Goal: Entertainment & Leisure: Browse casually

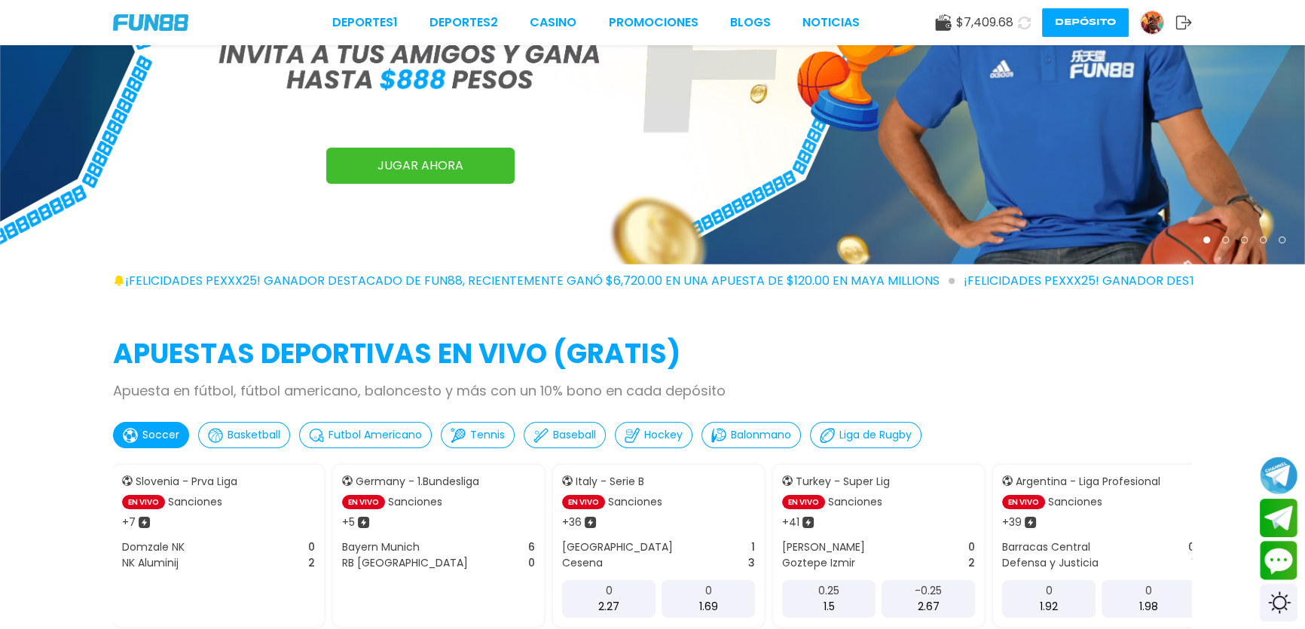
scroll to position [273, 0]
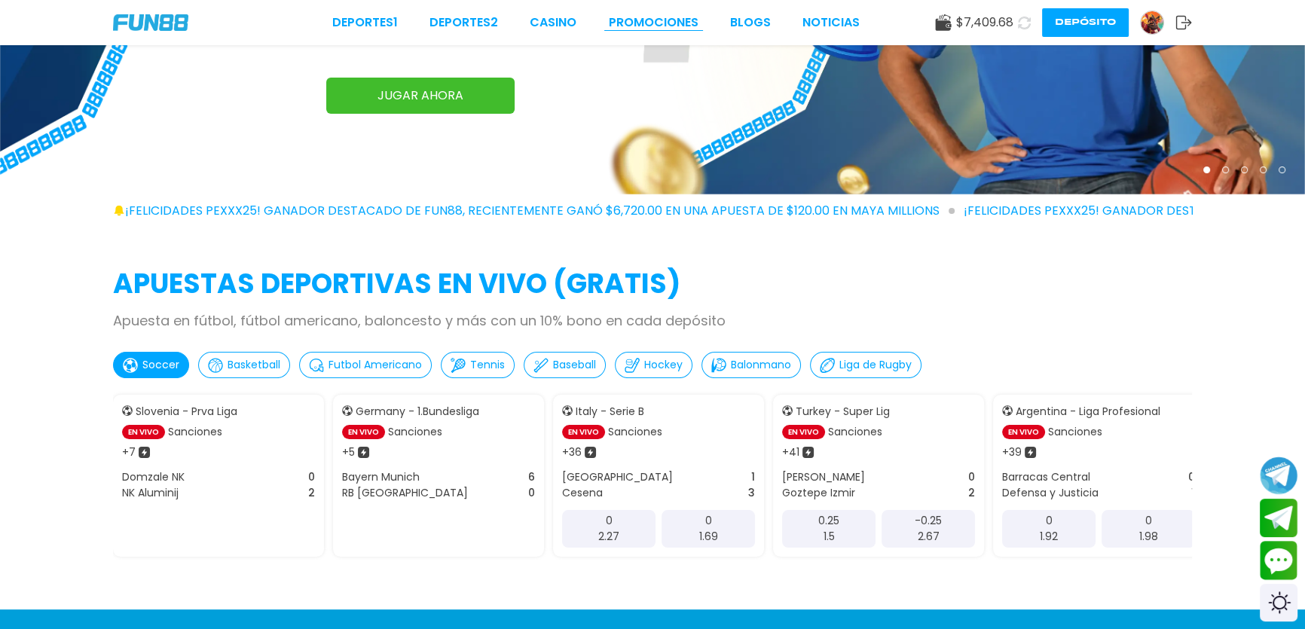
click at [633, 16] on link "Promociones" at bounding box center [654, 23] width 90 height 18
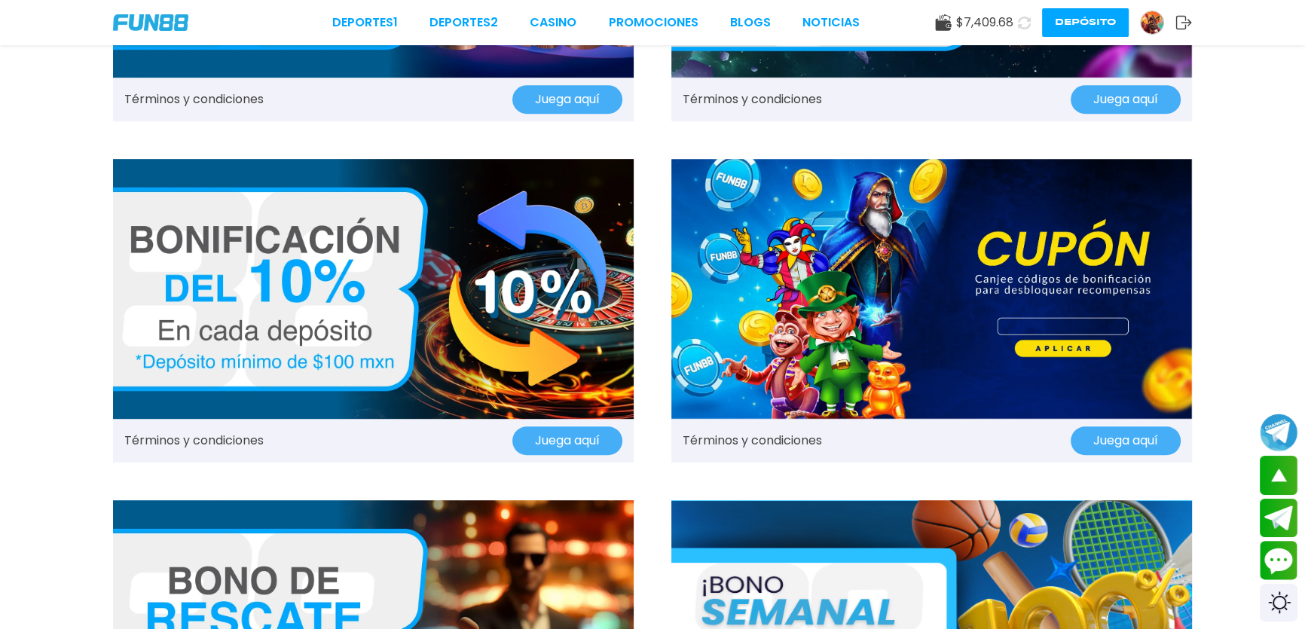
scroll to position [1095, 0]
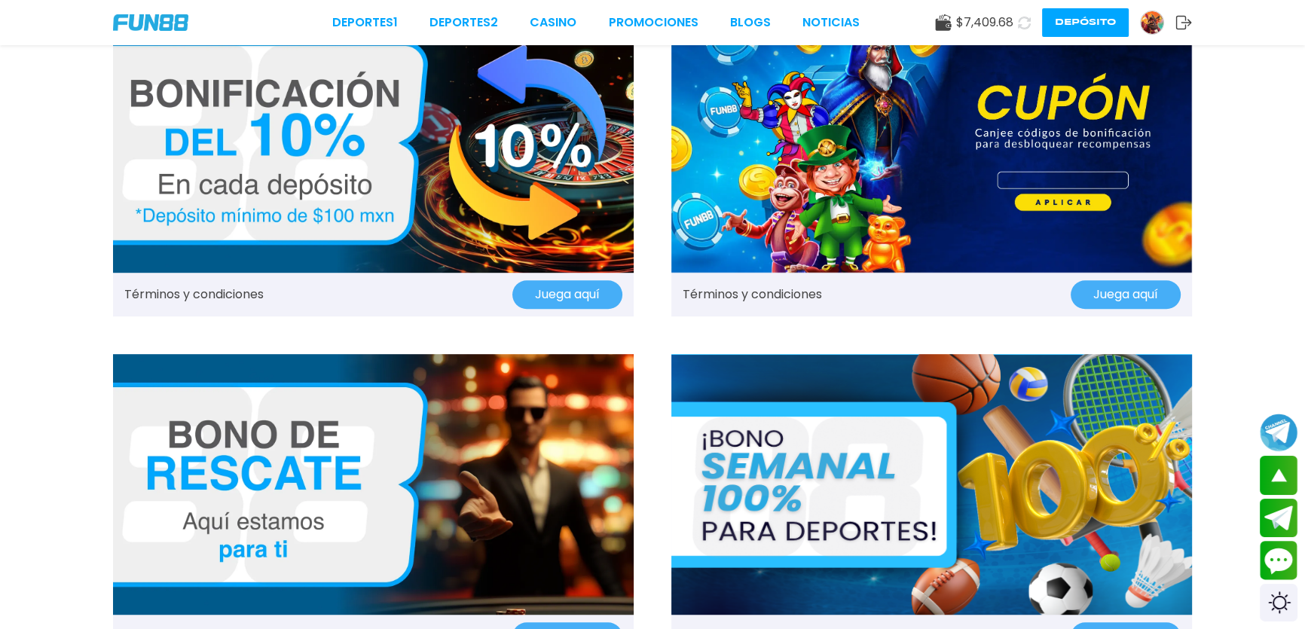
click at [803, 454] on img at bounding box center [931, 484] width 521 height 261
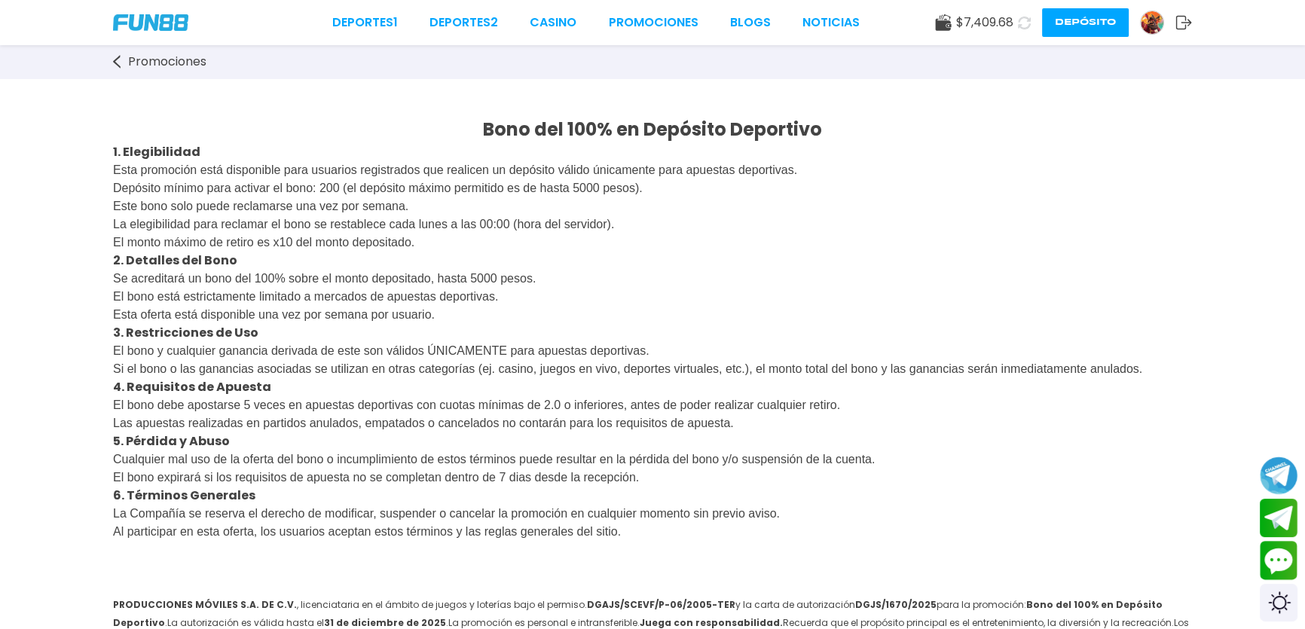
click at [1154, 18] on img at bounding box center [1152, 22] width 23 height 23
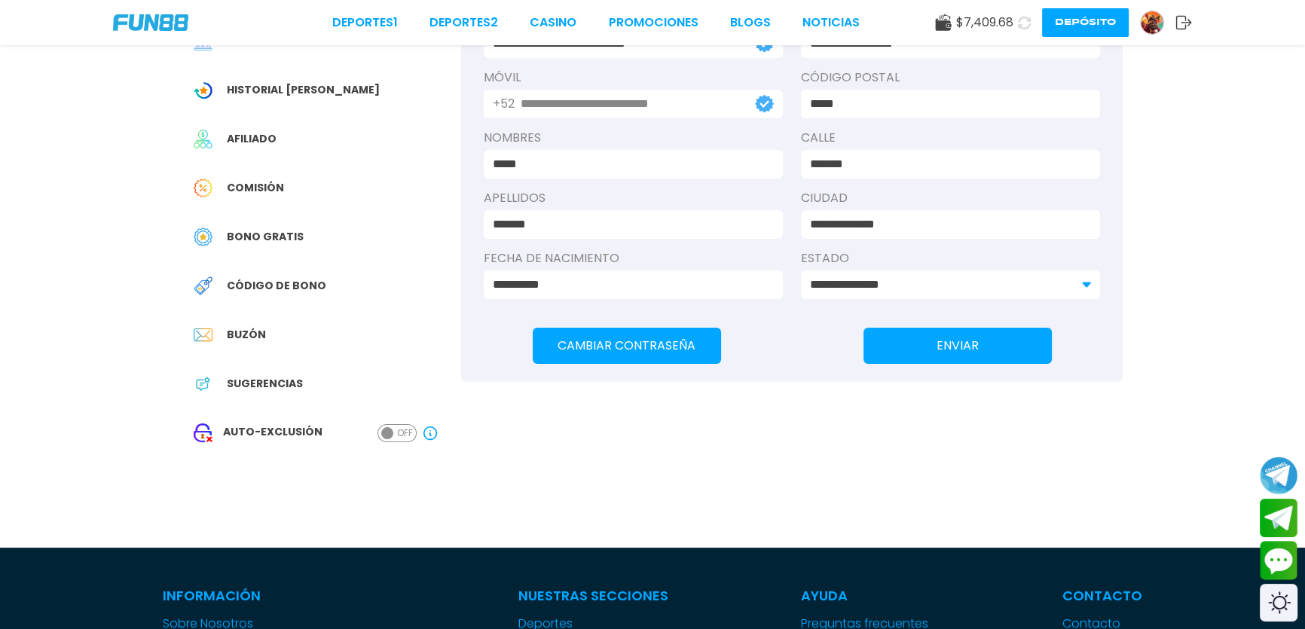
scroll to position [457, 0]
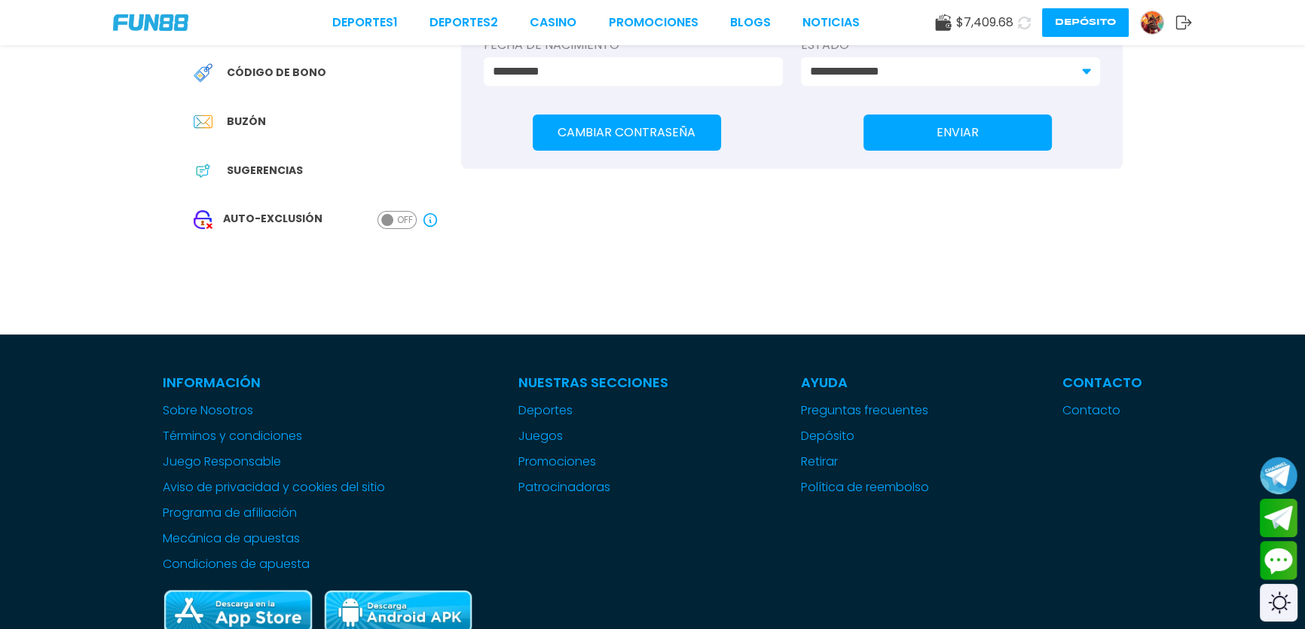
click at [390, 215] on span at bounding box center [387, 220] width 12 height 12
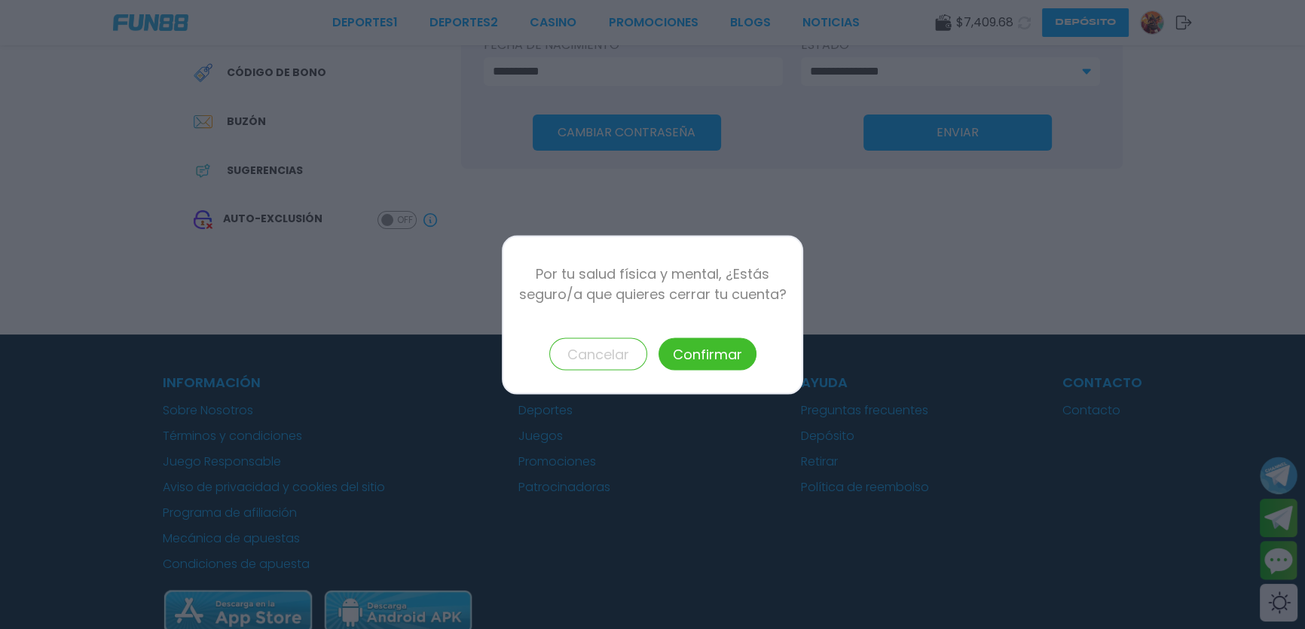
scroll to position [0, 0]
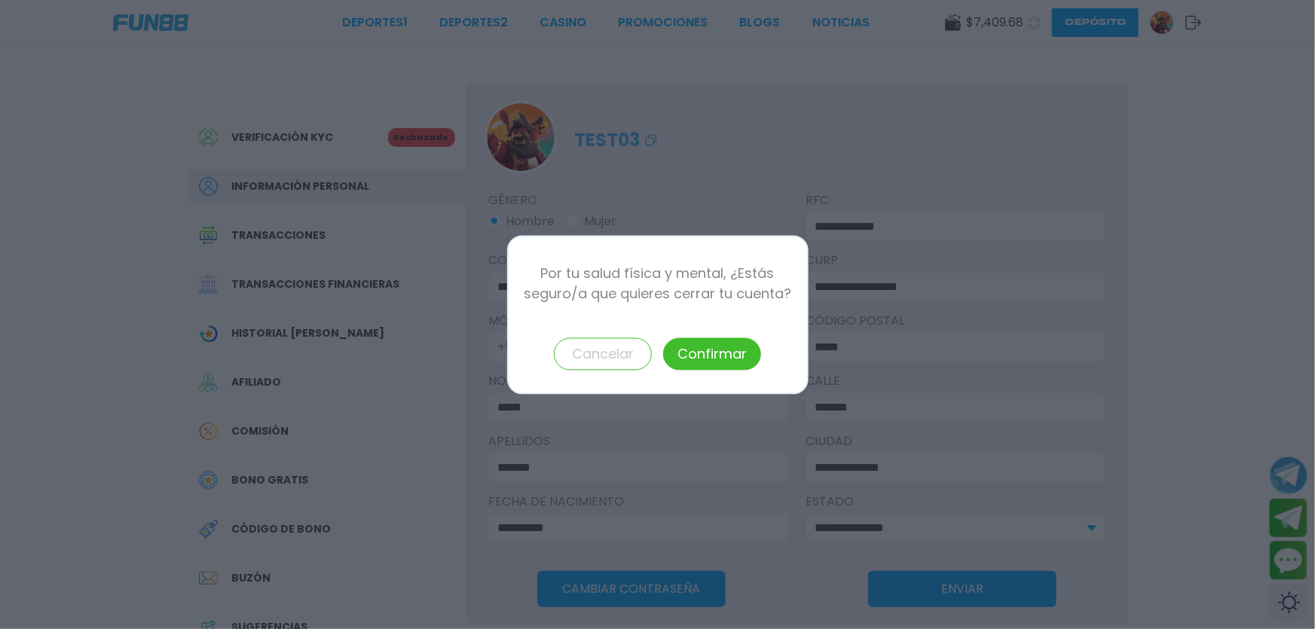
click at [594, 361] on button "Cancelar" at bounding box center [603, 354] width 98 height 32
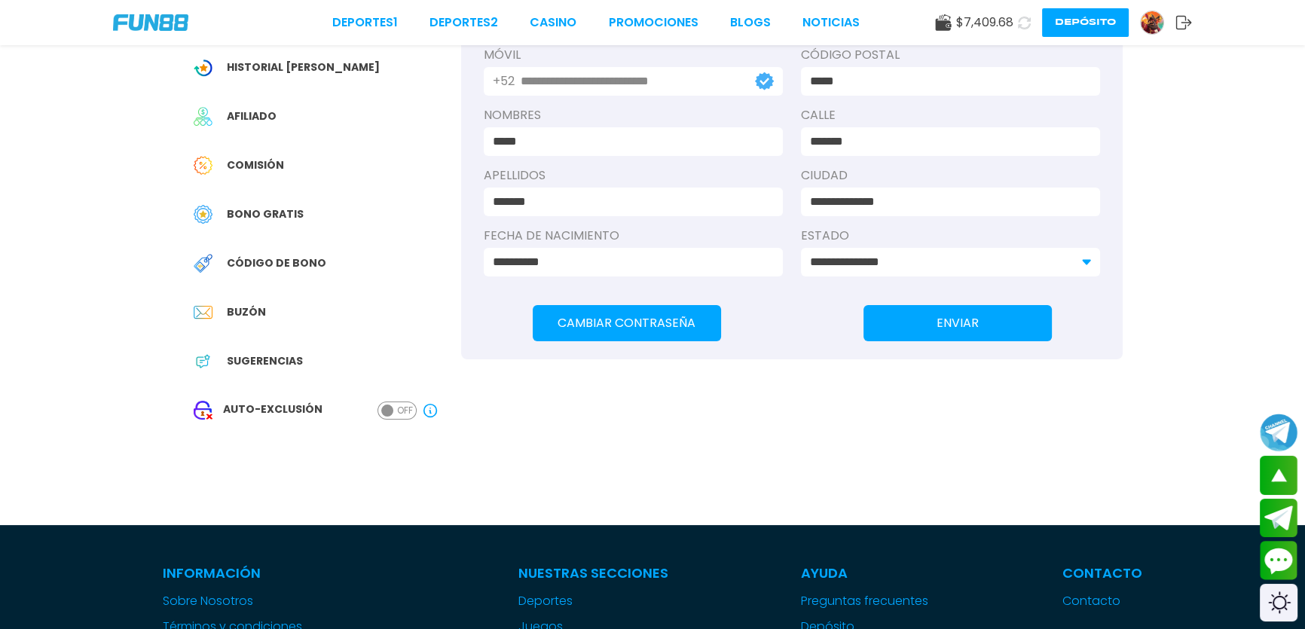
scroll to position [182, 0]
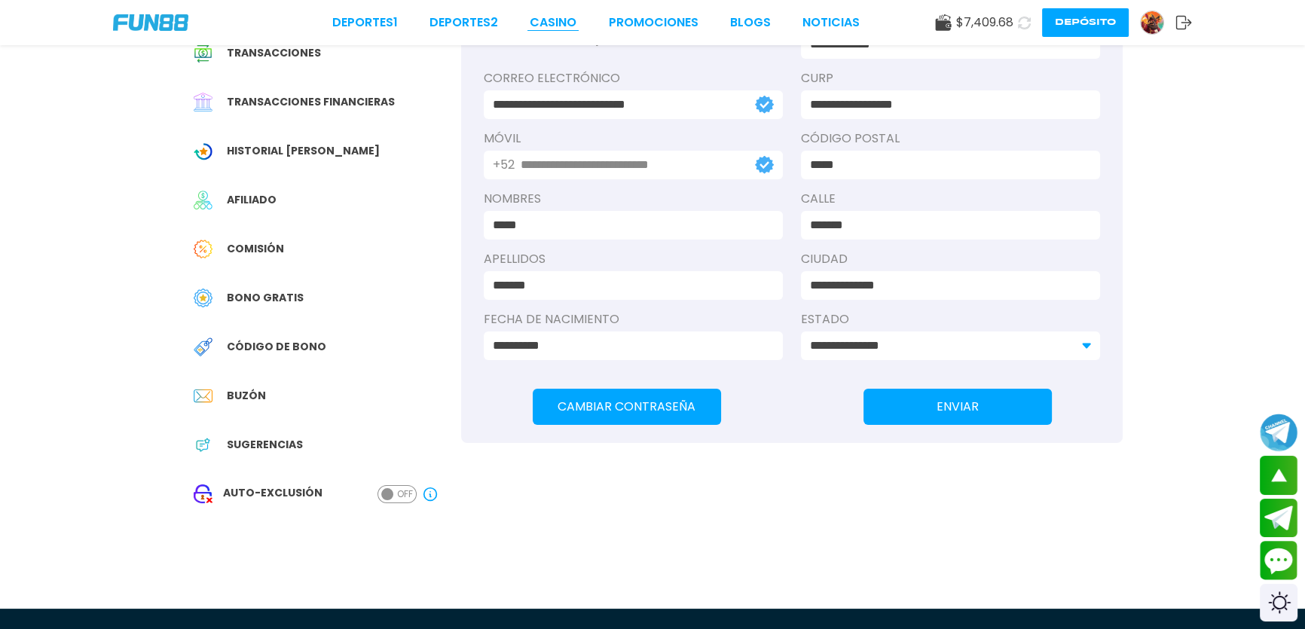
click at [576, 29] on link "CASINO" at bounding box center [553, 23] width 47 height 18
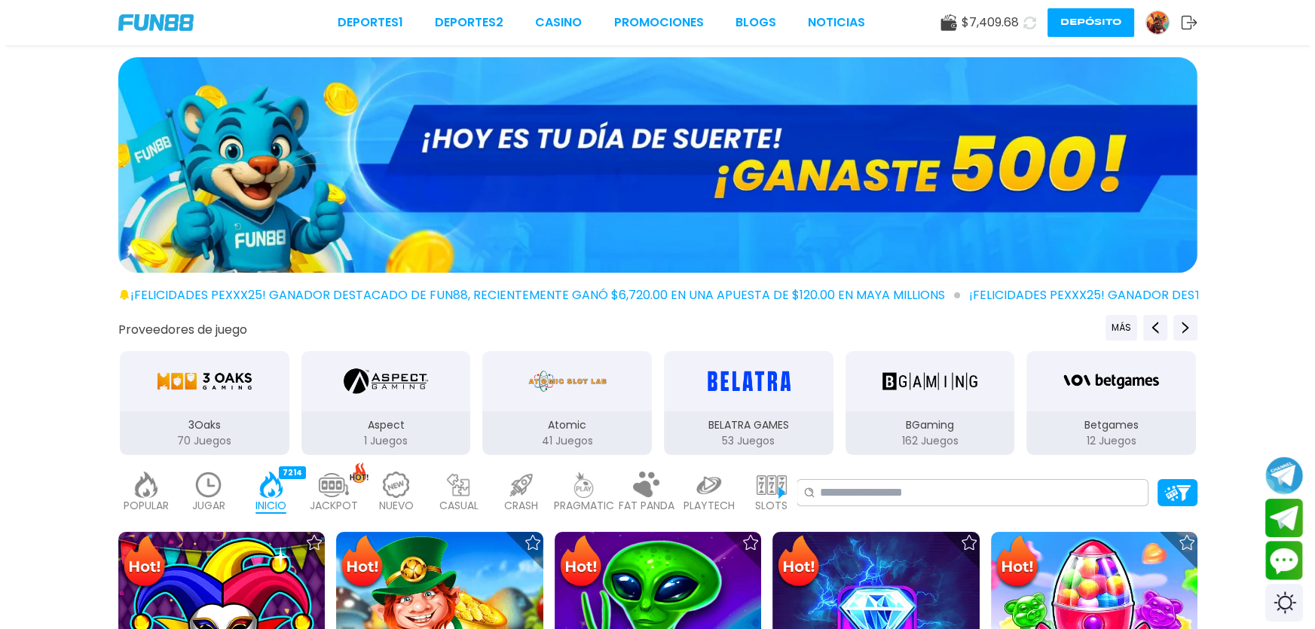
scroll to position [182, 0]
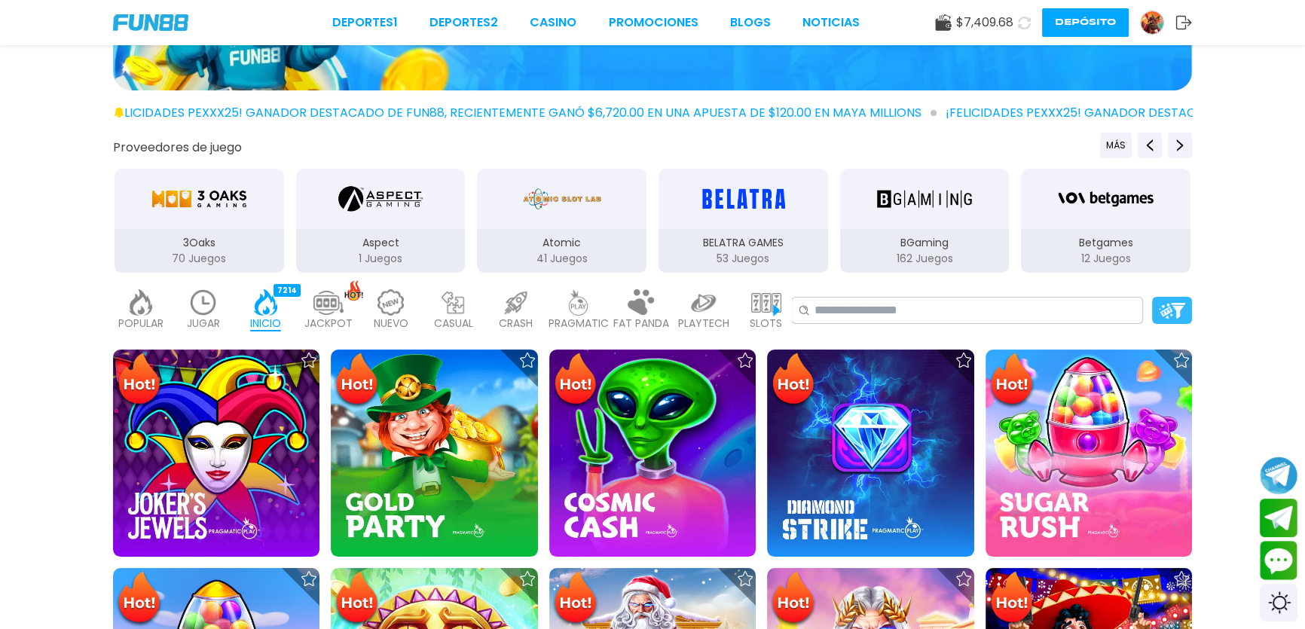
click at [1171, 318] on div at bounding box center [1172, 310] width 40 height 27
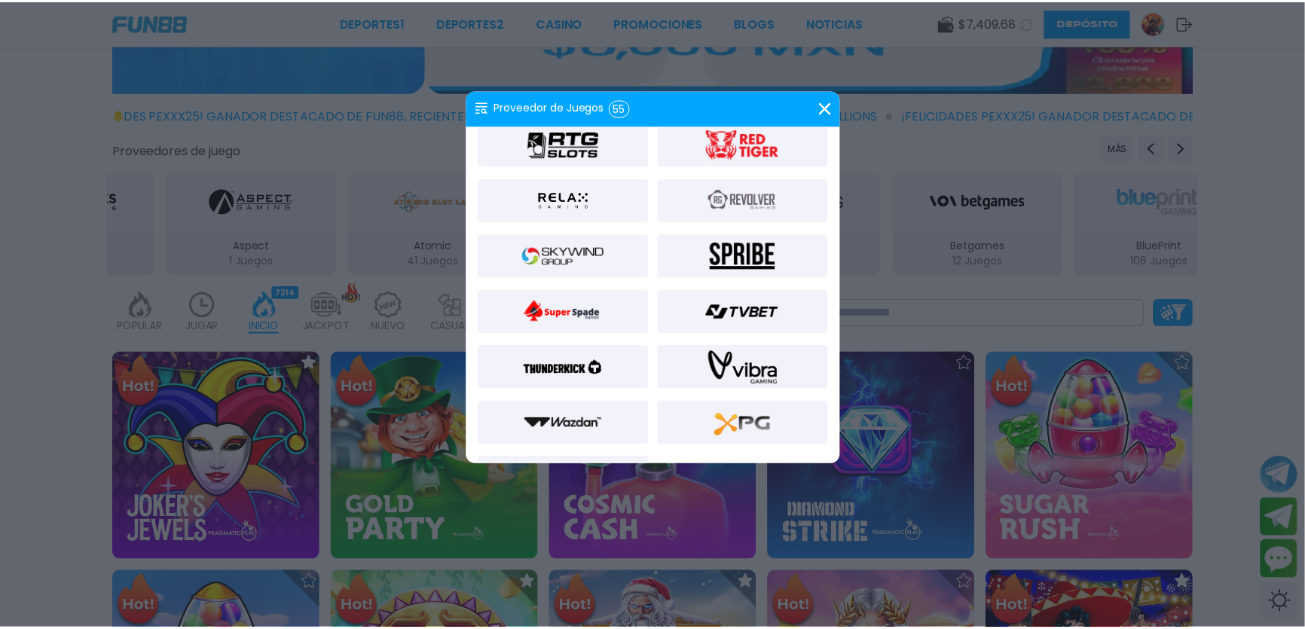
scroll to position [1187, 0]
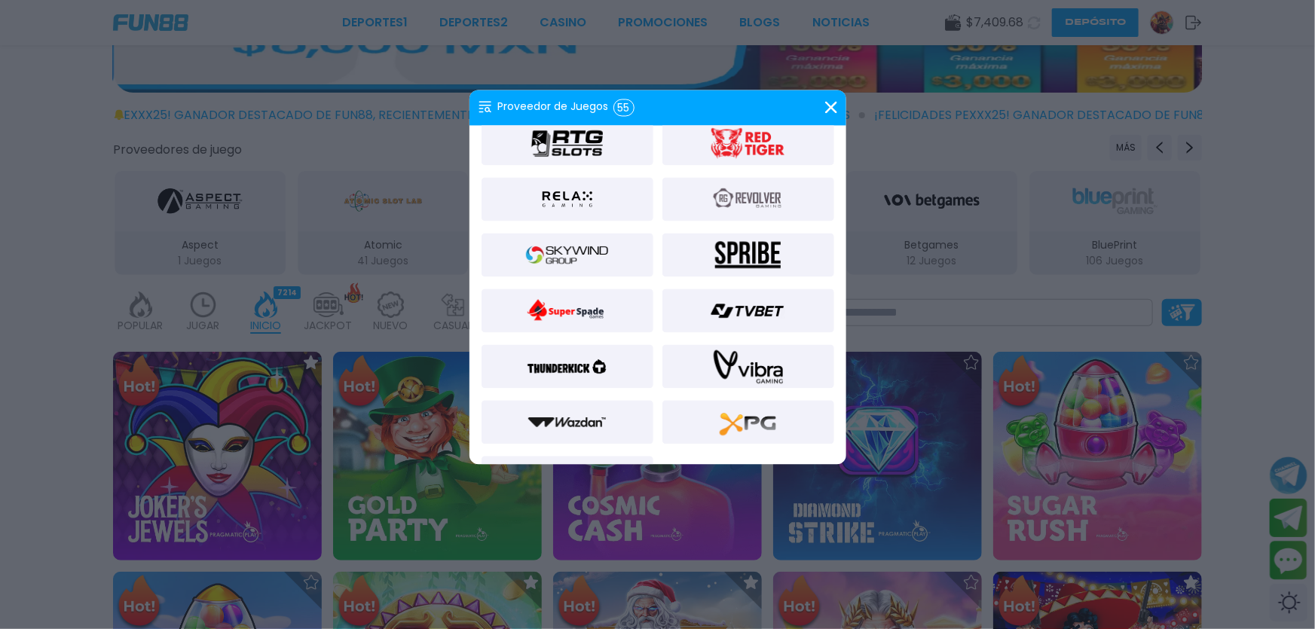
click at [590, 270] on img at bounding box center [566, 255] width 81 height 36
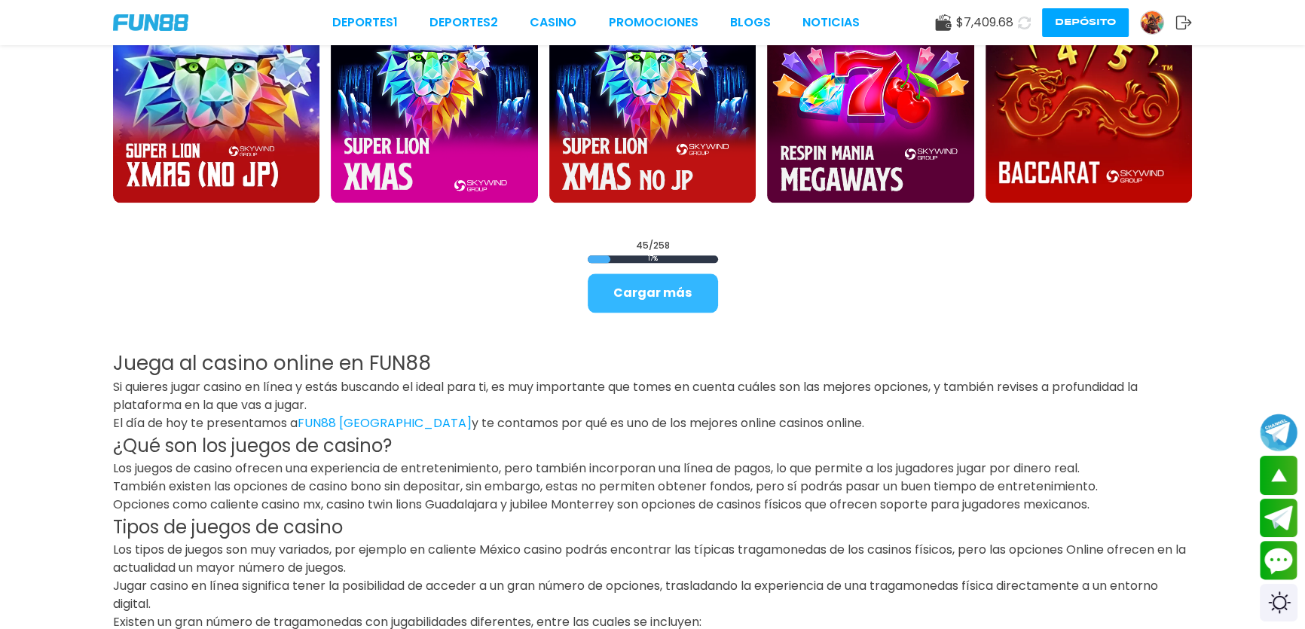
scroll to position [2285, 0]
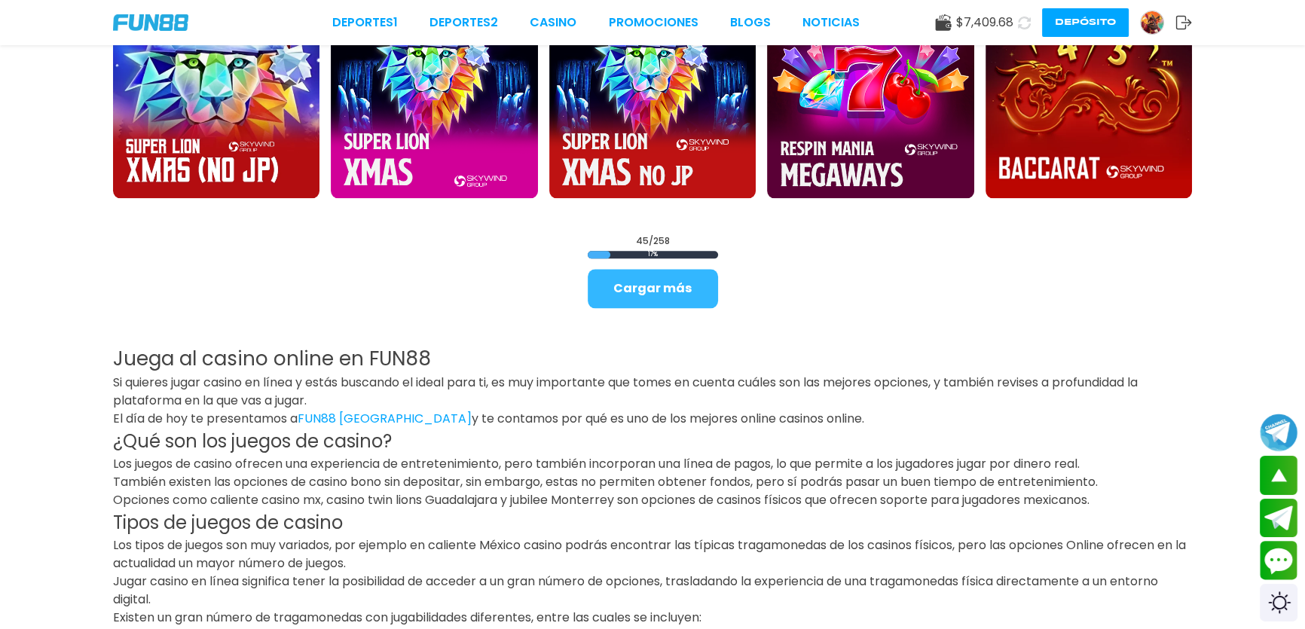
click at [672, 289] on button "Cargar más" at bounding box center [653, 288] width 130 height 39
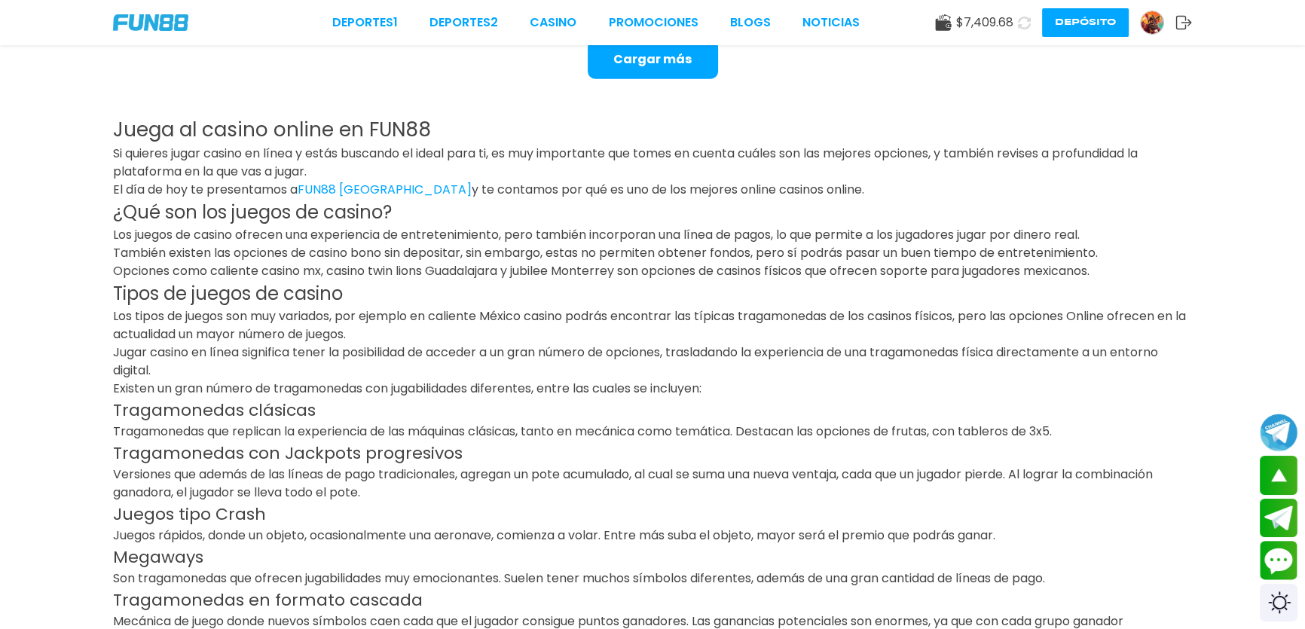
scroll to position [4385, 0]
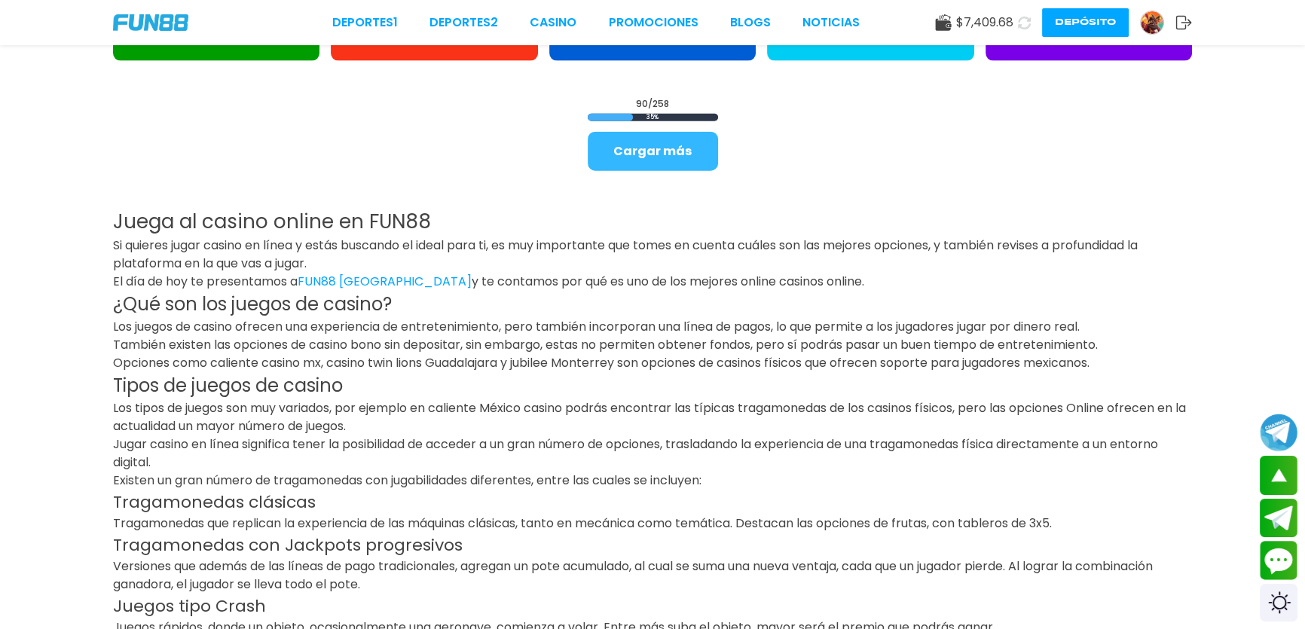
click at [649, 148] on button "Cargar más" at bounding box center [653, 151] width 130 height 39
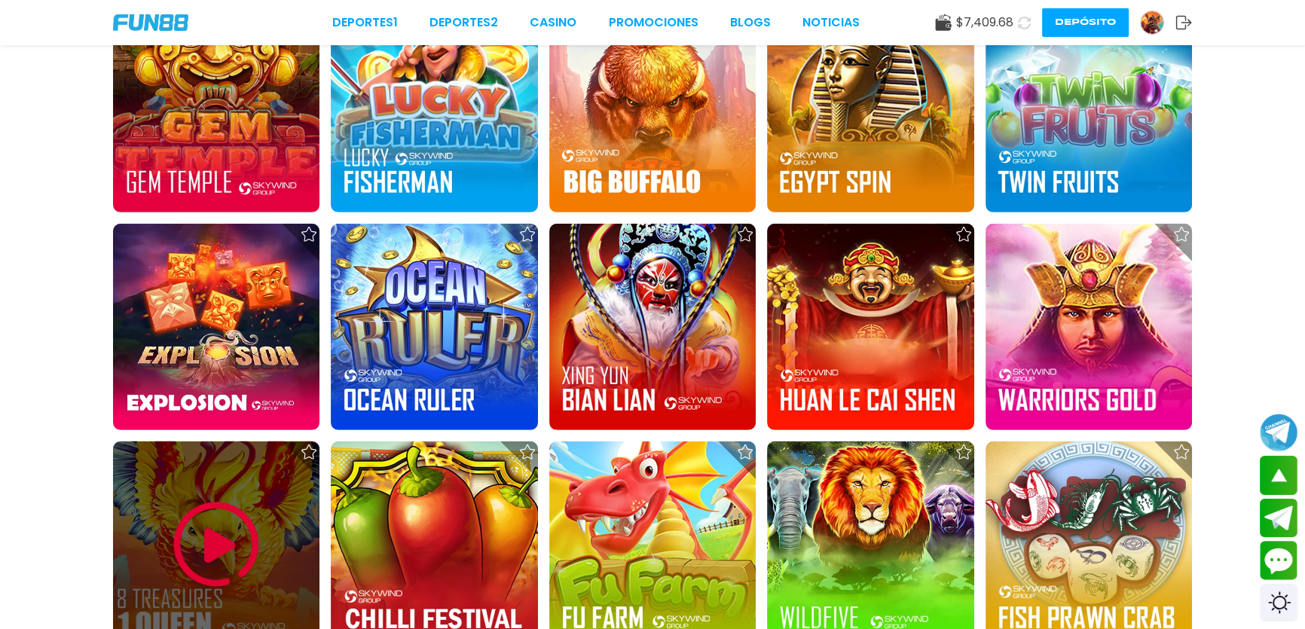
scroll to position [5755, 0]
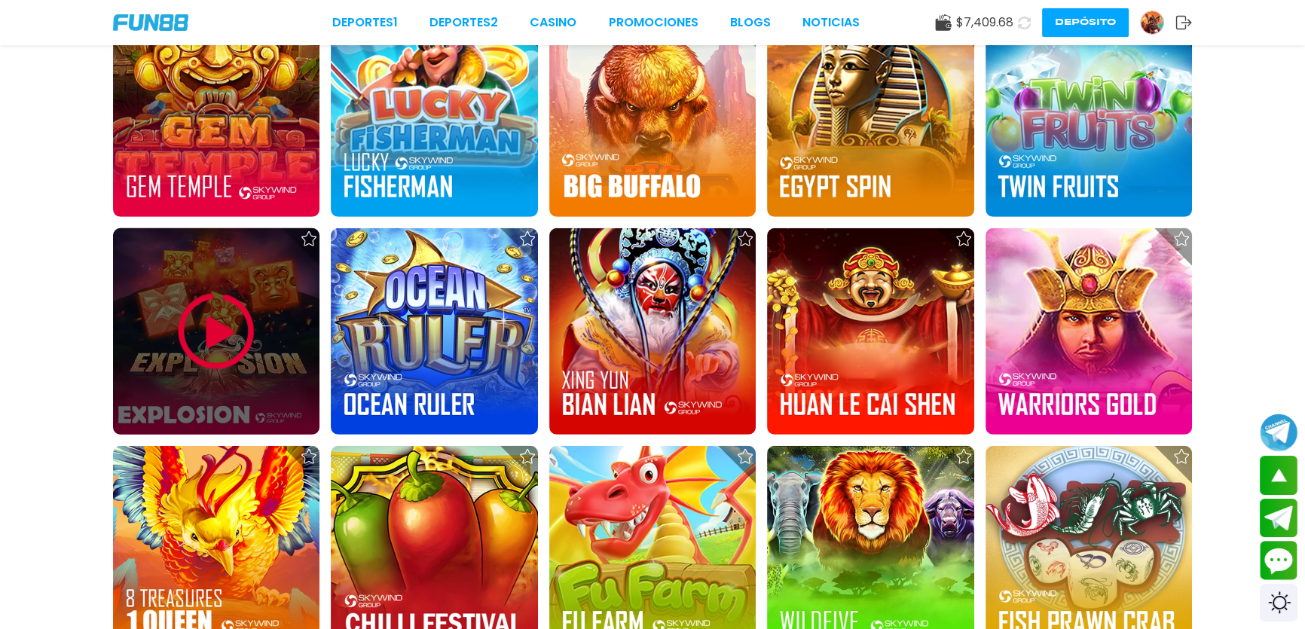
click at [250, 369] on img at bounding box center [216, 331] width 90 height 90
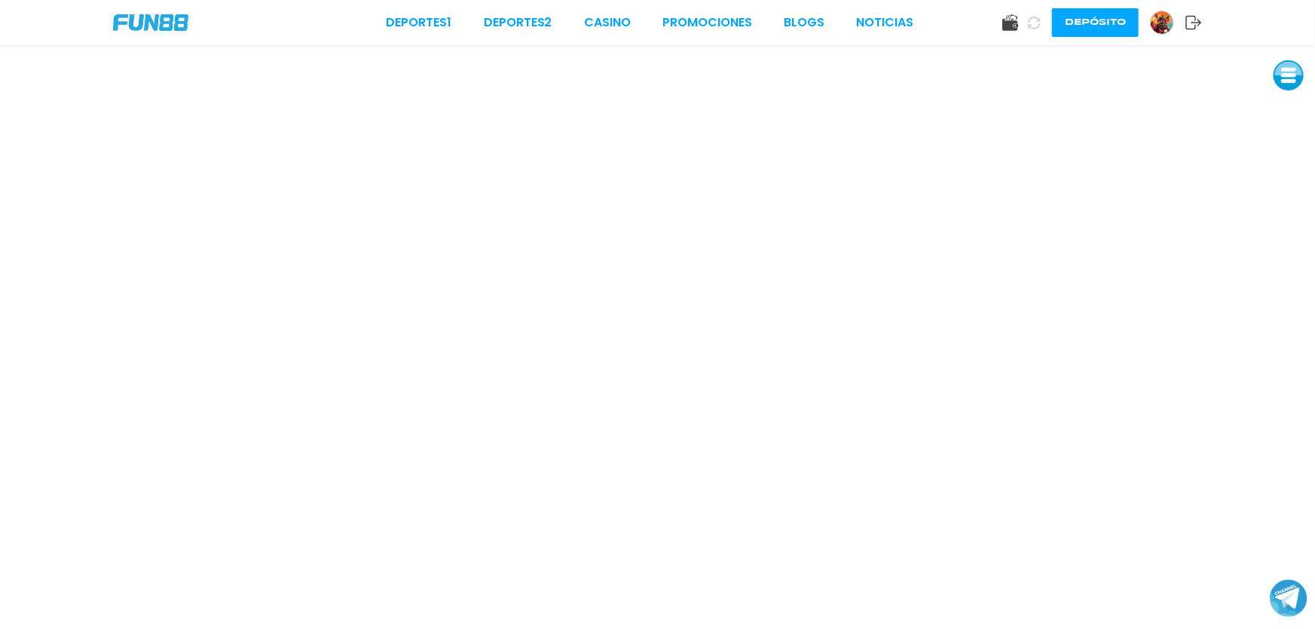
click at [1004, 26] on use at bounding box center [1010, 22] width 16 height 17
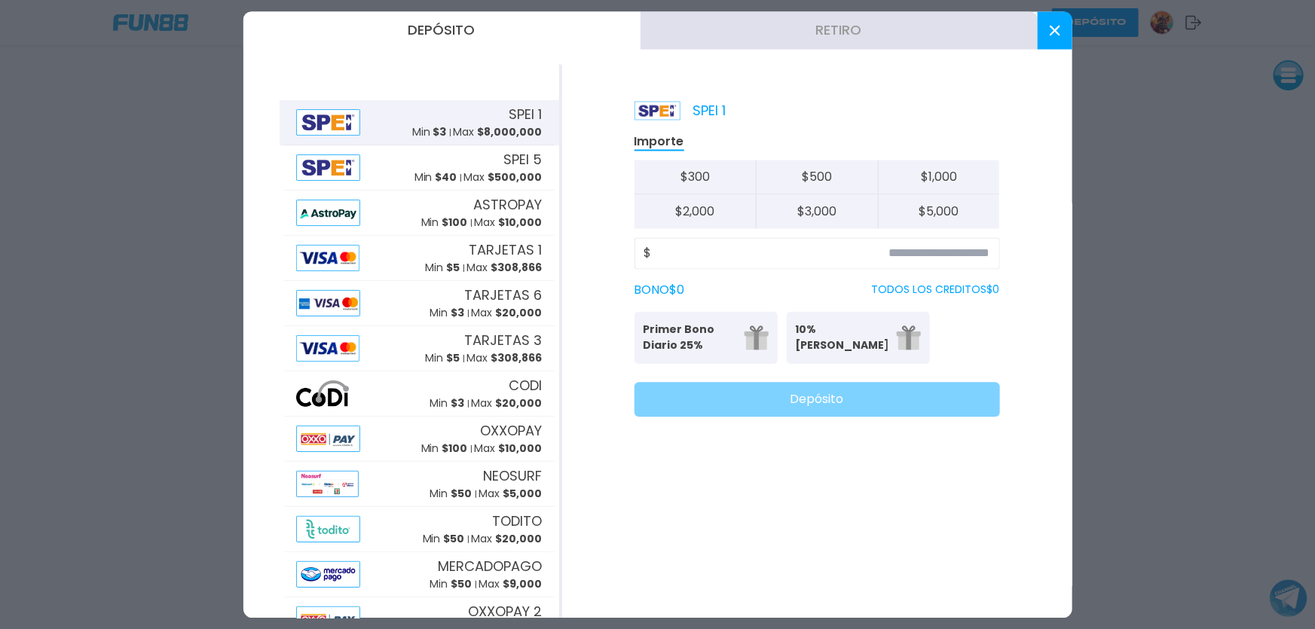
click at [892, 21] on button "Retiro" at bounding box center [838, 30] width 397 height 38
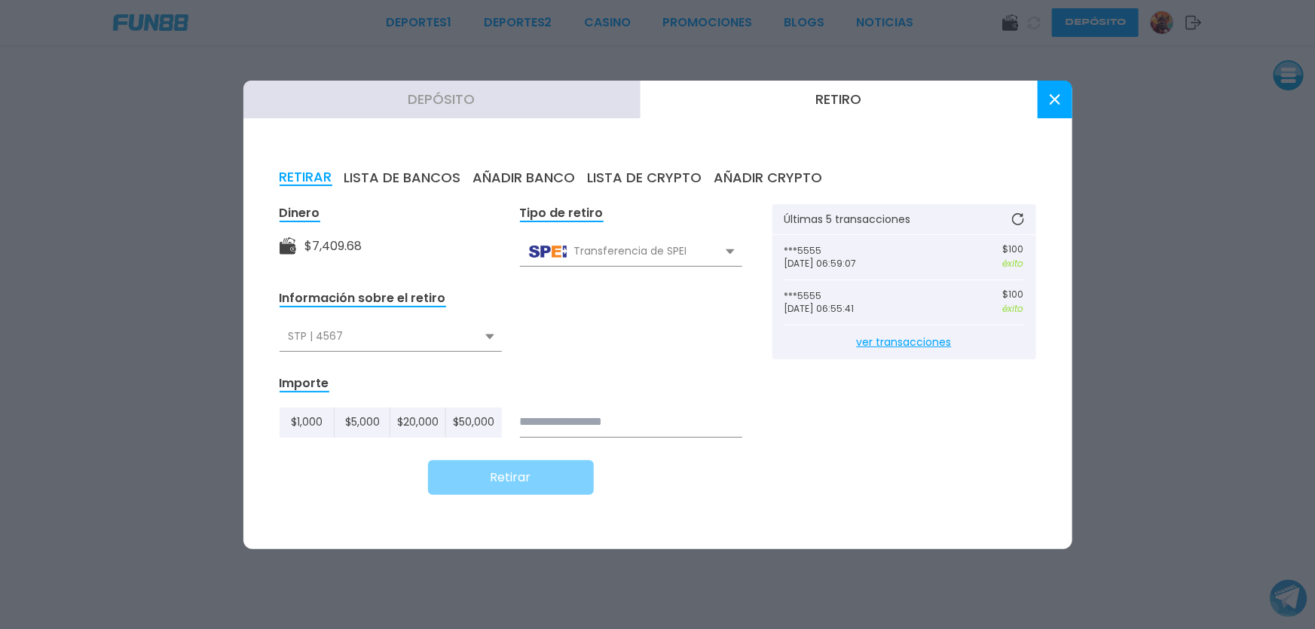
click at [1061, 100] on button at bounding box center [1054, 100] width 35 height 38
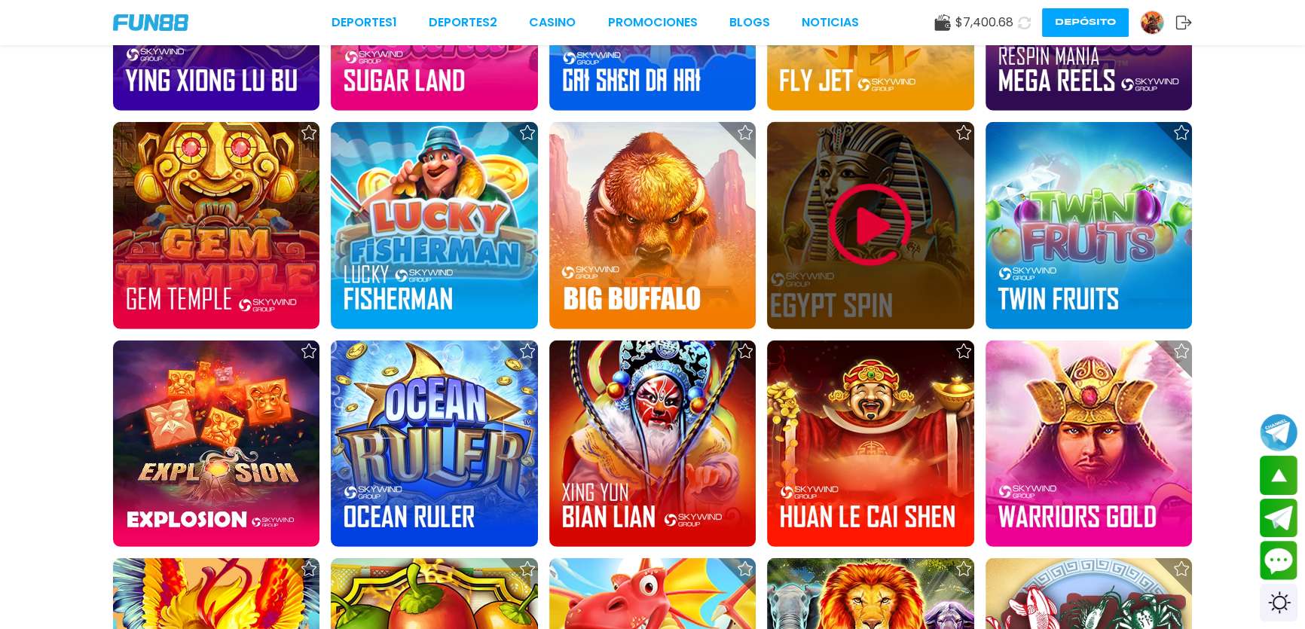
scroll to position [5936, 0]
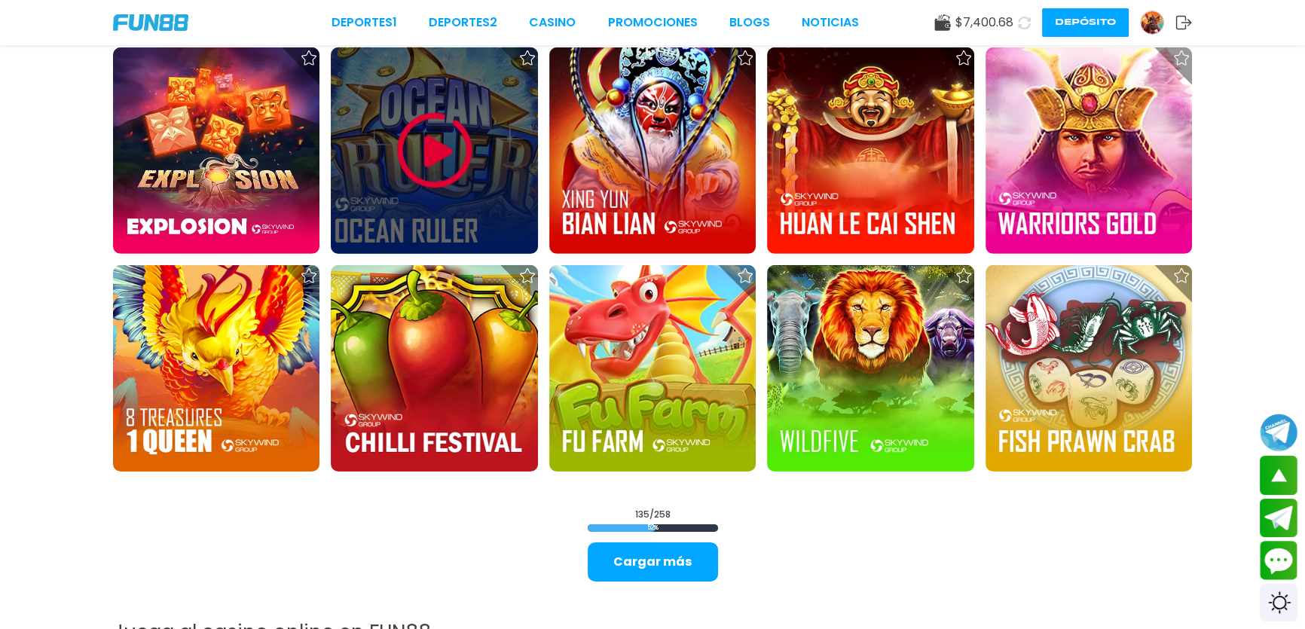
click at [454, 161] on img at bounding box center [434, 150] width 90 height 90
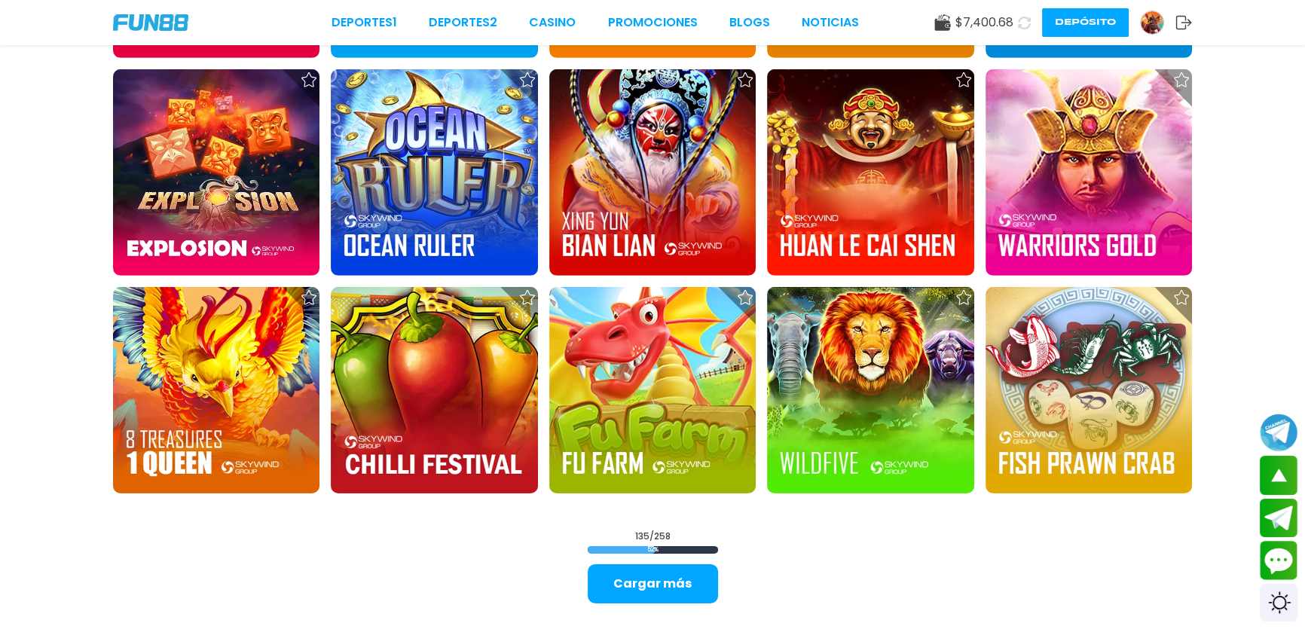
scroll to position [5943, 0]
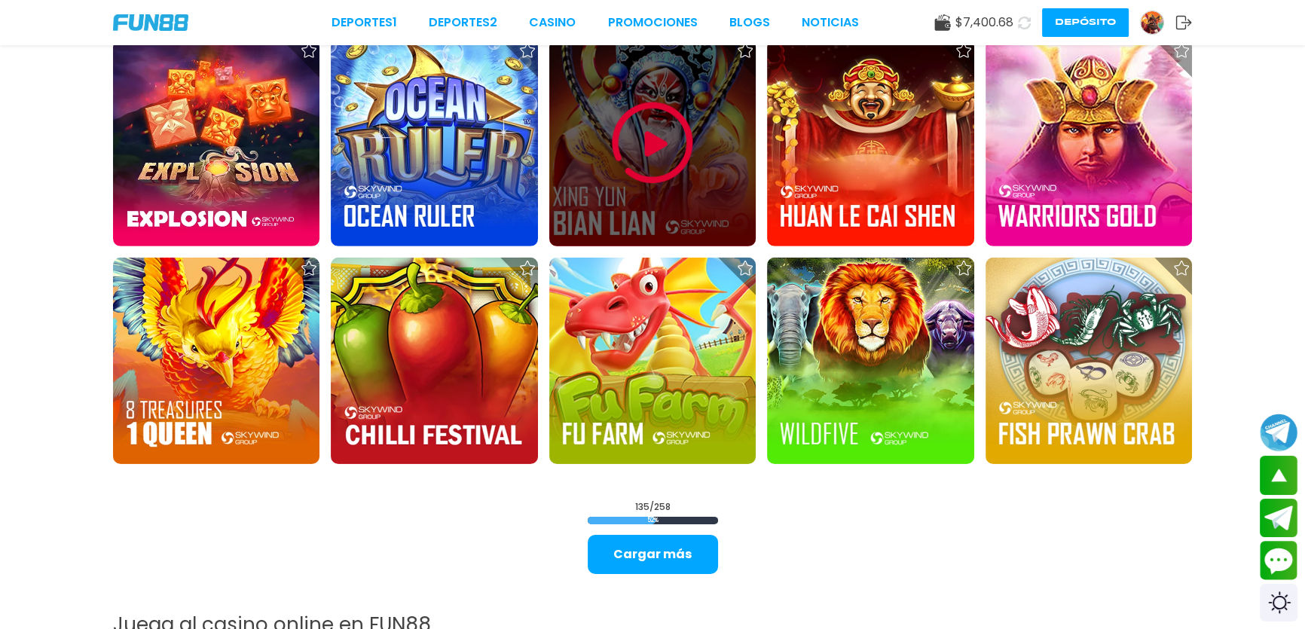
click at [697, 121] on img at bounding box center [652, 143] width 90 height 90
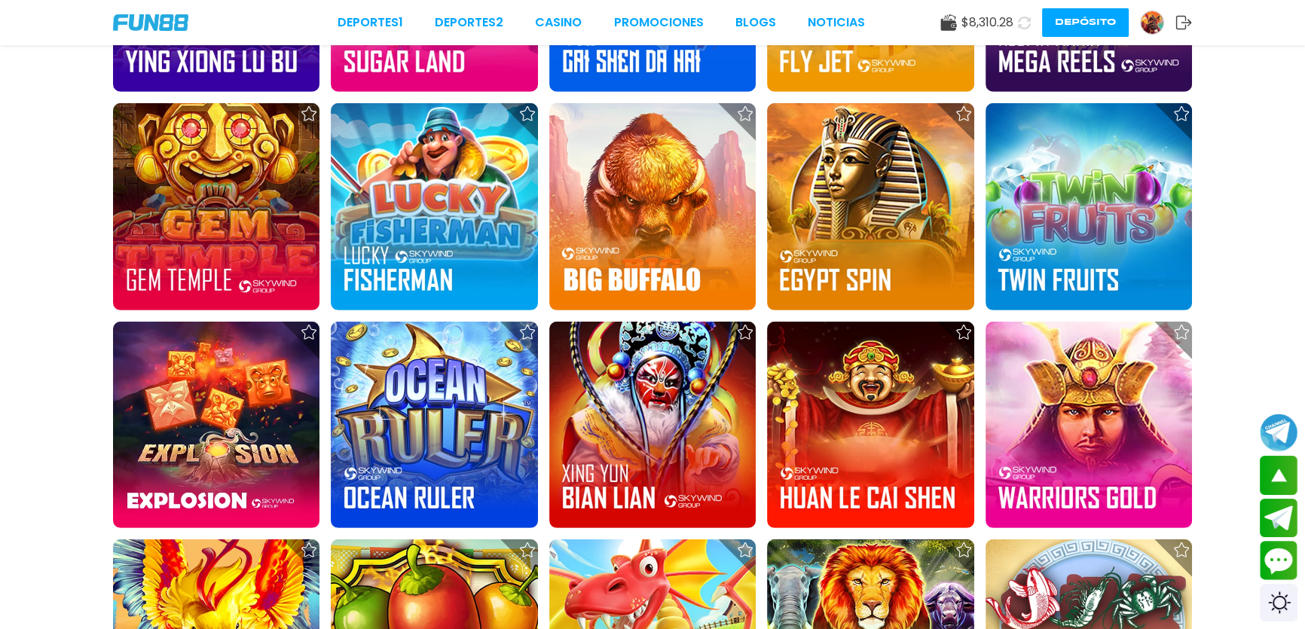
scroll to position [6027, 0]
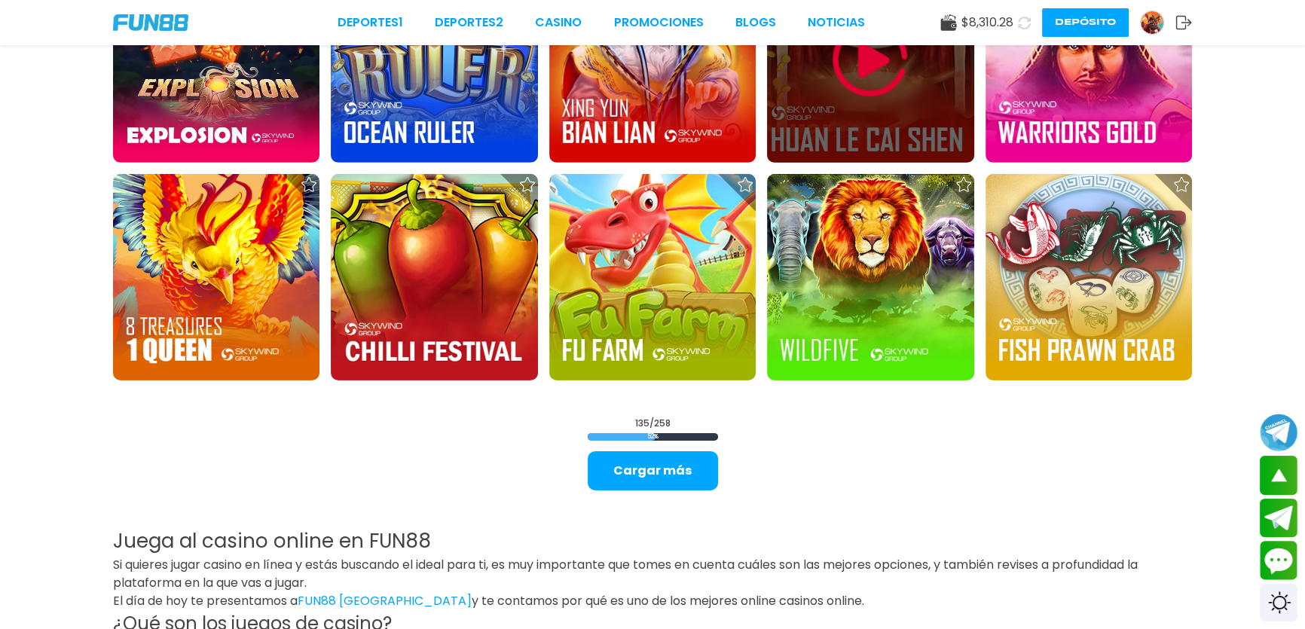
click at [842, 100] on img at bounding box center [870, 59] width 90 height 90
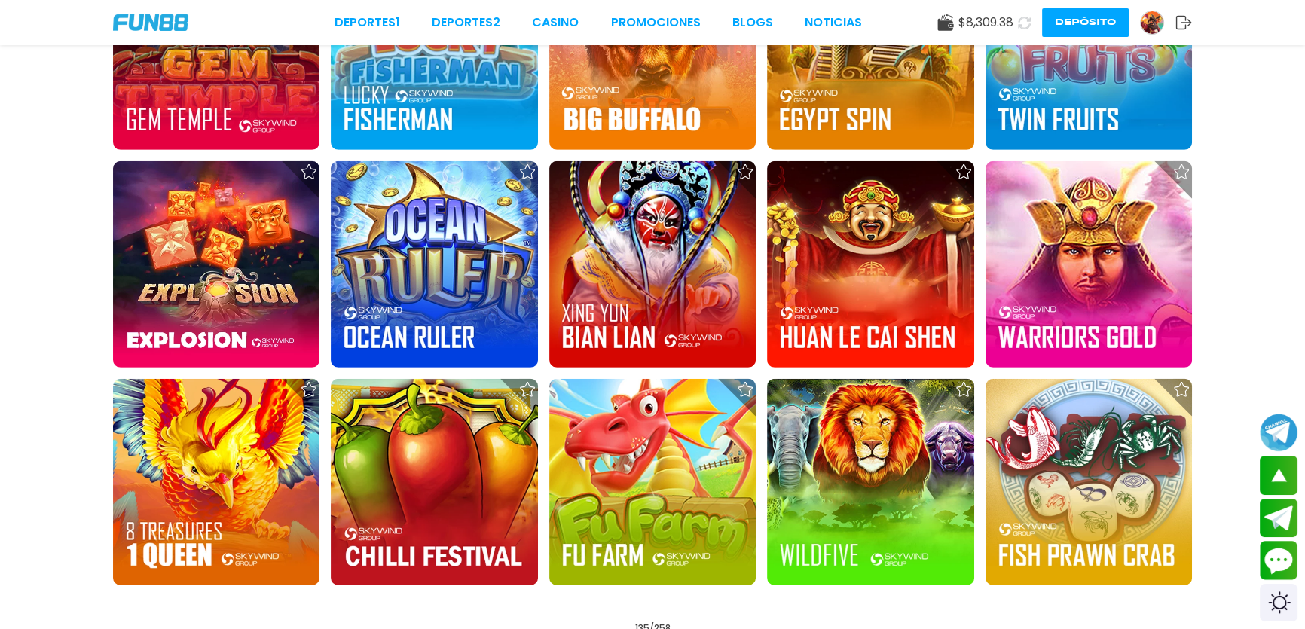
scroll to position [5803, 0]
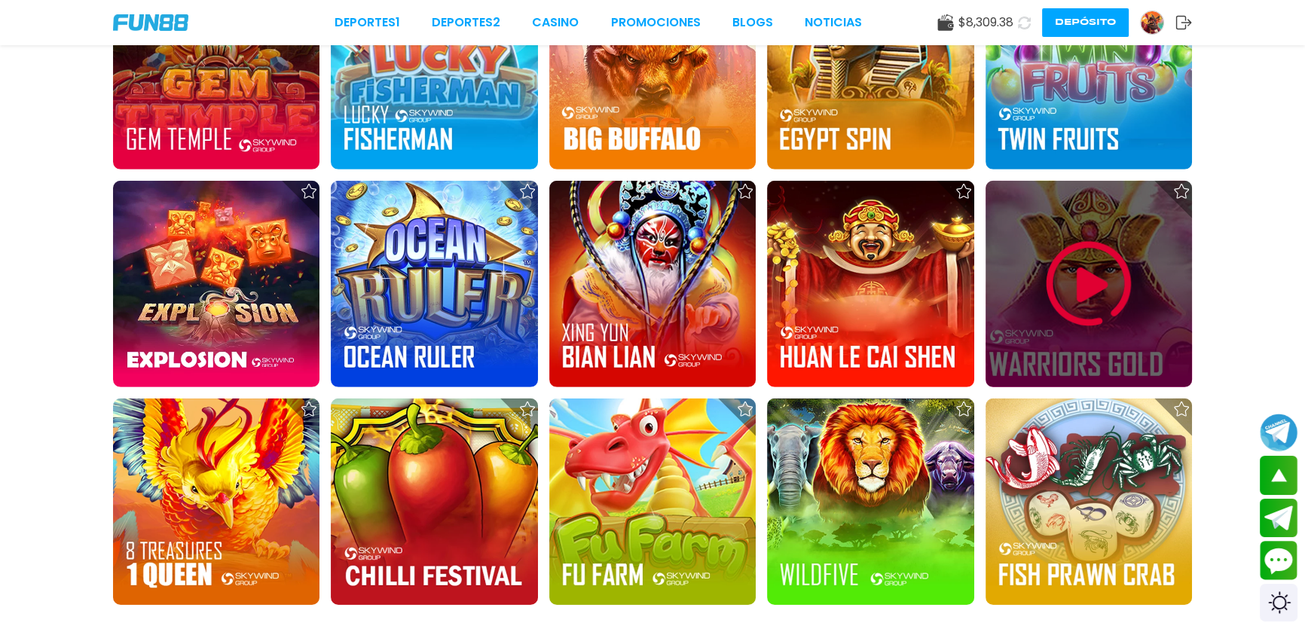
click at [1107, 305] on img at bounding box center [1088, 284] width 90 height 90
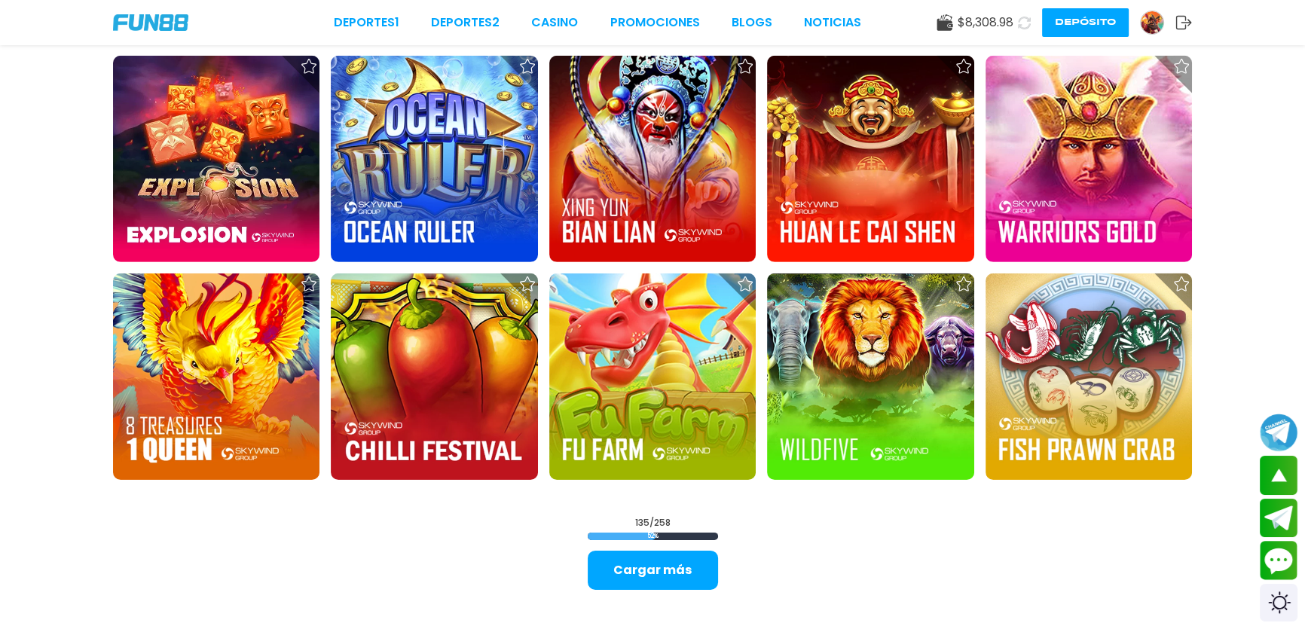
scroll to position [5936, 0]
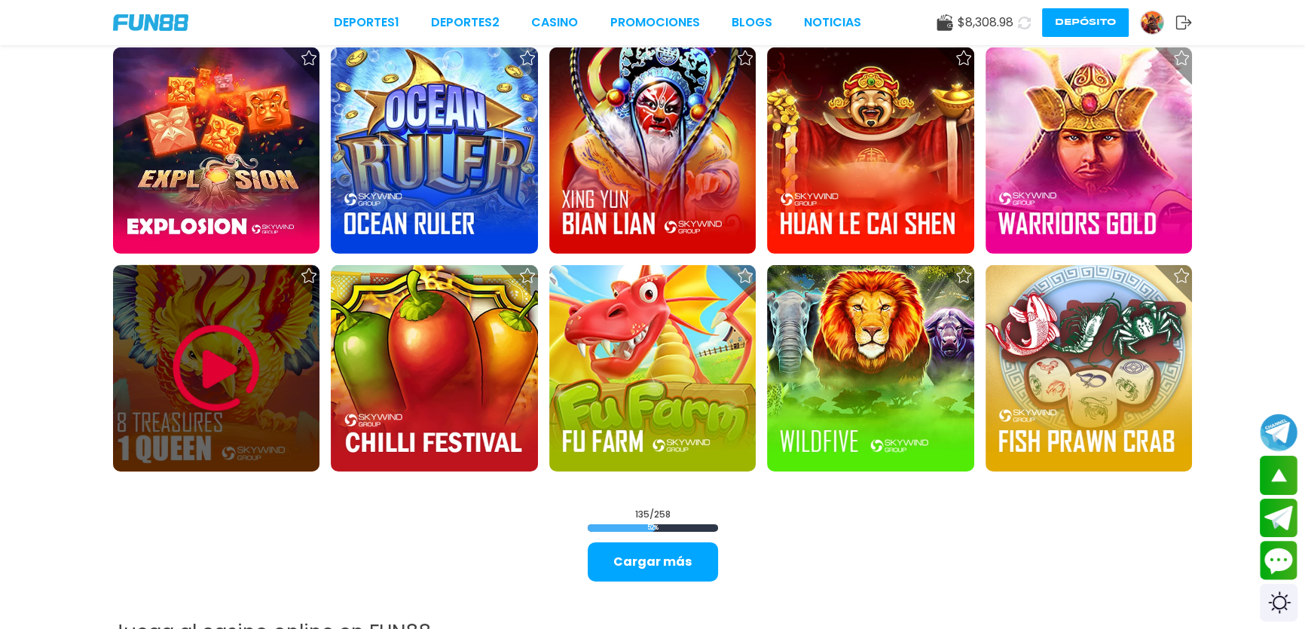
click at [203, 365] on img at bounding box center [216, 368] width 90 height 90
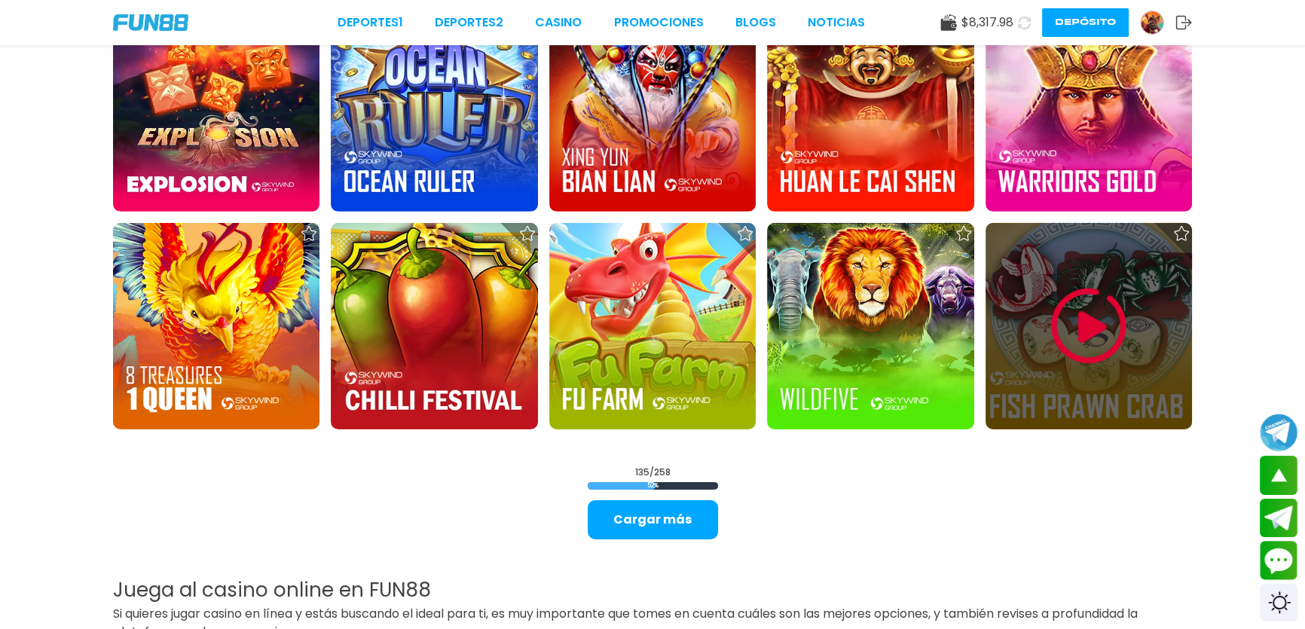
scroll to position [5844, 0]
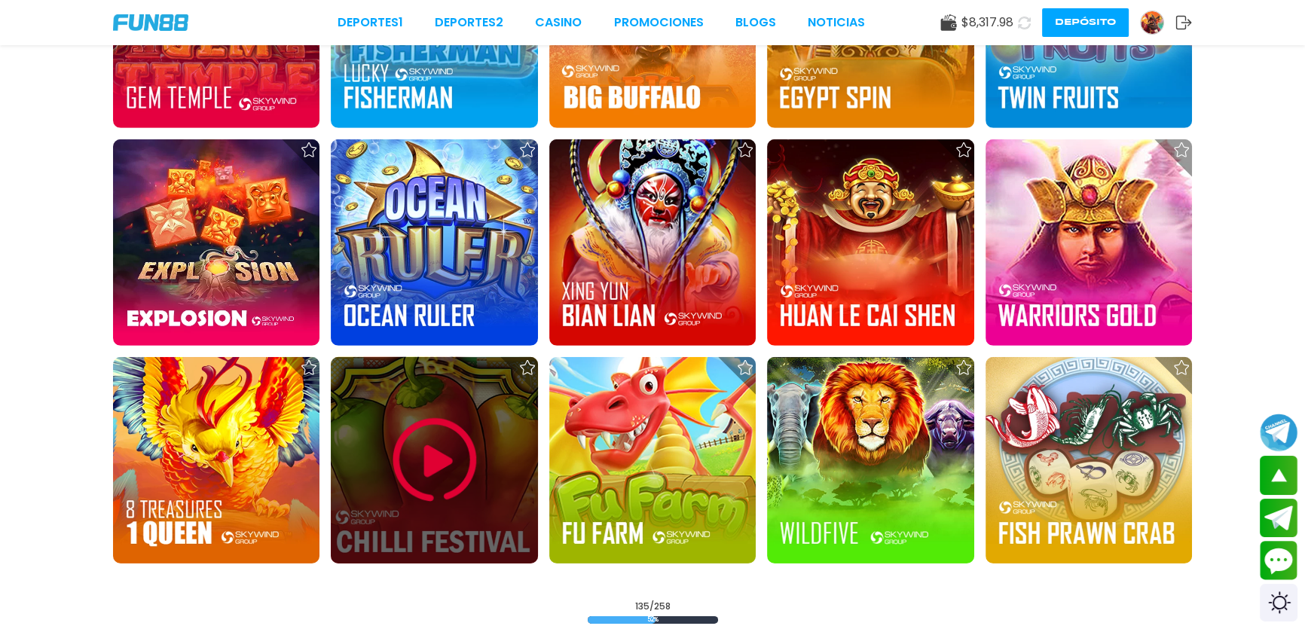
click at [418, 469] on img at bounding box center [434, 460] width 90 height 90
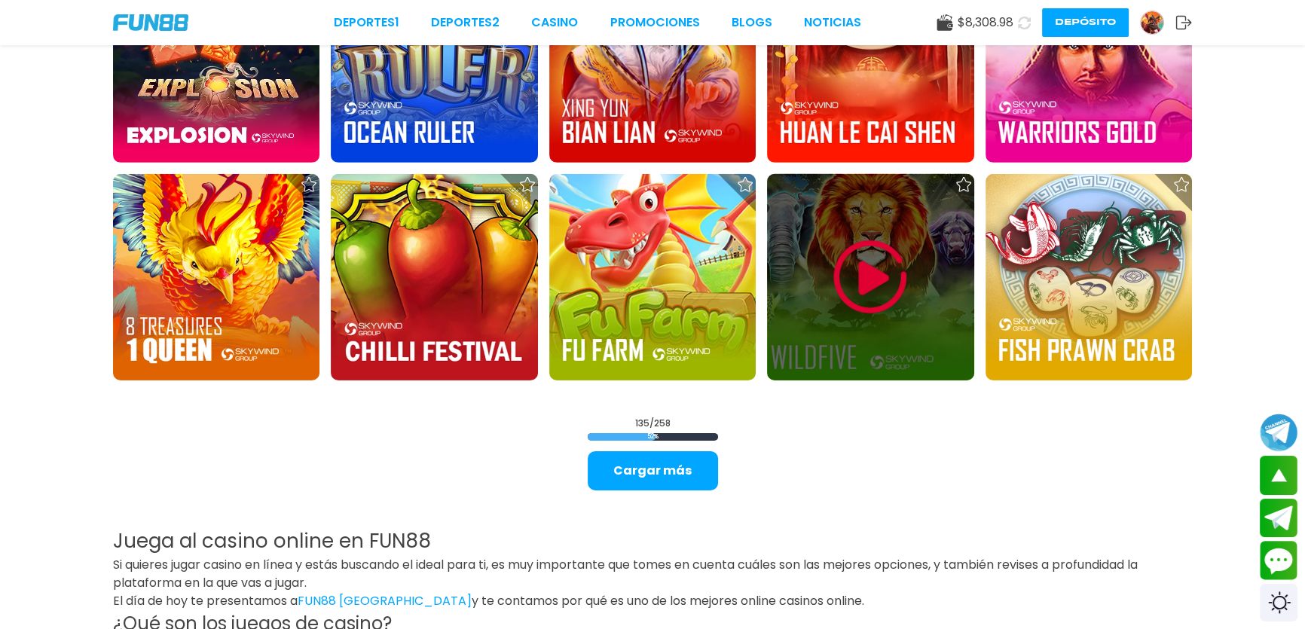
scroll to position [5844, 0]
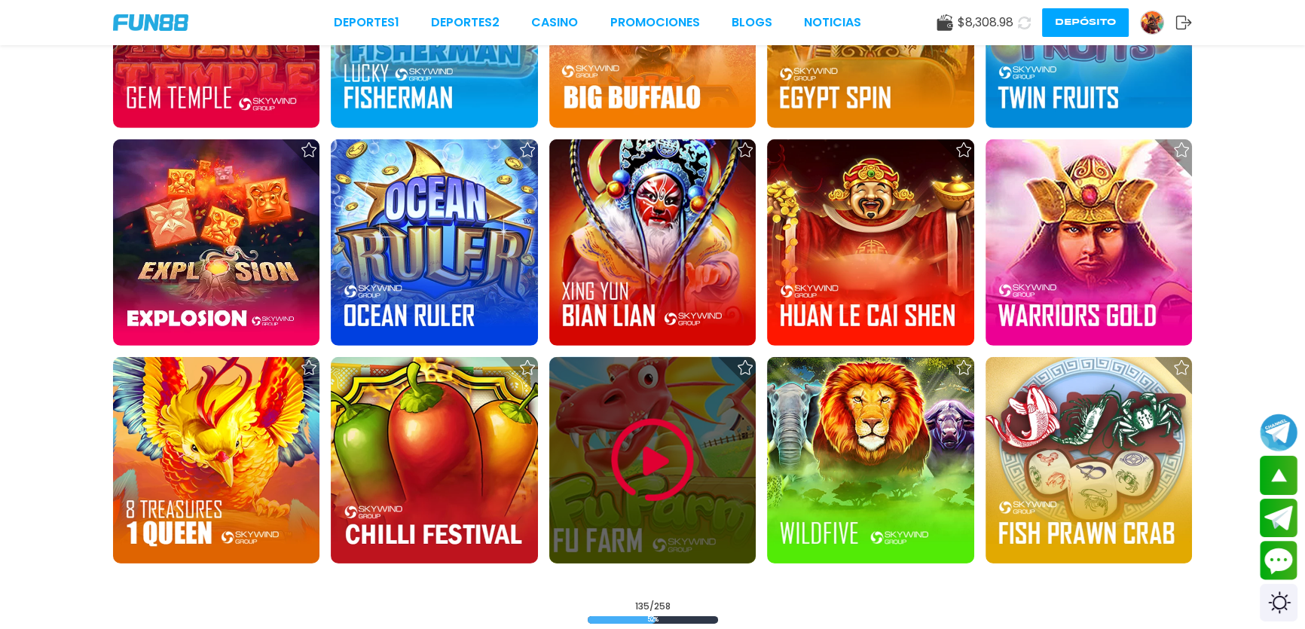
click at [643, 482] on img at bounding box center [652, 460] width 90 height 90
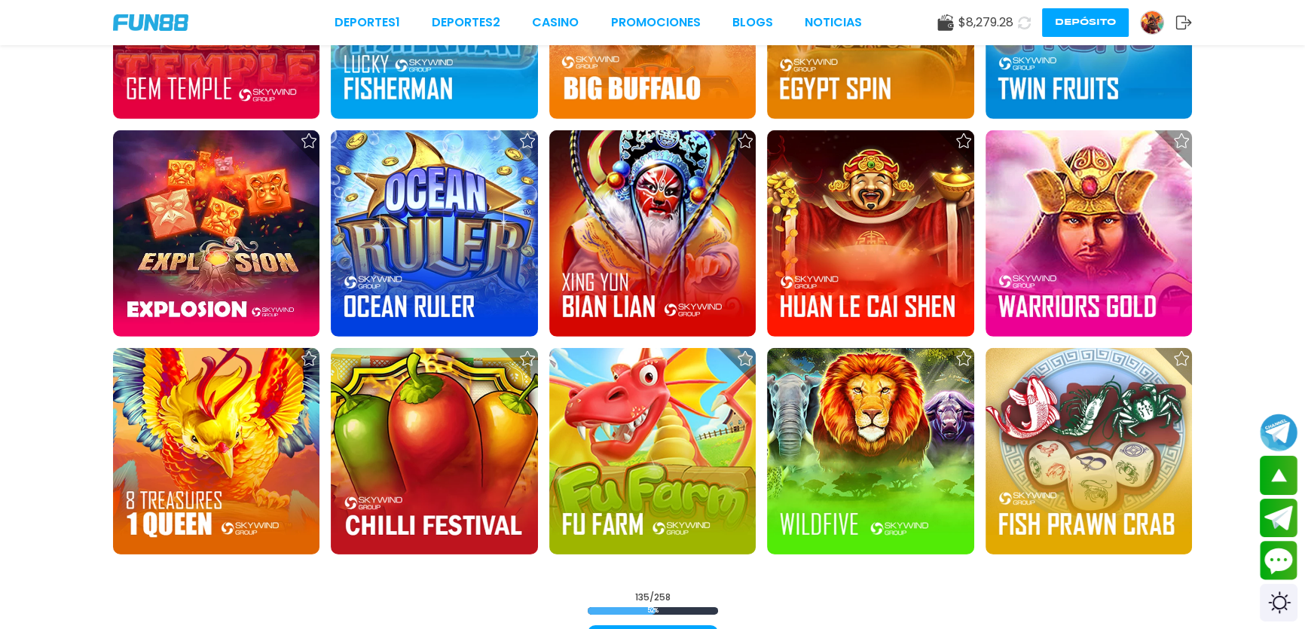
scroll to position [5844, 0]
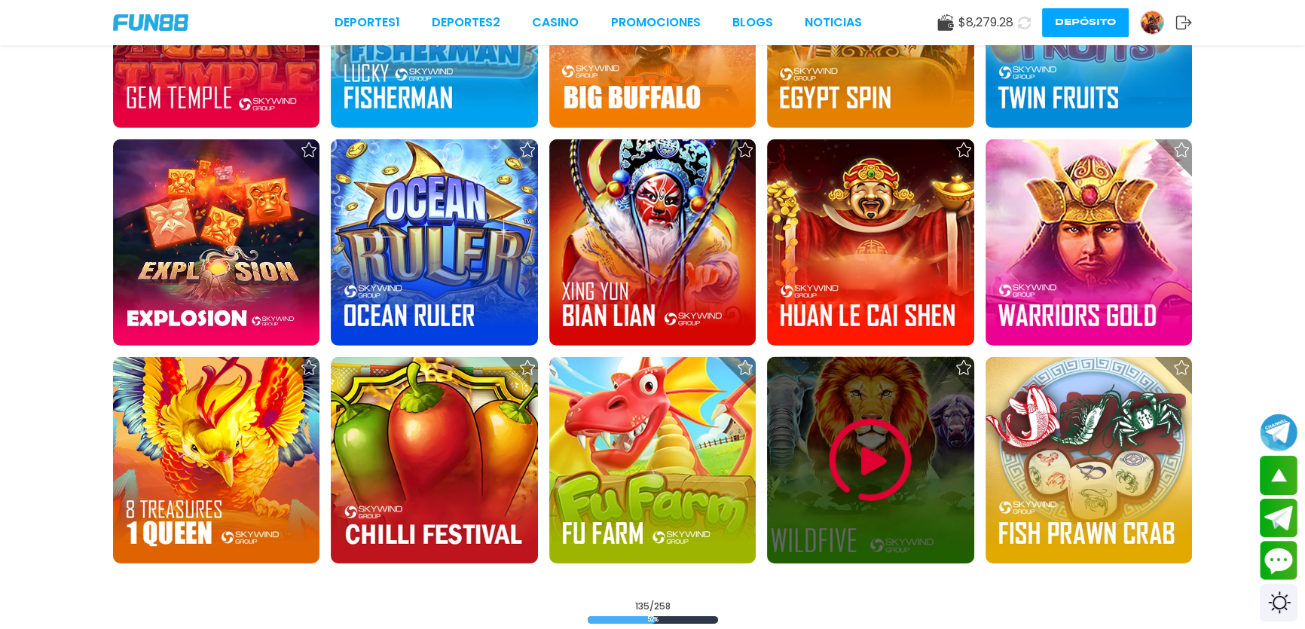
click at [832, 480] on img at bounding box center [870, 460] width 90 height 90
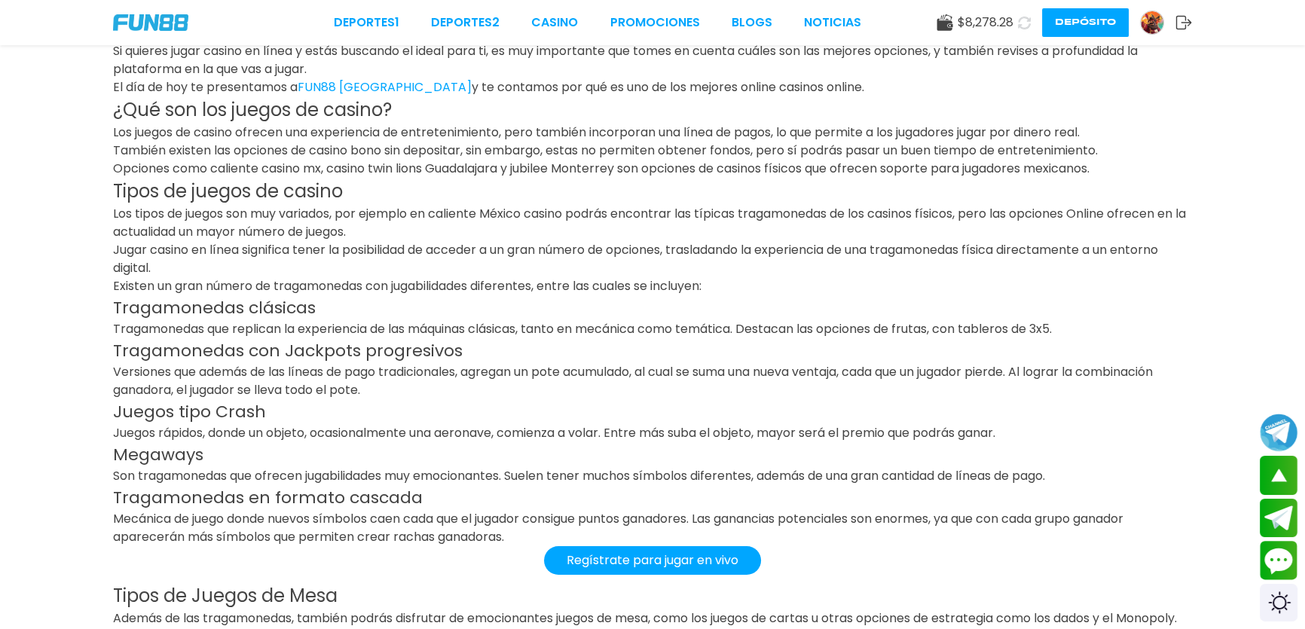
scroll to position [5812, 0]
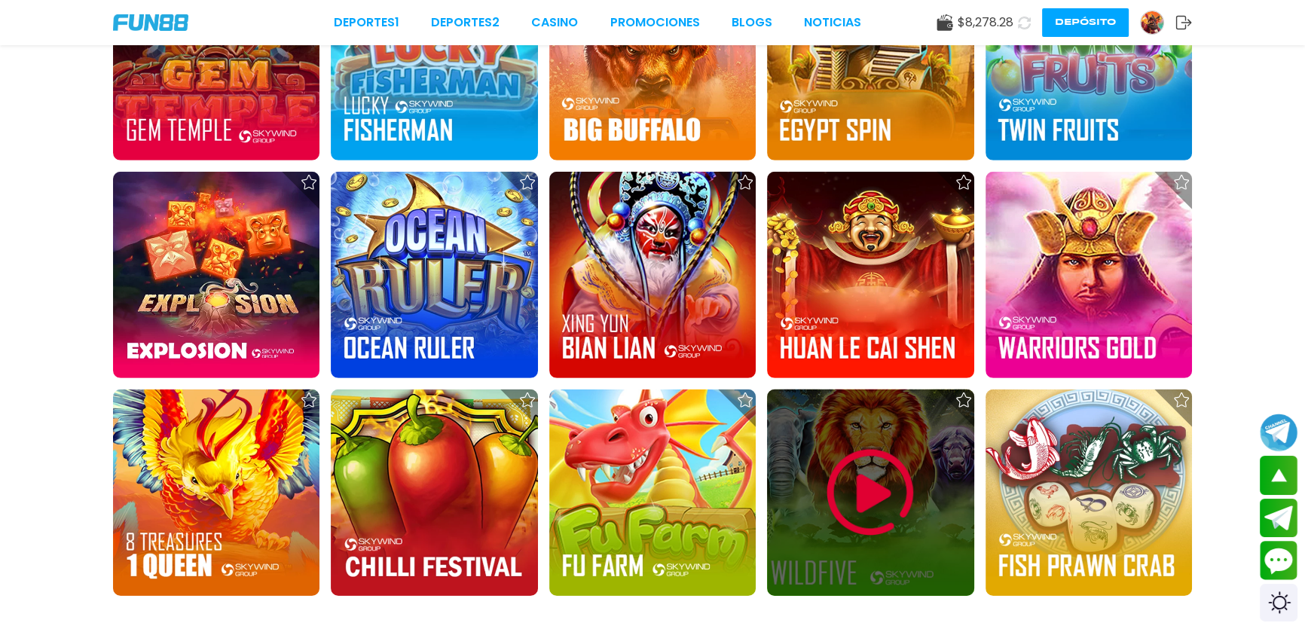
click at [845, 462] on img at bounding box center [870, 493] width 90 height 90
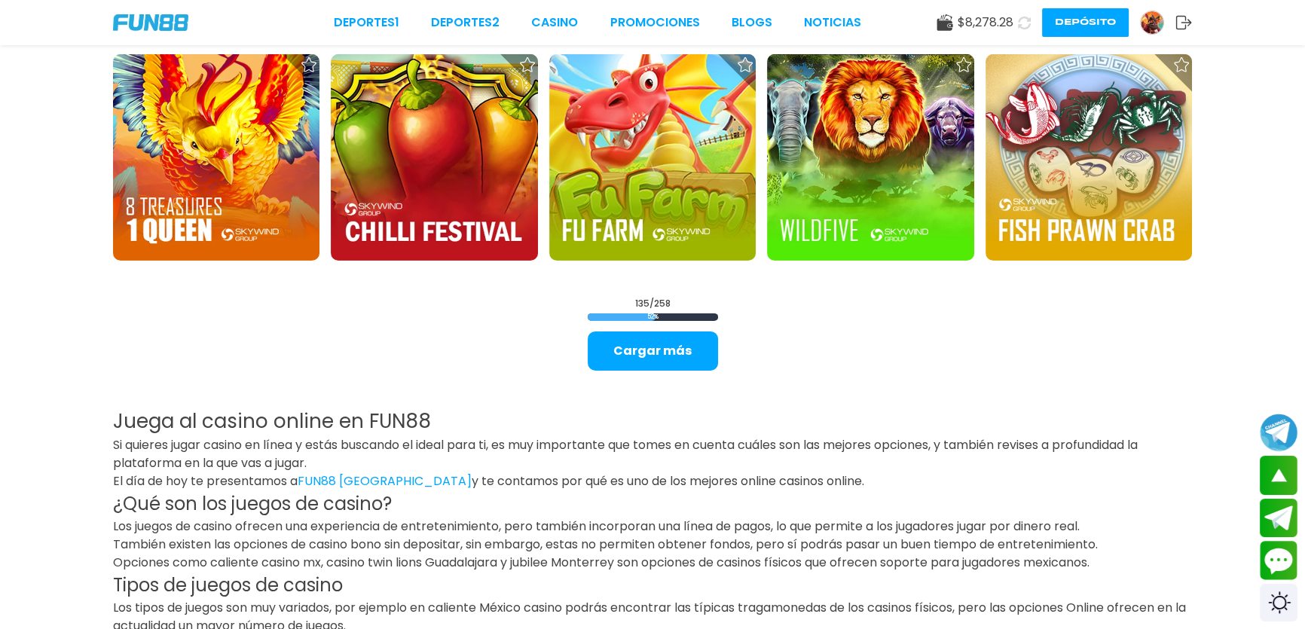
scroll to position [6137, 0]
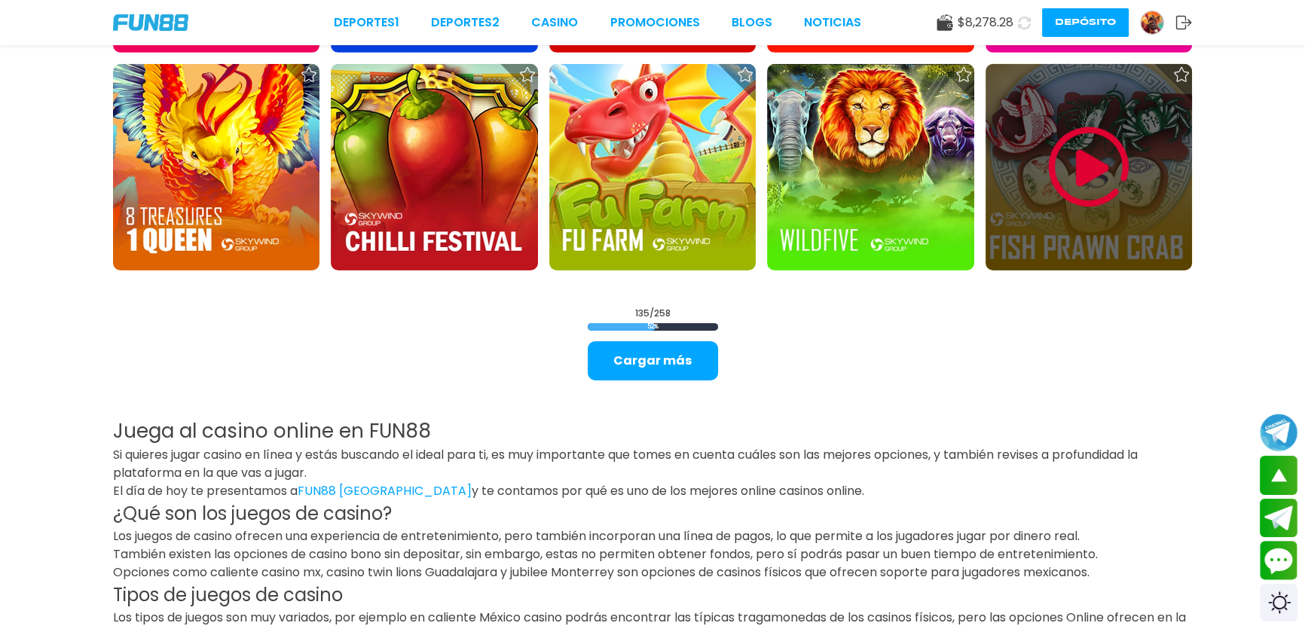
click at [1098, 131] on img at bounding box center [1088, 167] width 90 height 90
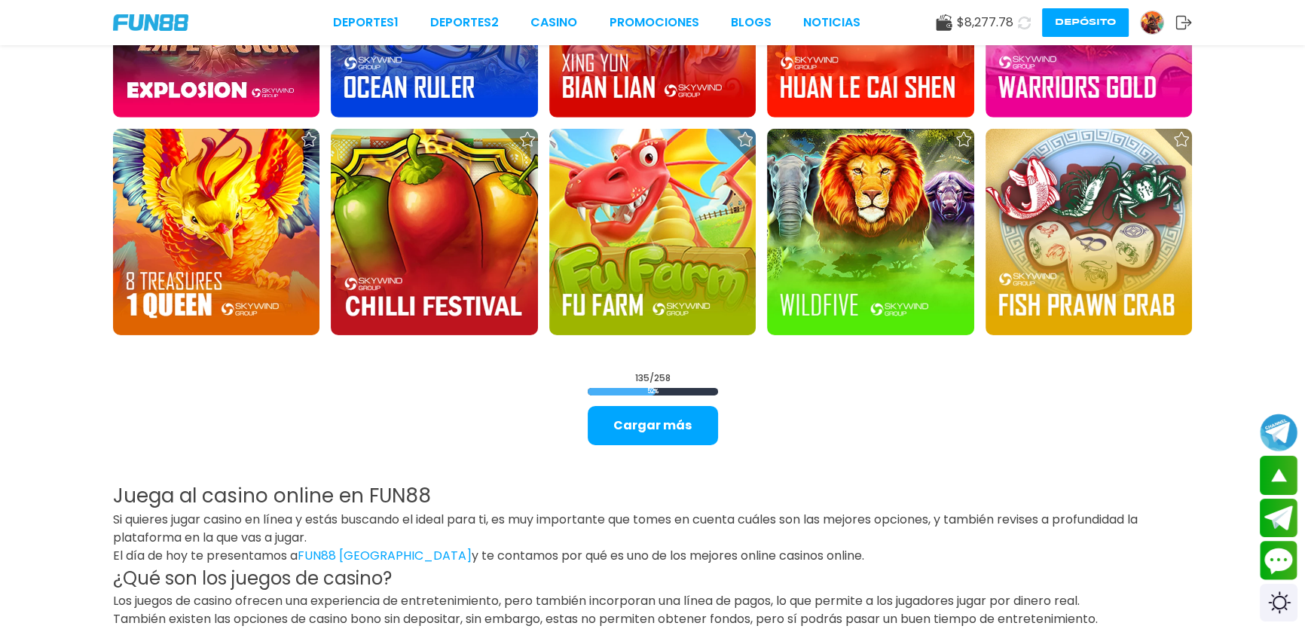
scroll to position [6033, 0]
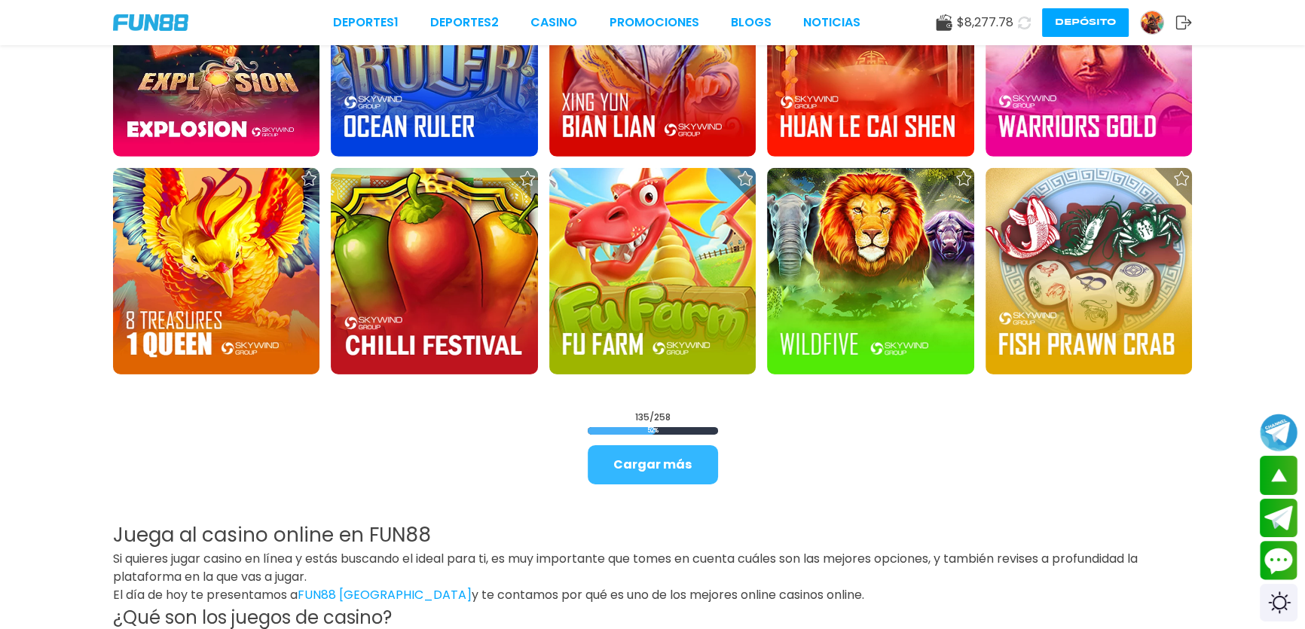
click at [696, 458] on button "Cargar más" at bounding box center [653, 464] width 130 height 39
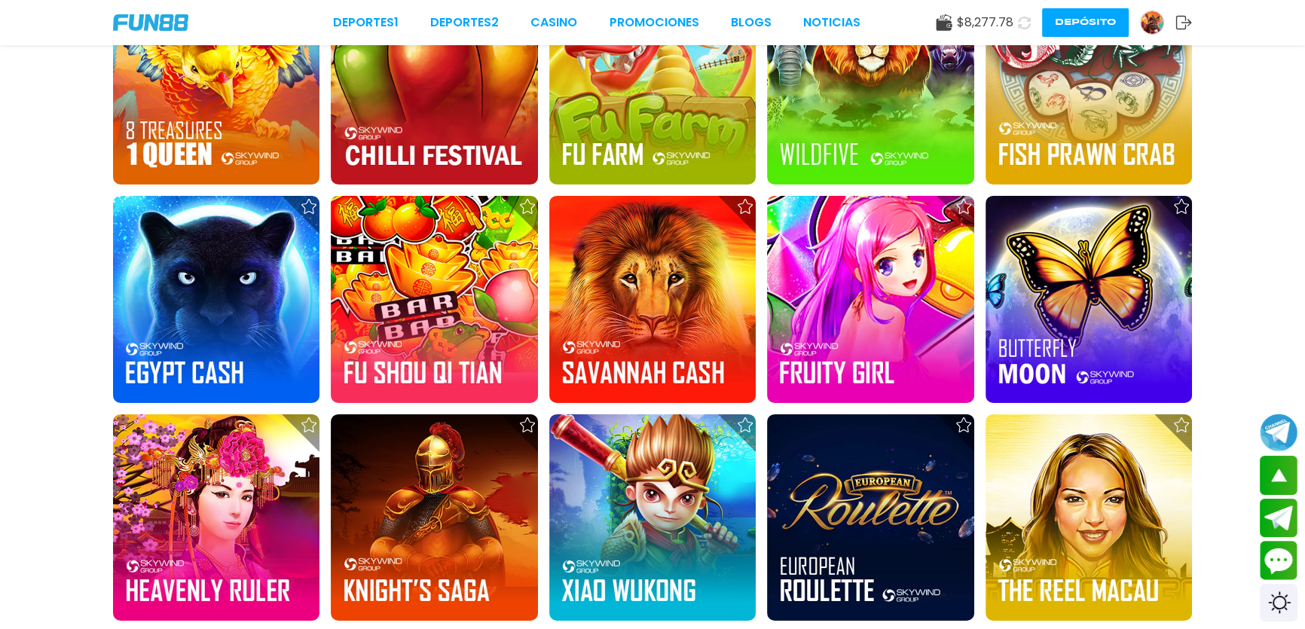
scroll to position [6215, 0]
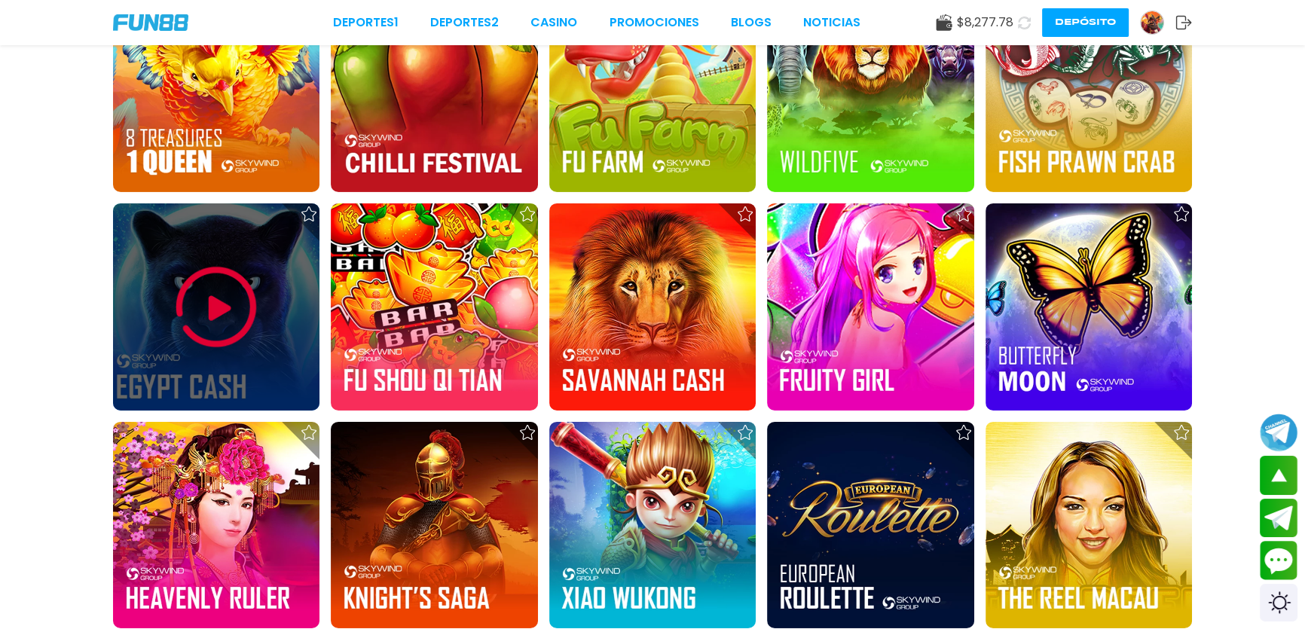
click at [241, 314] on img at bounding box center [216, 307] width 90 height 90
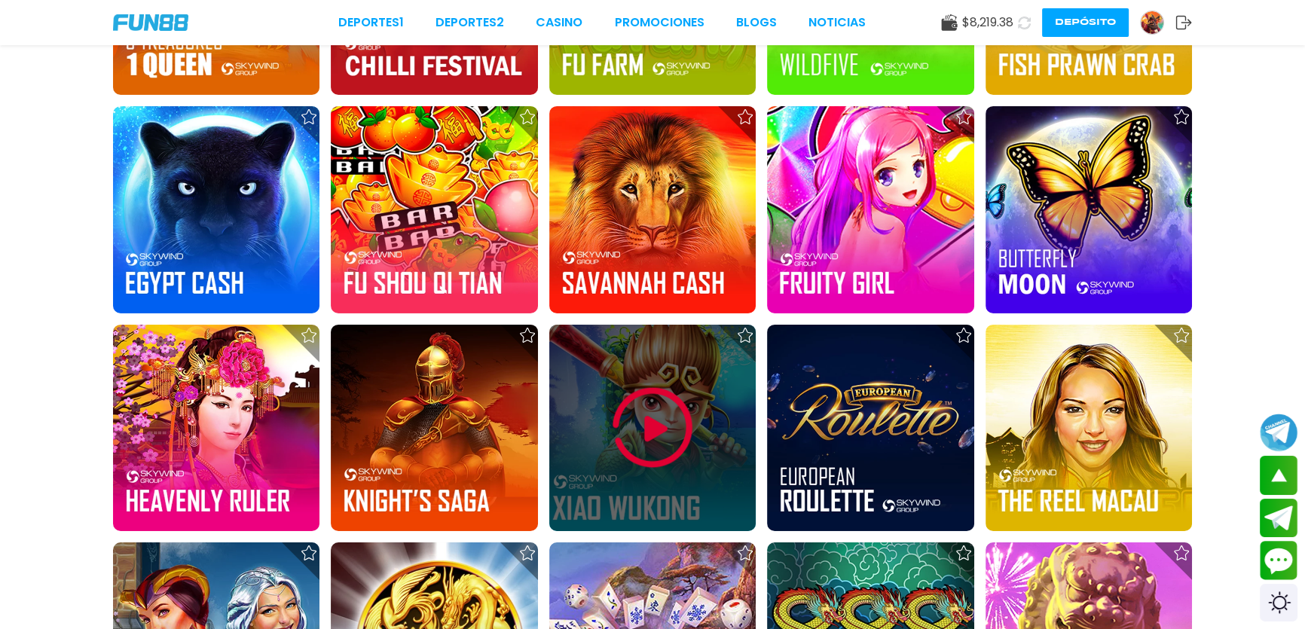
scroll to position [6209, 0]
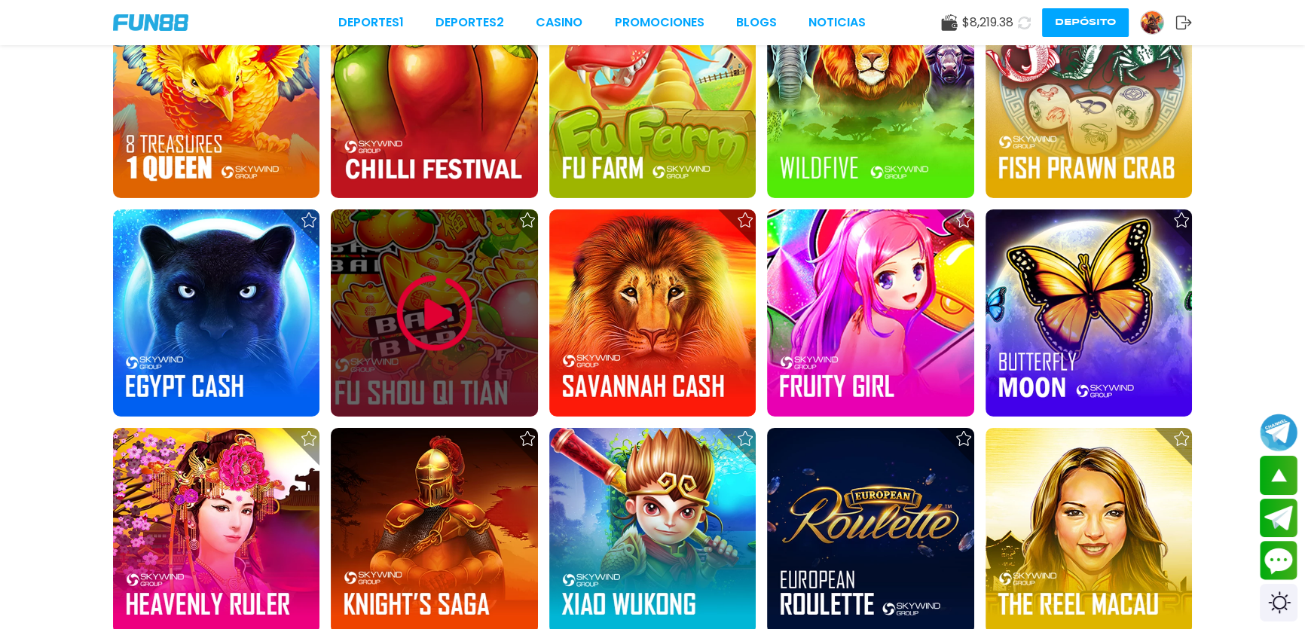
click at [441, 301] on img at bounding box center [434, 313] width 90 height 90
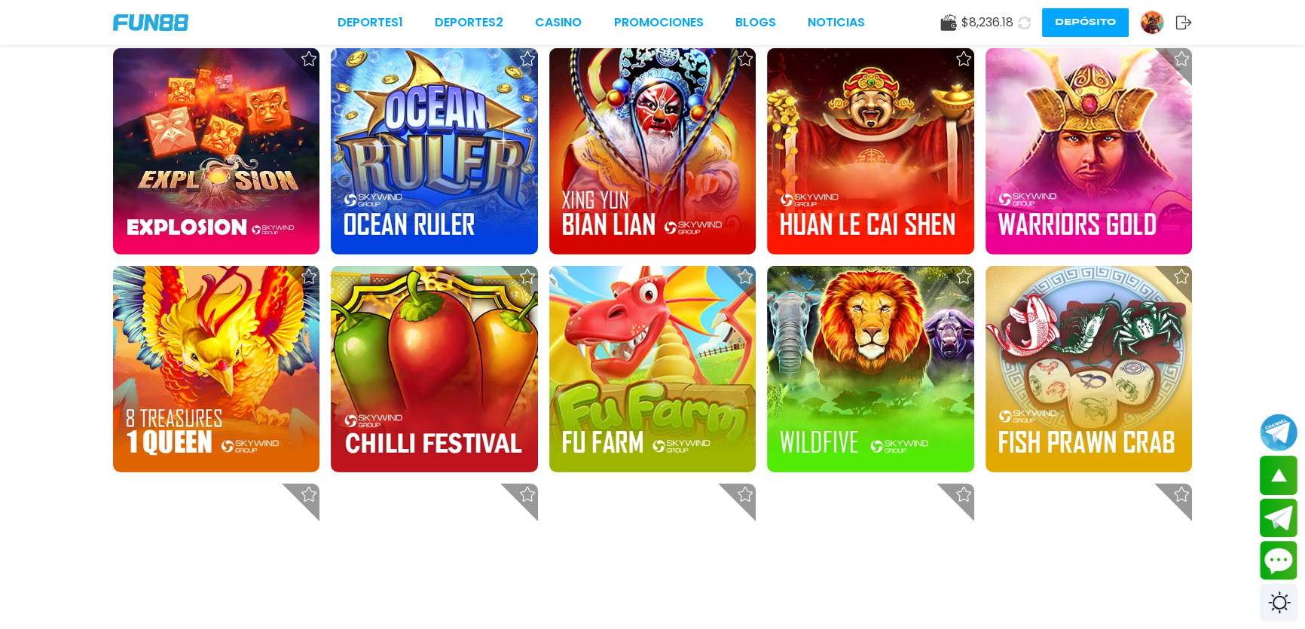
scroll to position [5936, 0]
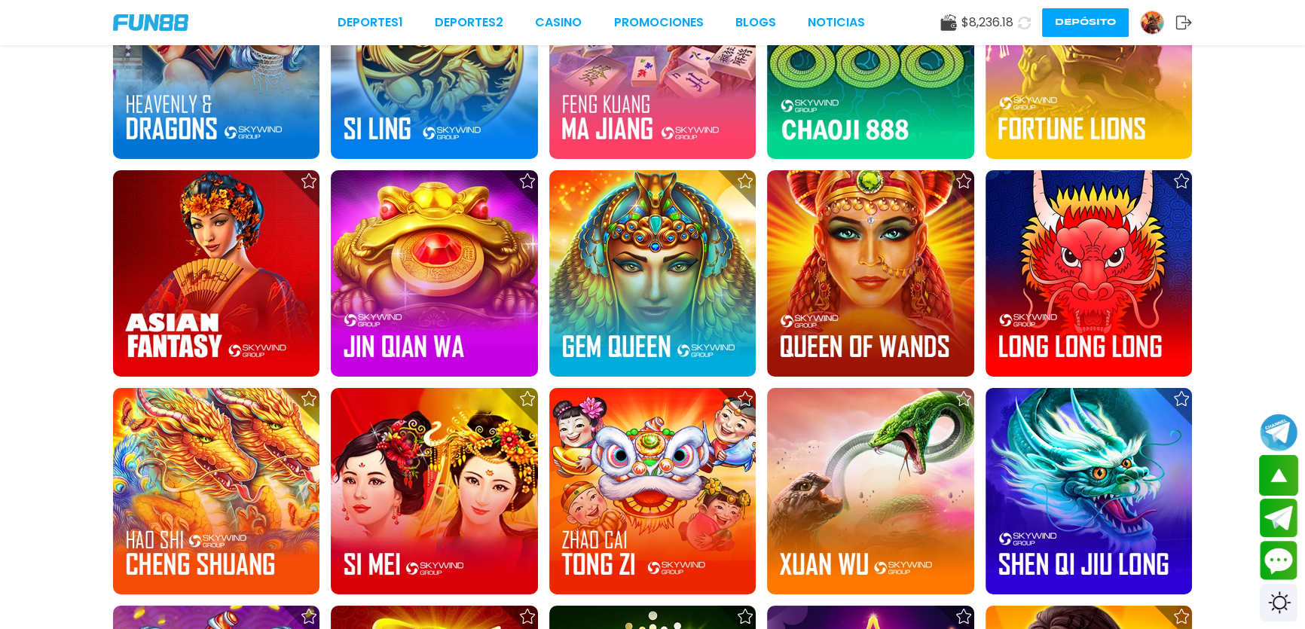
click at [1283, 478] on button "scroll up" at bounding box center [1279, 475] width 40 height 41
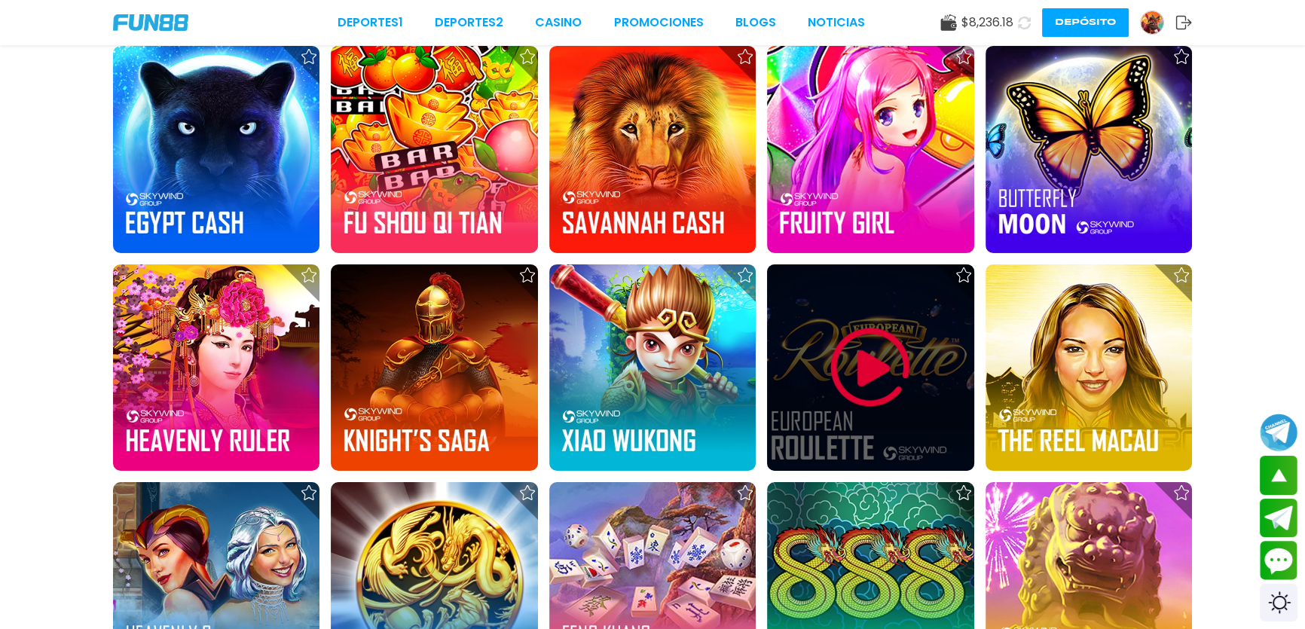
scroll to position [6306, 0]
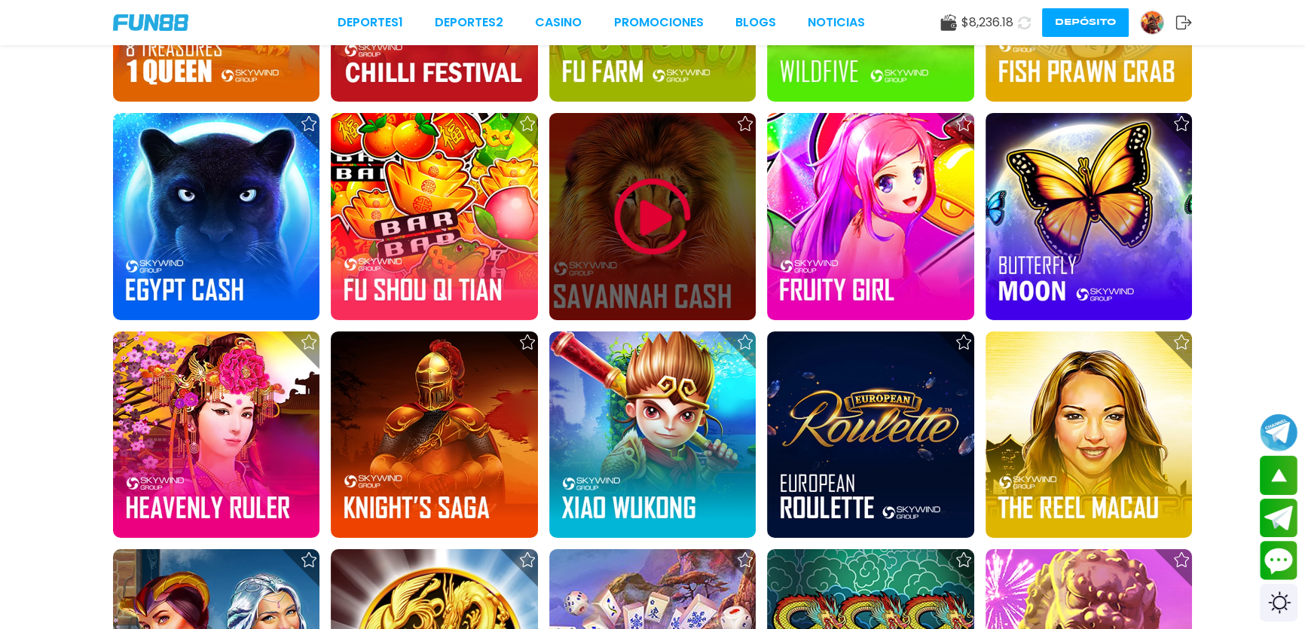
click at [628, 242] on img at bounding box center [652, 217] width 90 height 90
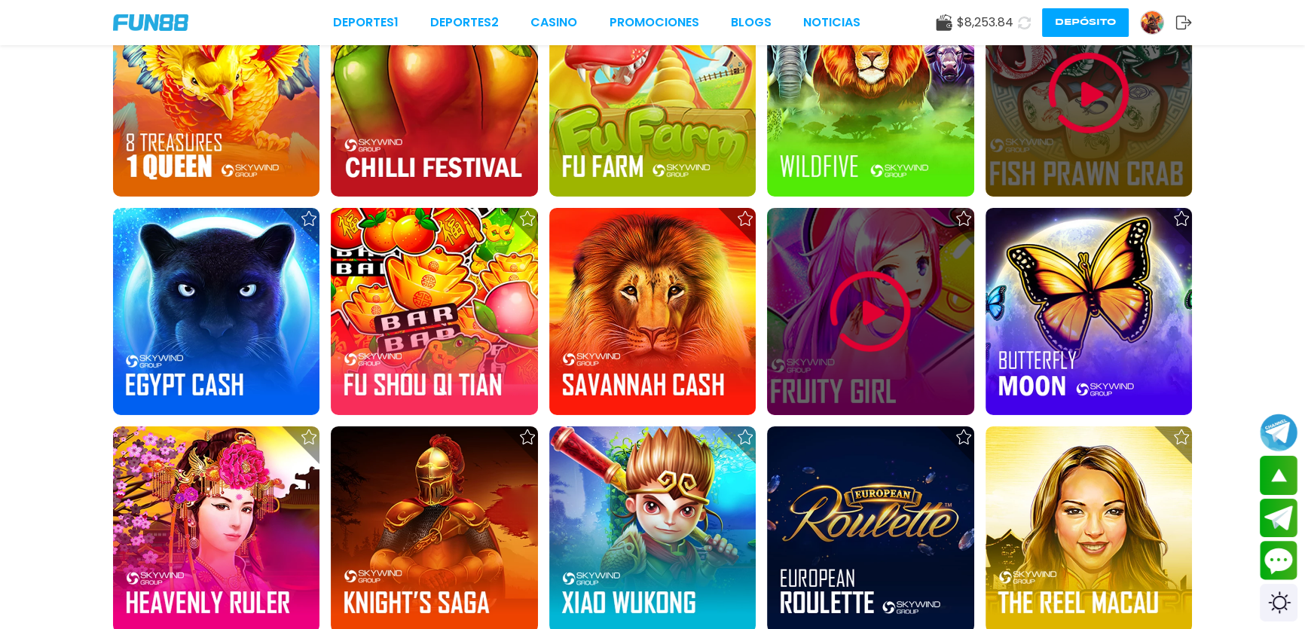
scroll to position [6080, 0]
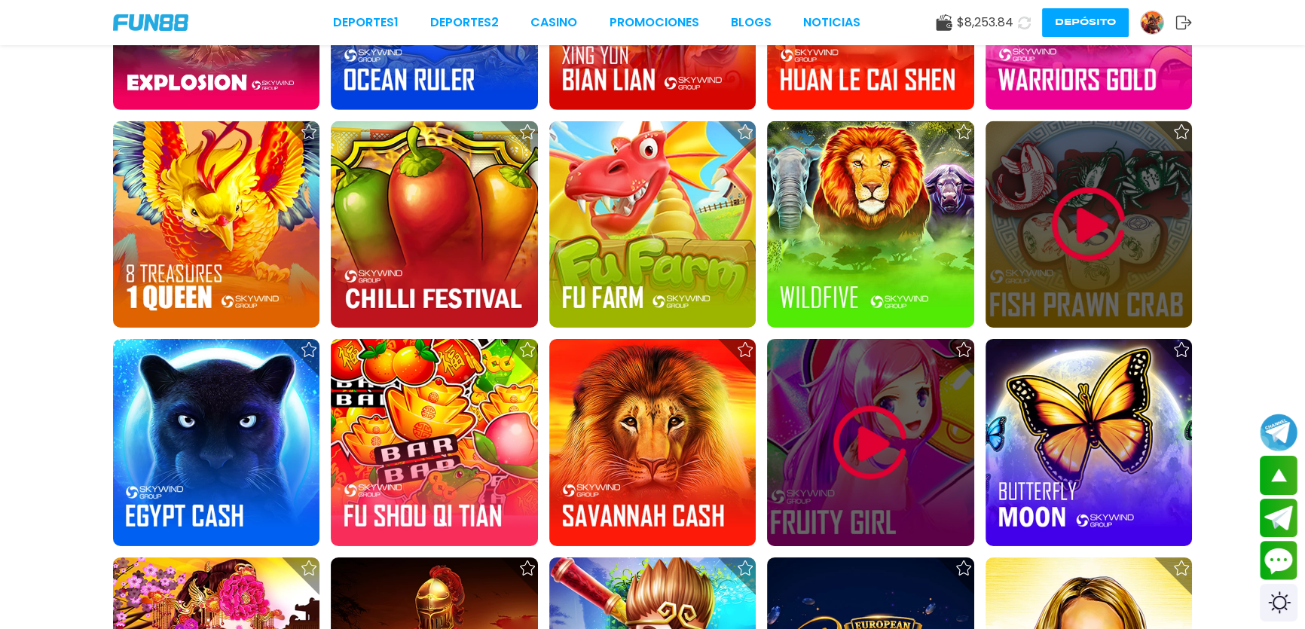
click at [890, 447] on img at bounding box center [870, 443] width 90 height 90
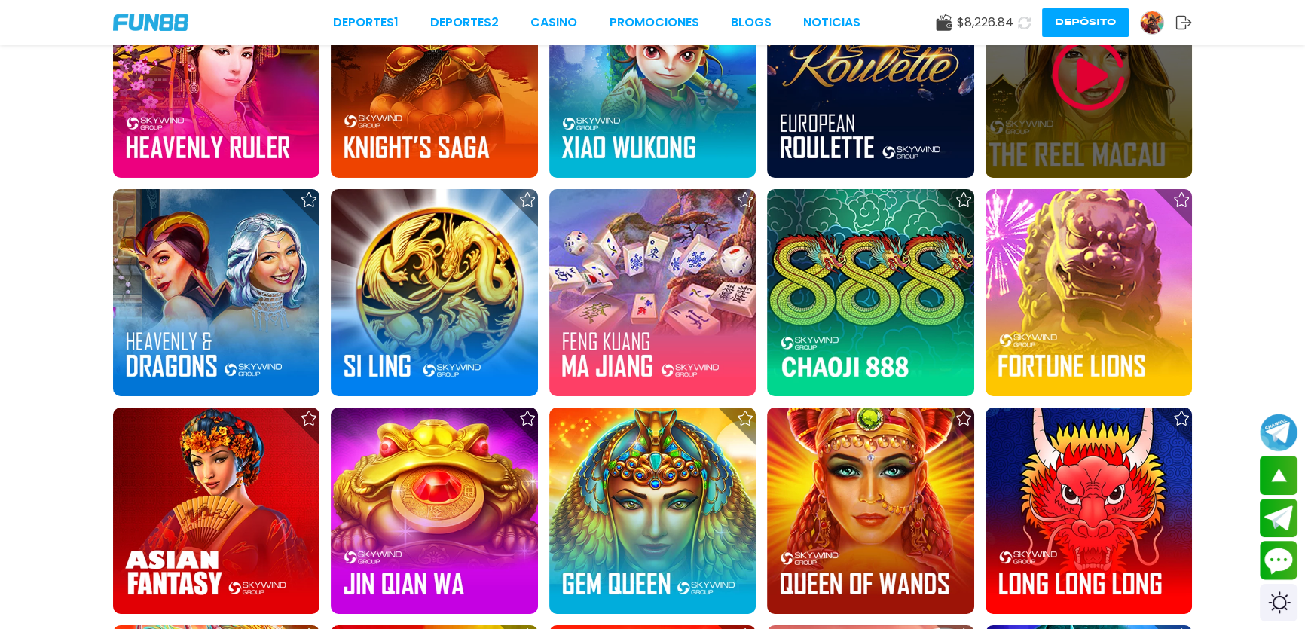
scroll to position [6209, 0]
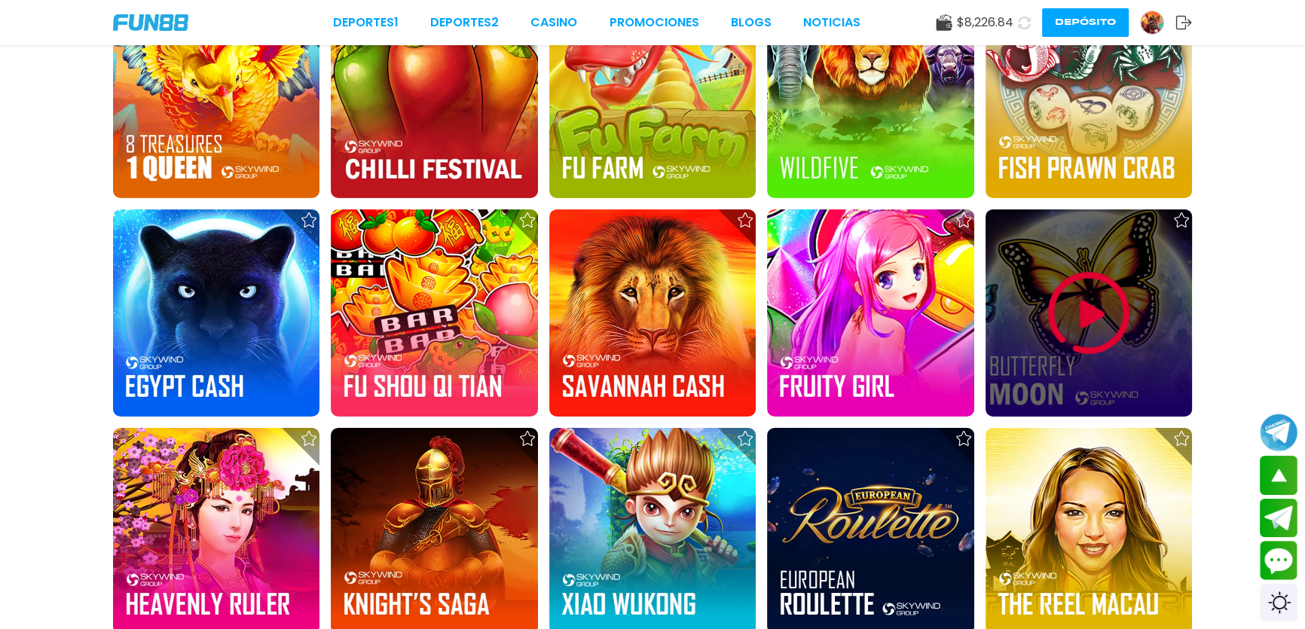
click at [1042, 312] on div at bounding box center [1088, 312] width 206 height 206
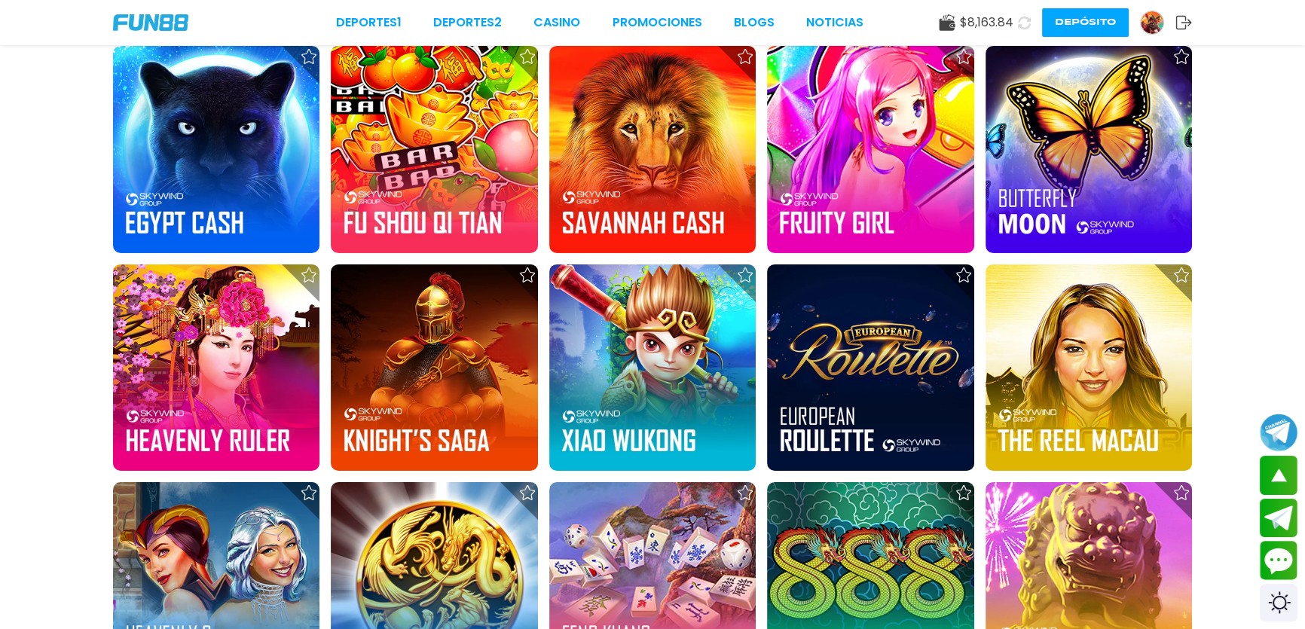
scroll to position [6392, 0]
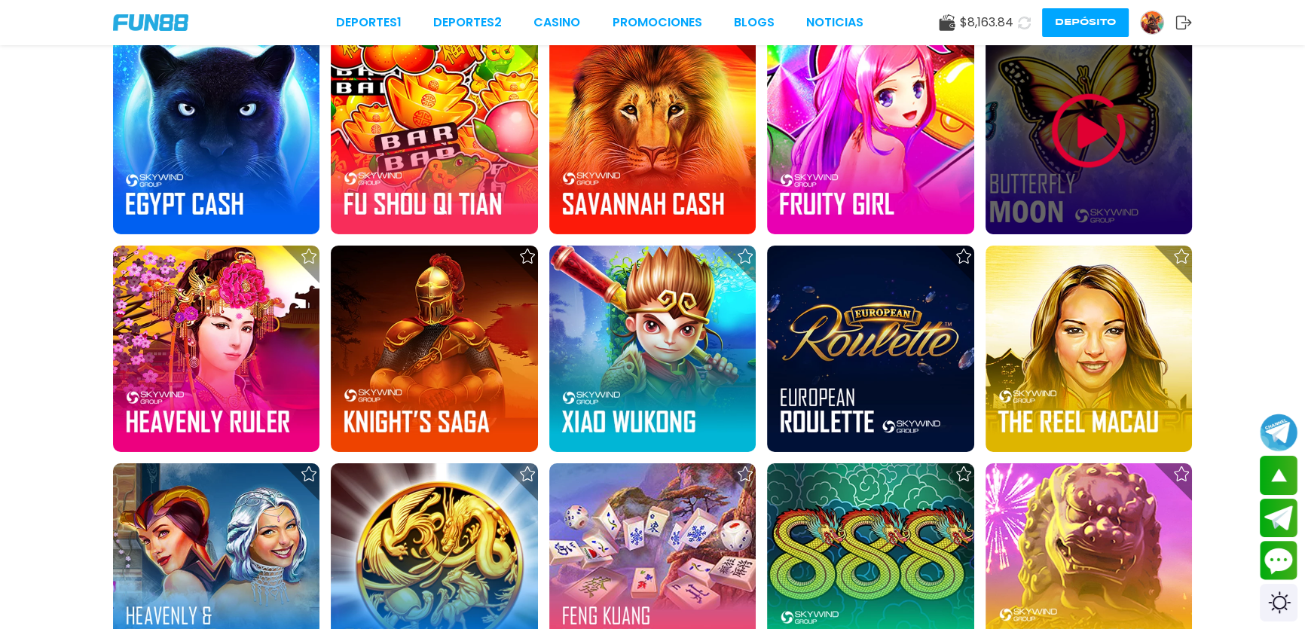
click at [1021, 188] on div at bounding box center [1088, 130] width 206 height 206
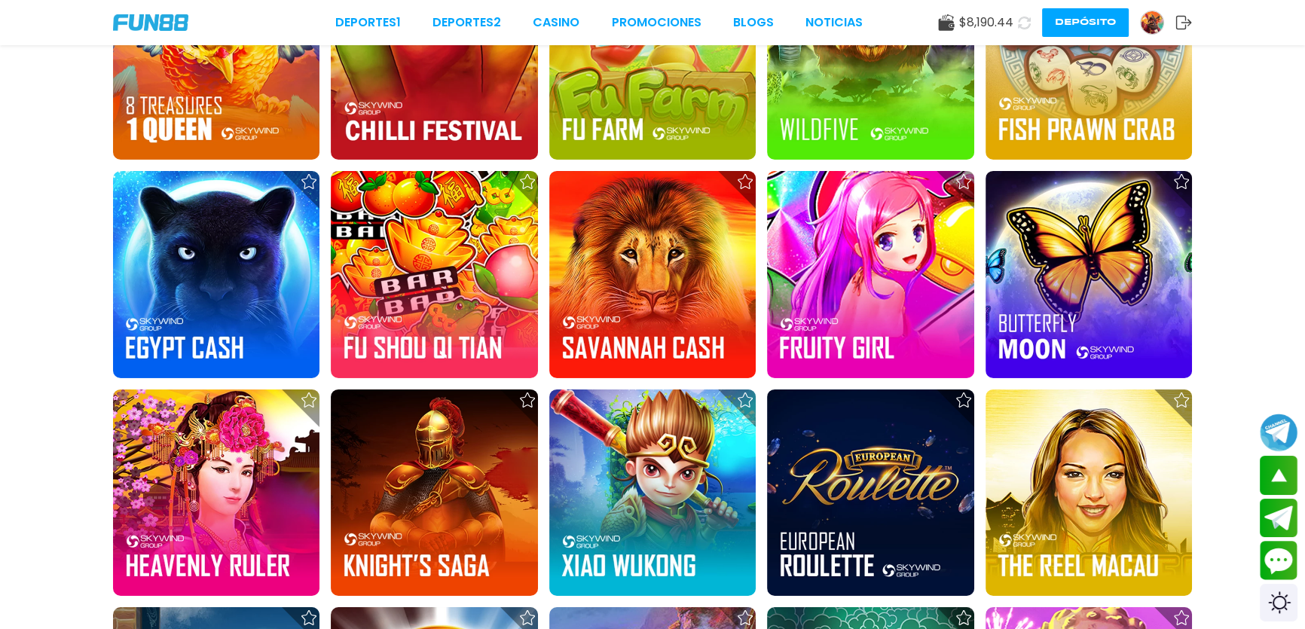
scroll to position [6283, 0]
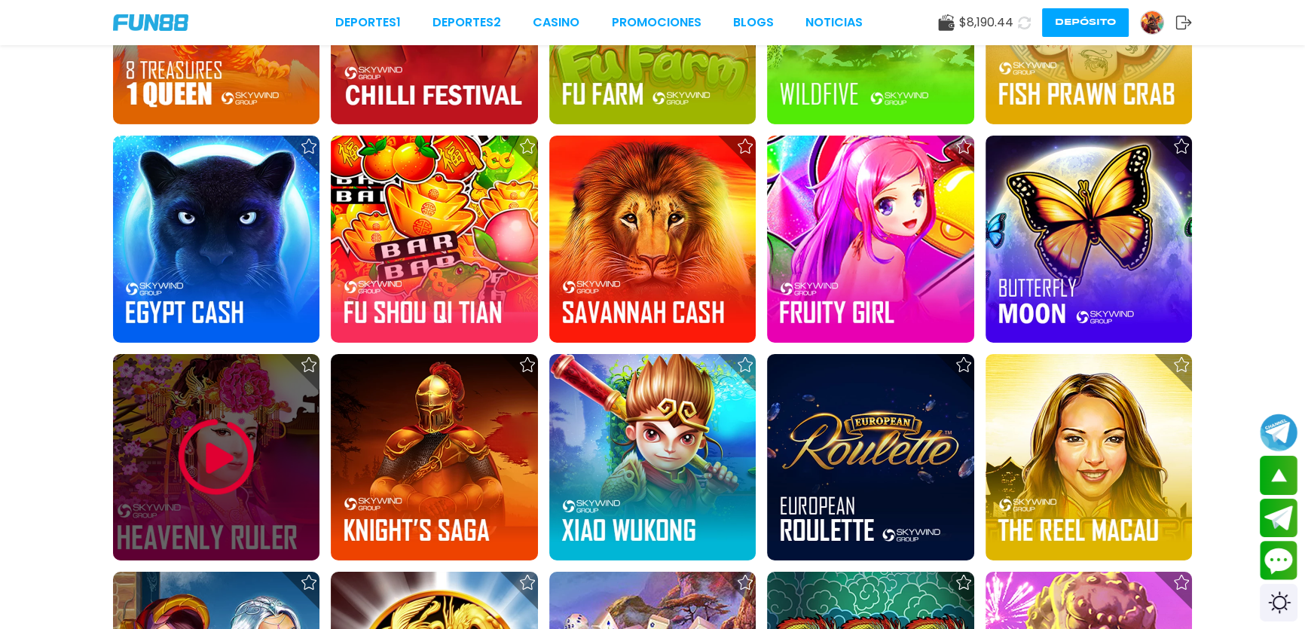
click at [252, 454] on img at bounding box center [216, 457] width 90 height 90
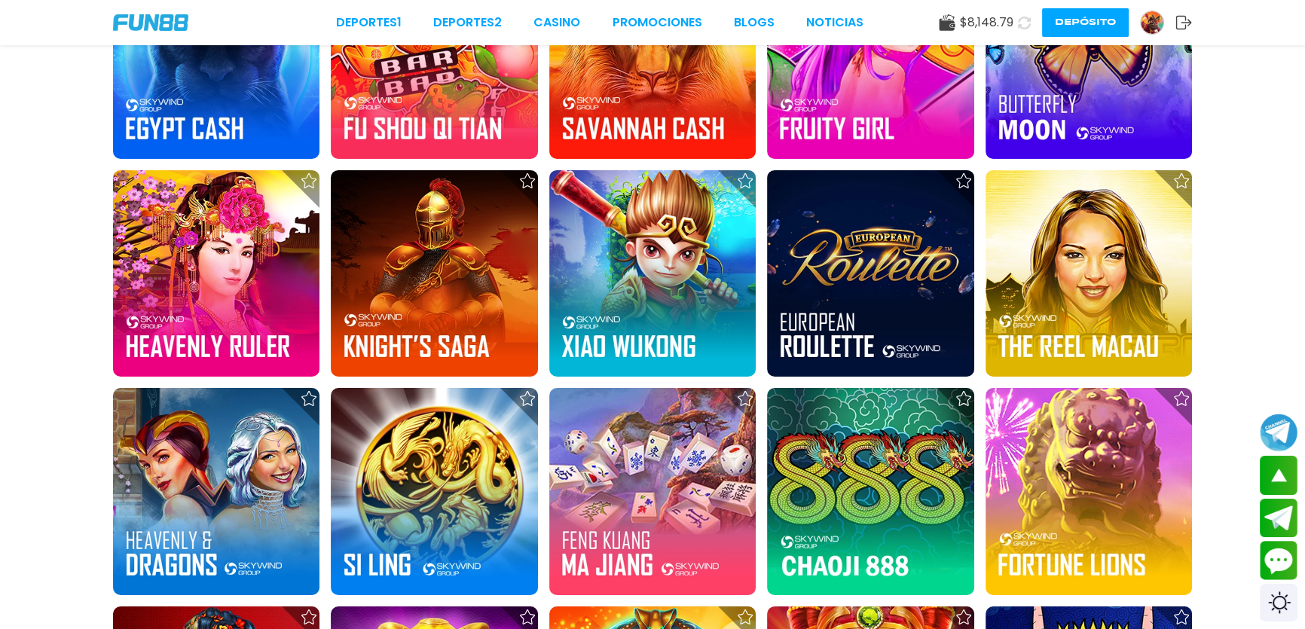
scroll to position [6479, 0]
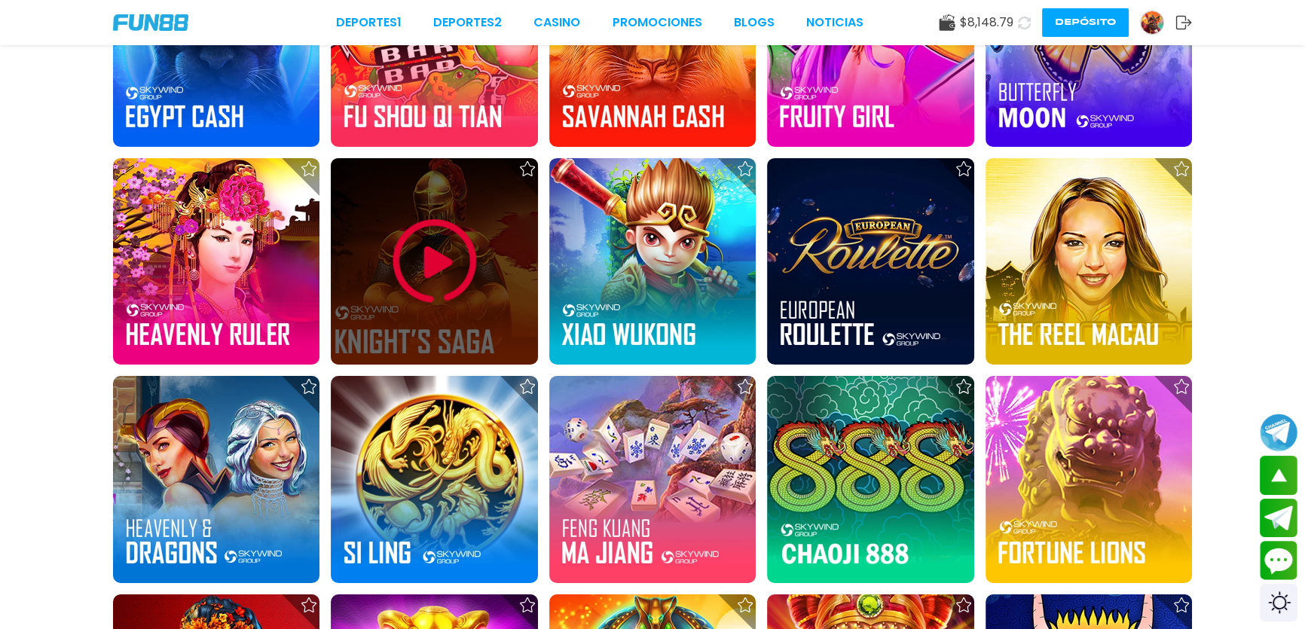
click at [435, 216] on img at bounding box center [434, 261] width 90 height 90
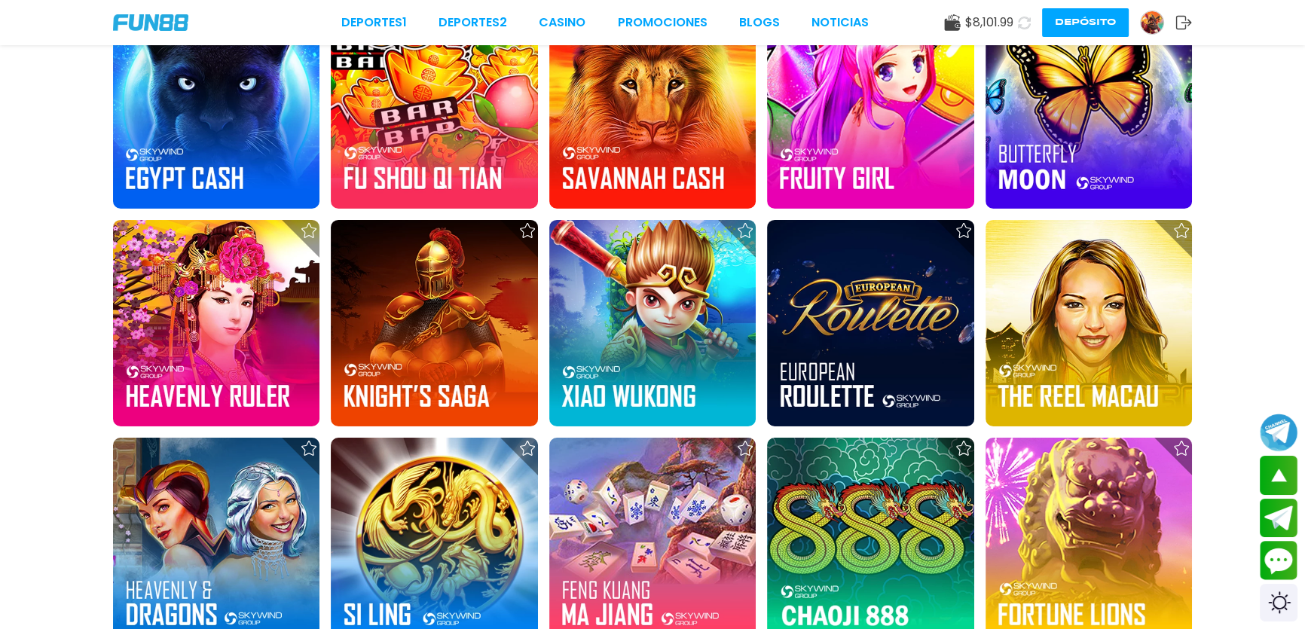
scroll to position [6464, 0]
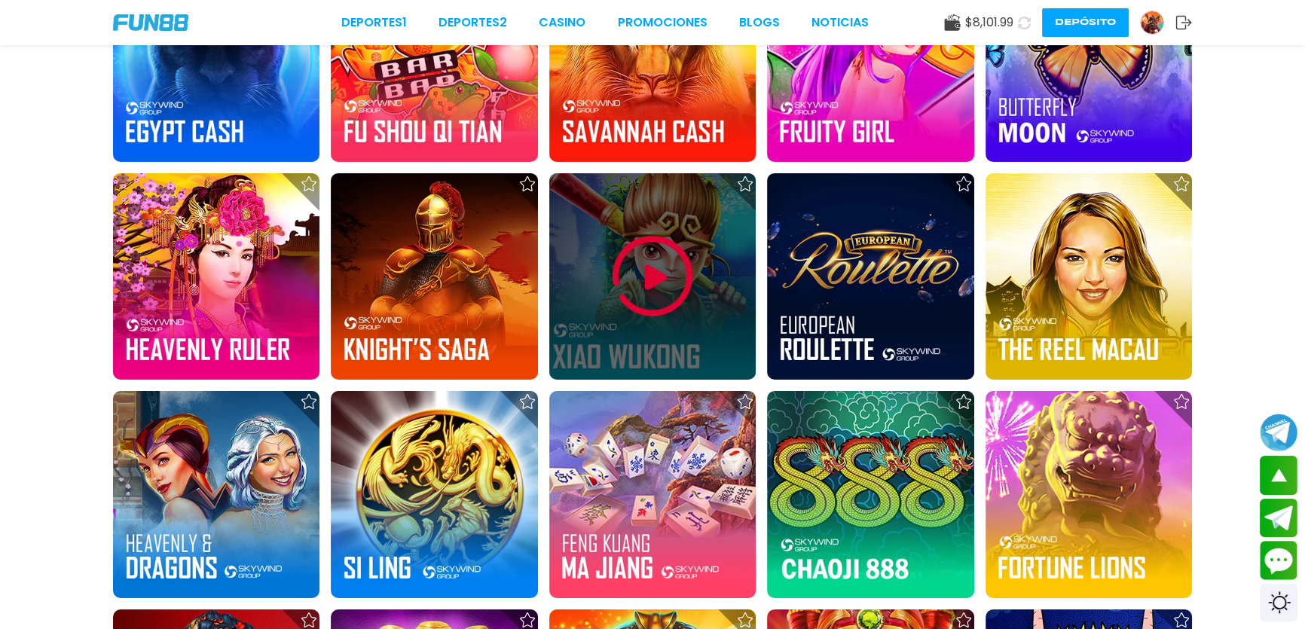
click at [710, 173] on div at bounding box center [652, 276] width 206 height 206
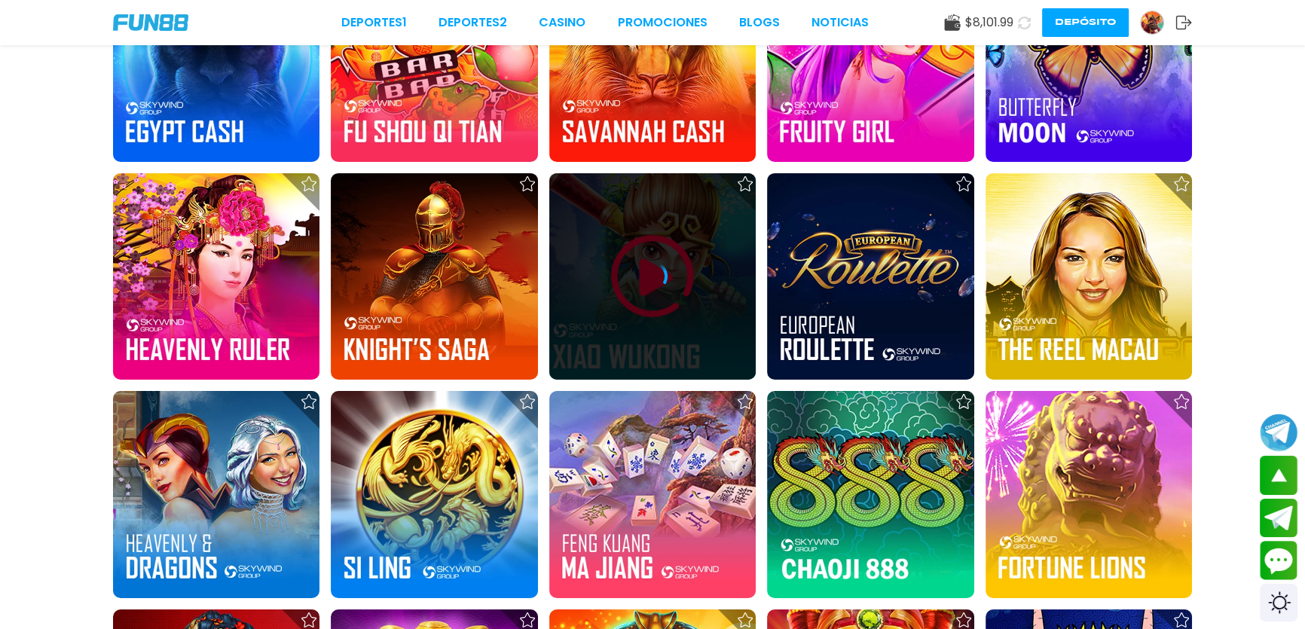
click at [649, 272] on icon at bounding box center [652, 276] width 30 height 30
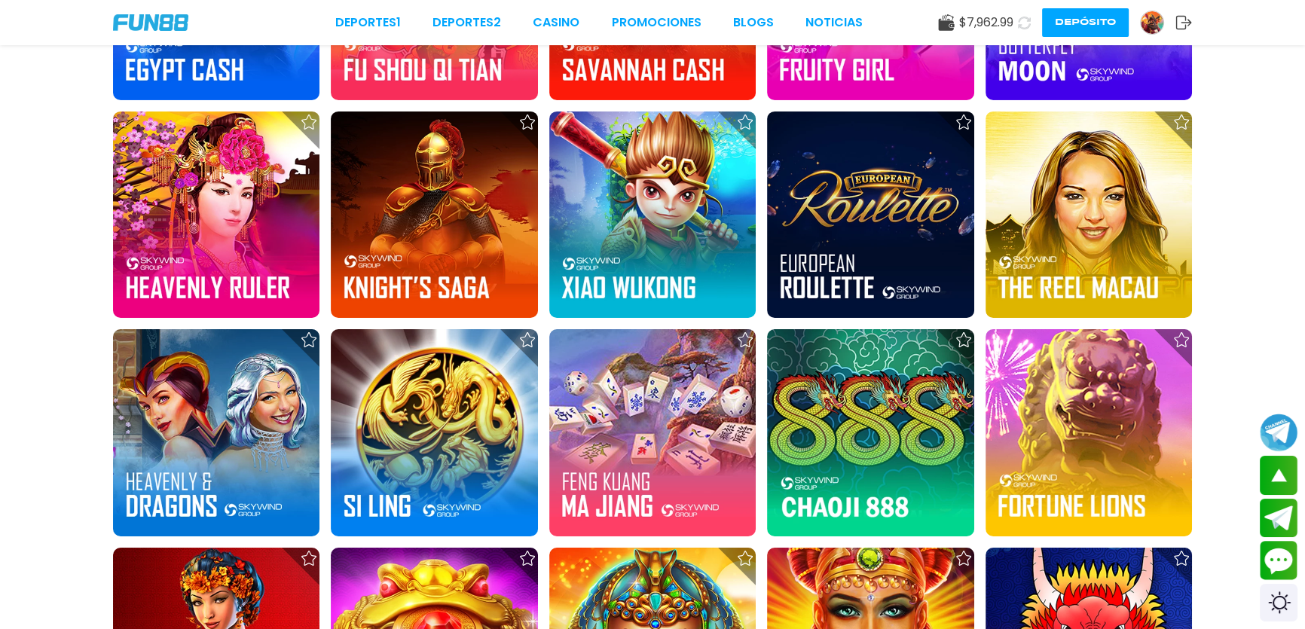
scroll to position [6407, 0]
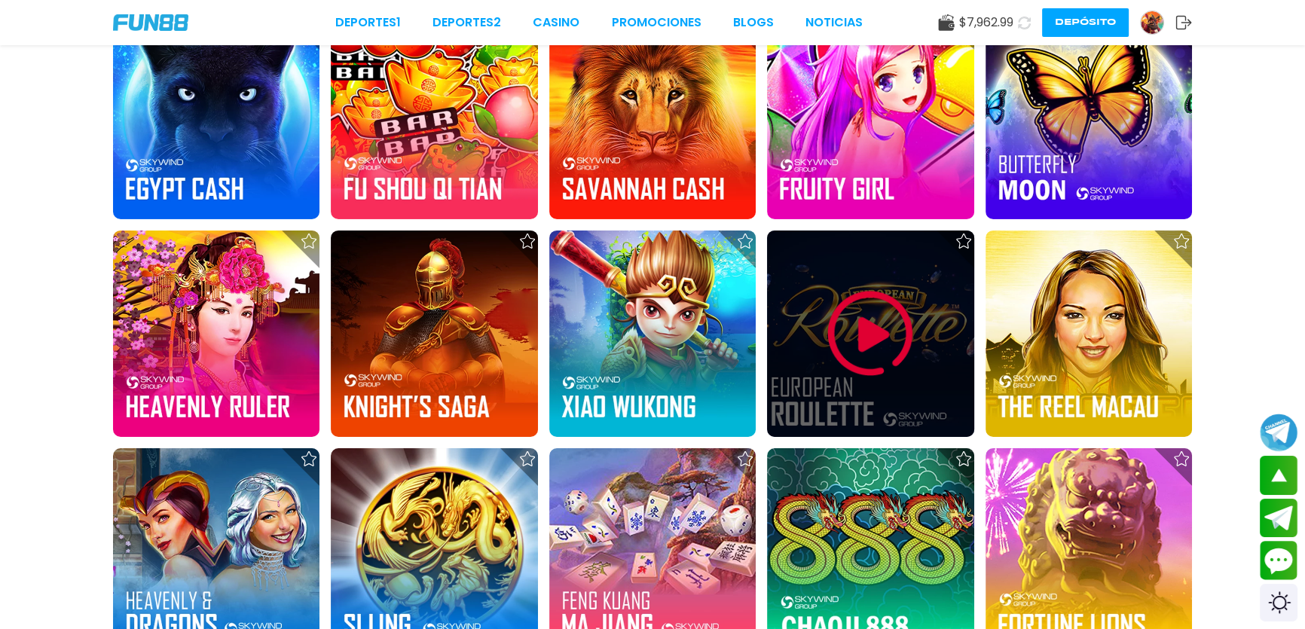
click at [885, 360] on img at bounding box center [870, 334] width 90 height 90
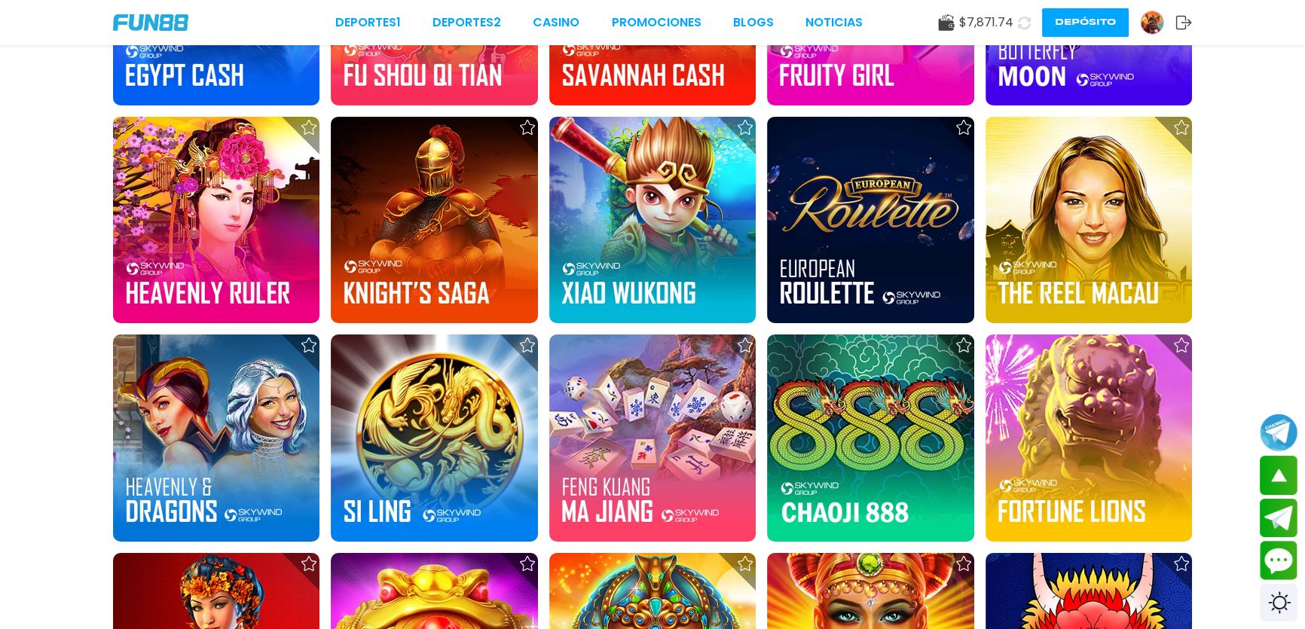
scroll to position [6484, 0]
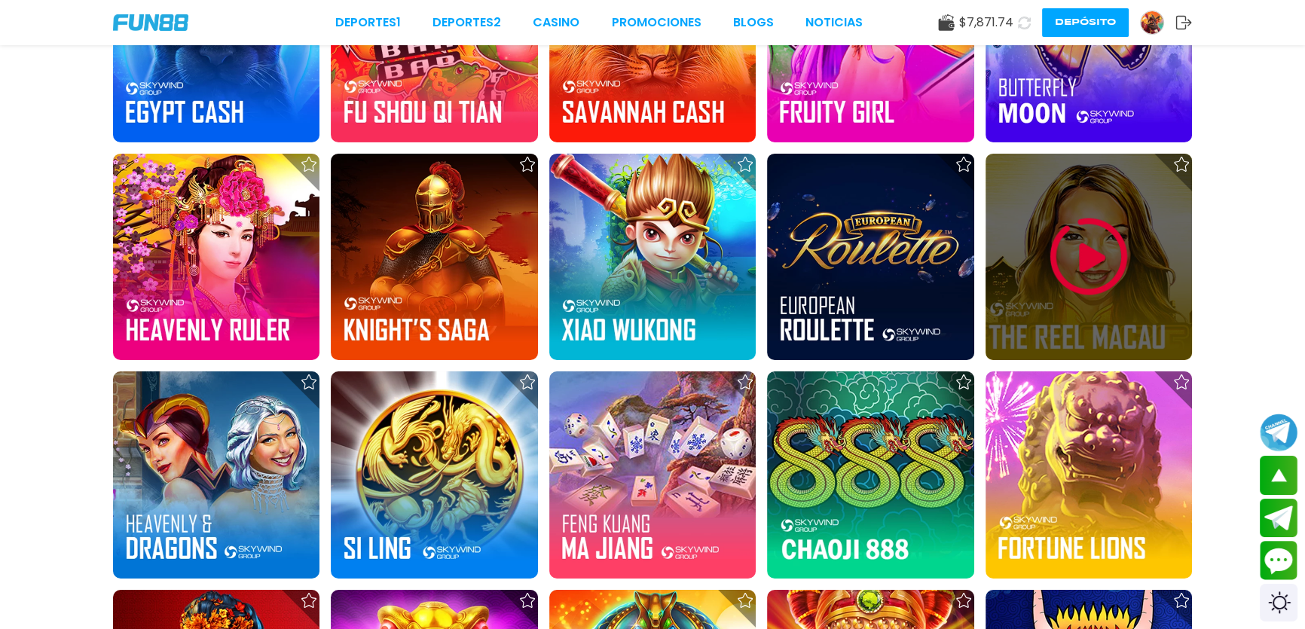
click at [1163, 279] on div at bounding box center [1088, 257] width 206 height 206
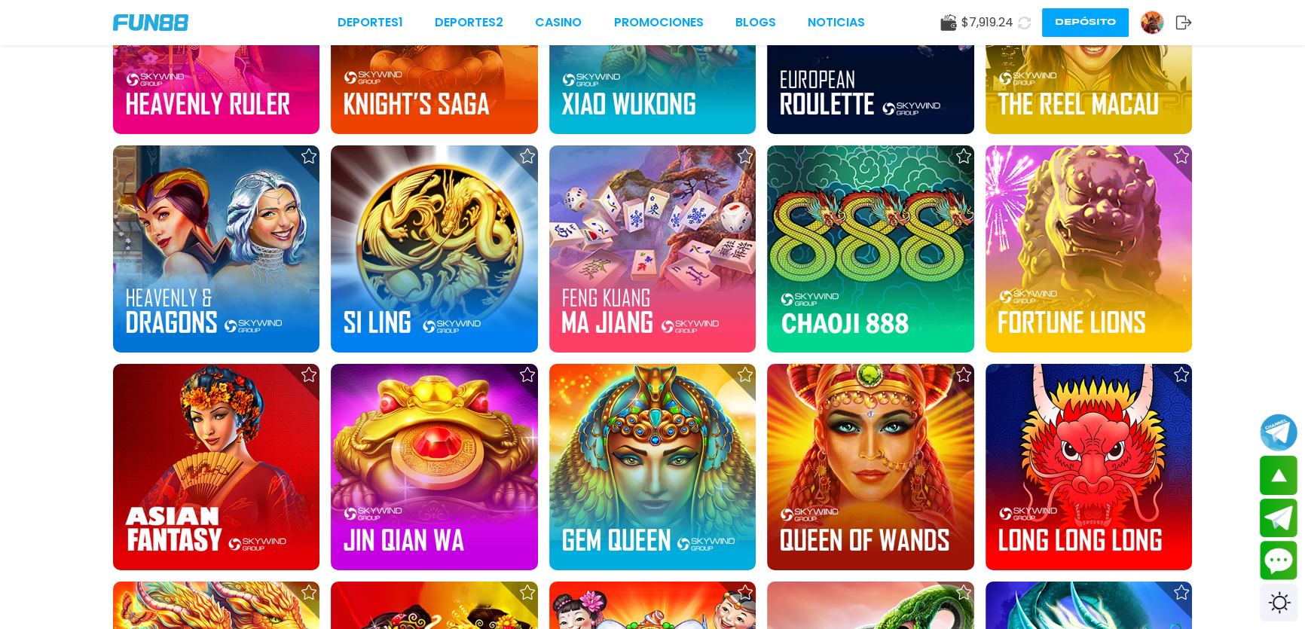
scroll to position [6566, 0]
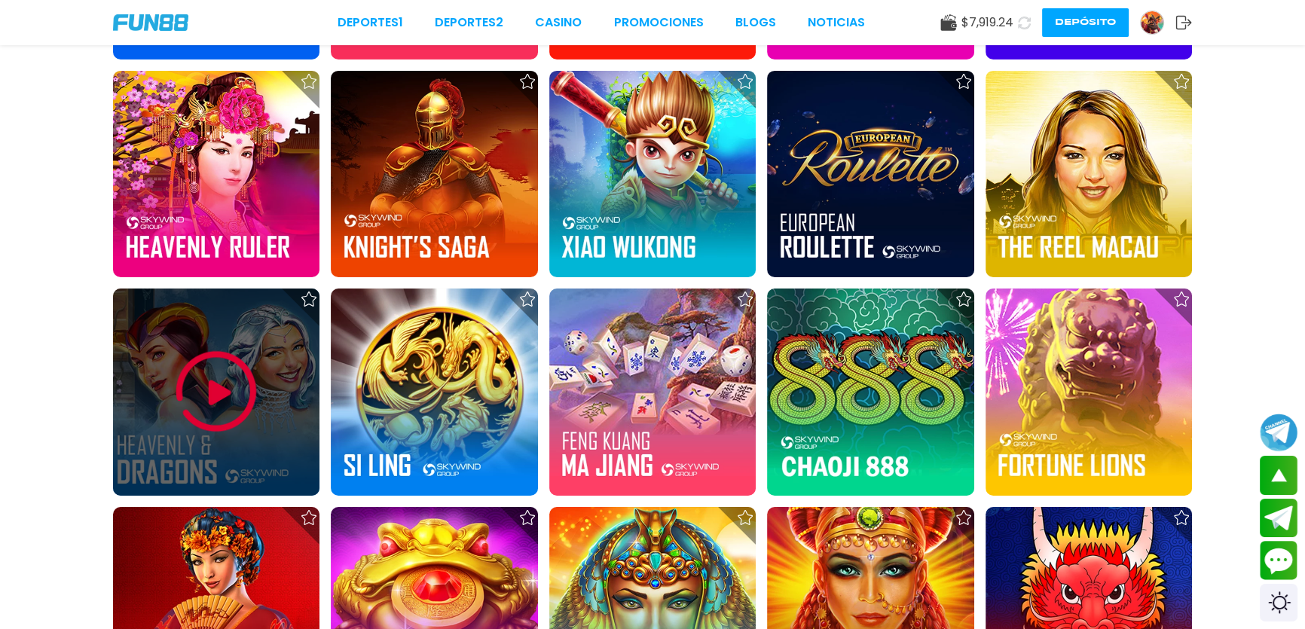
click at [212, 418] on img at bounding box center [216, 392] width 90 height 90
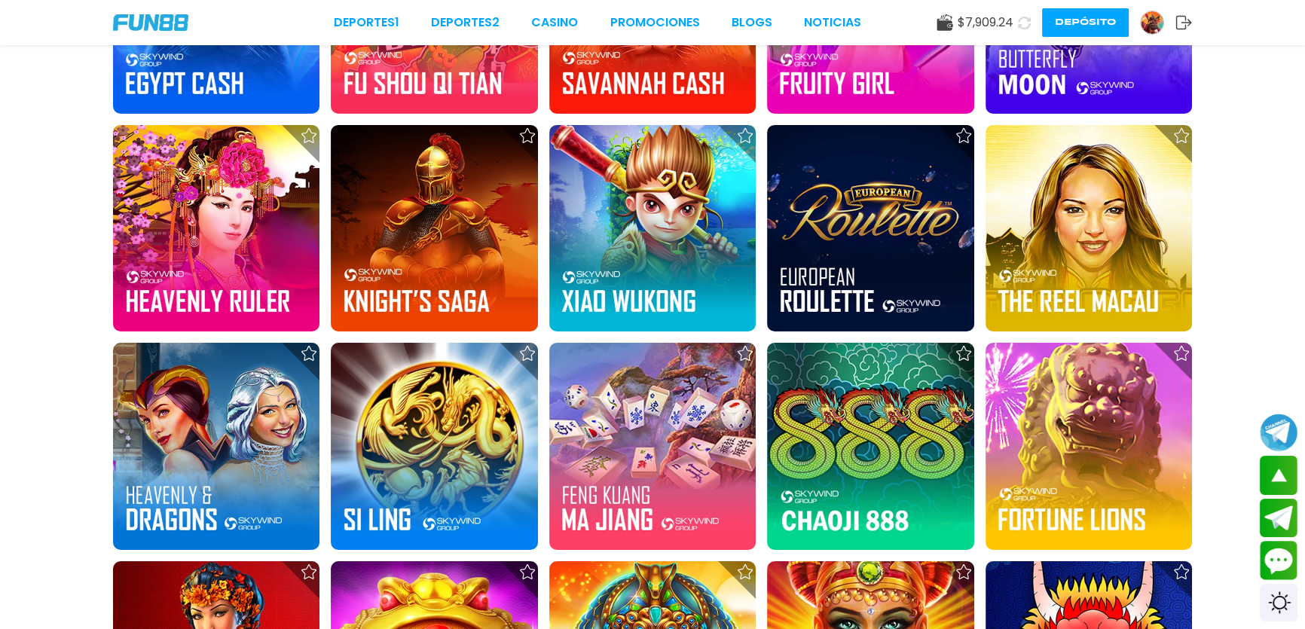
scroll to position [6524, 0]
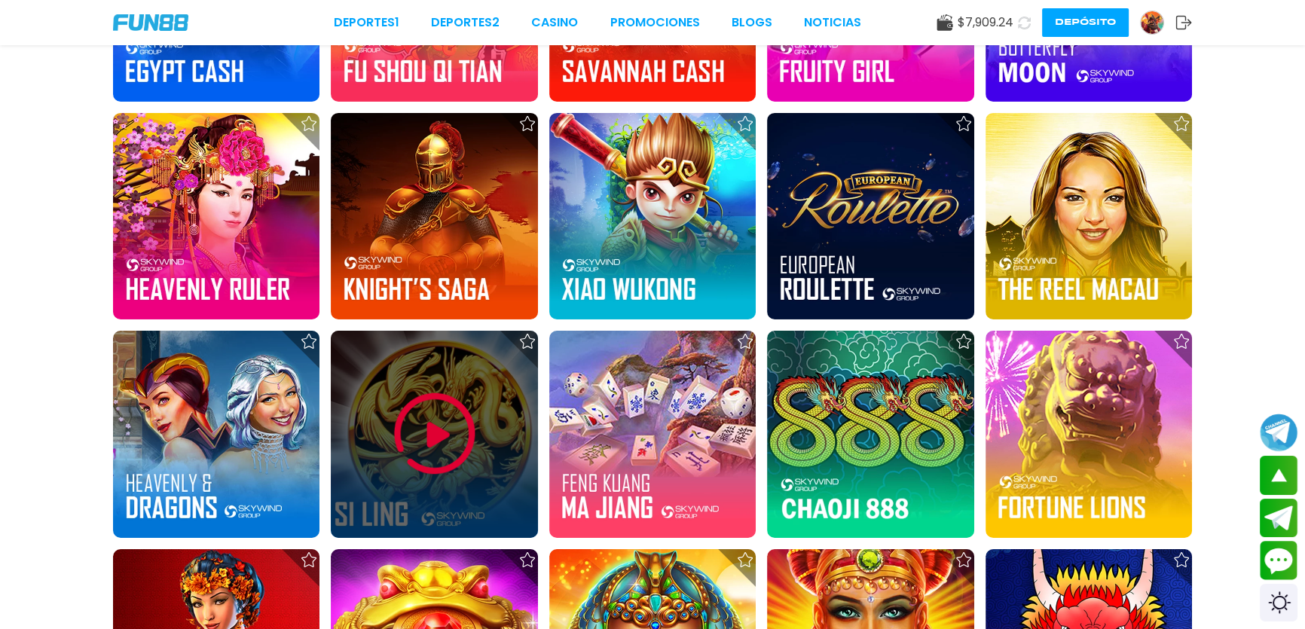
click at [447, 421] on img at bounding box center [434, 434] width 90 height 90
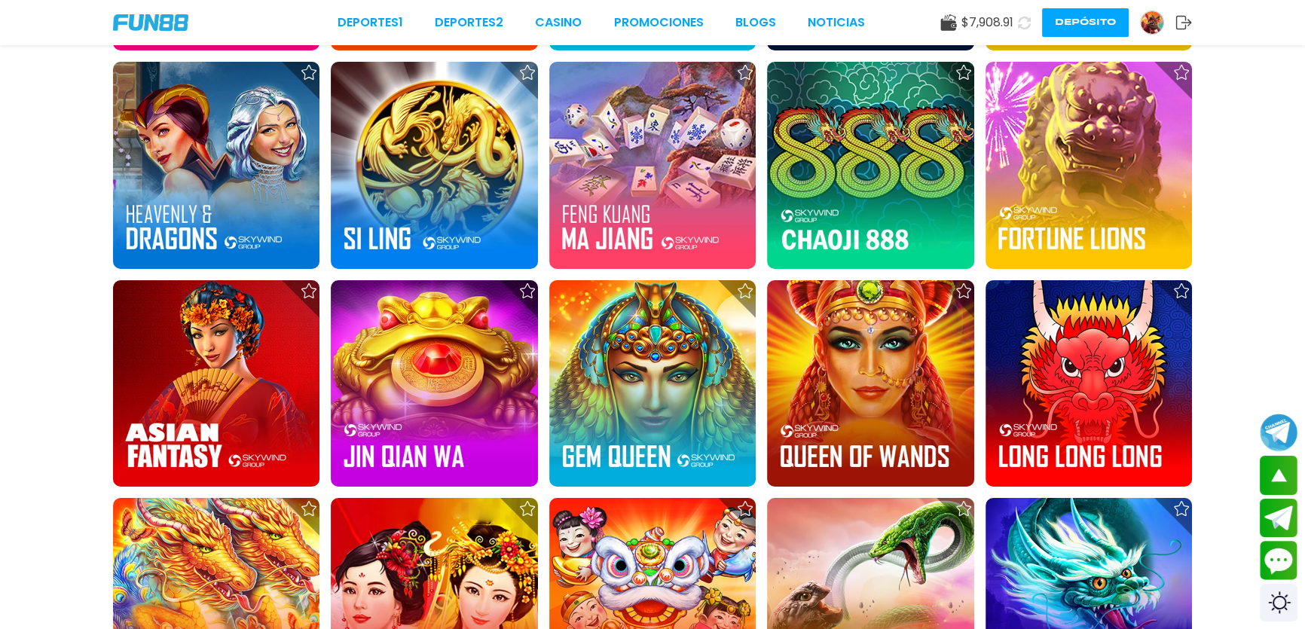
scroll to position [6745, 0]
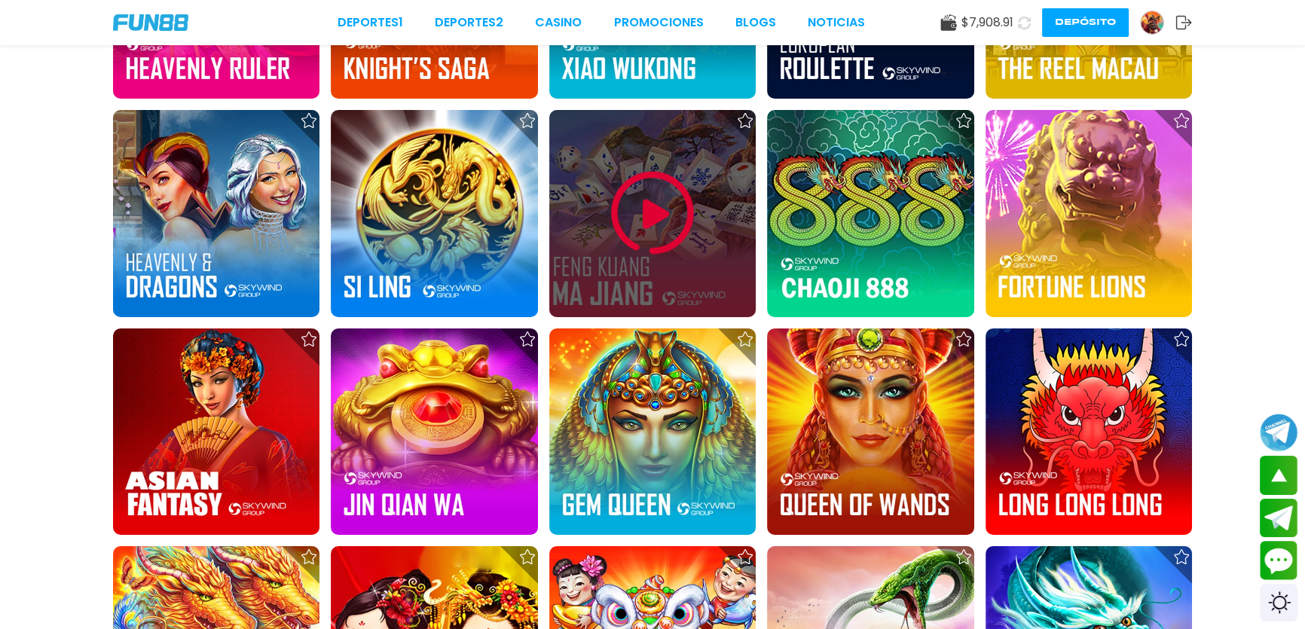
click at [664, 237] on img at bounding box center [652, 213] width 90 height 90
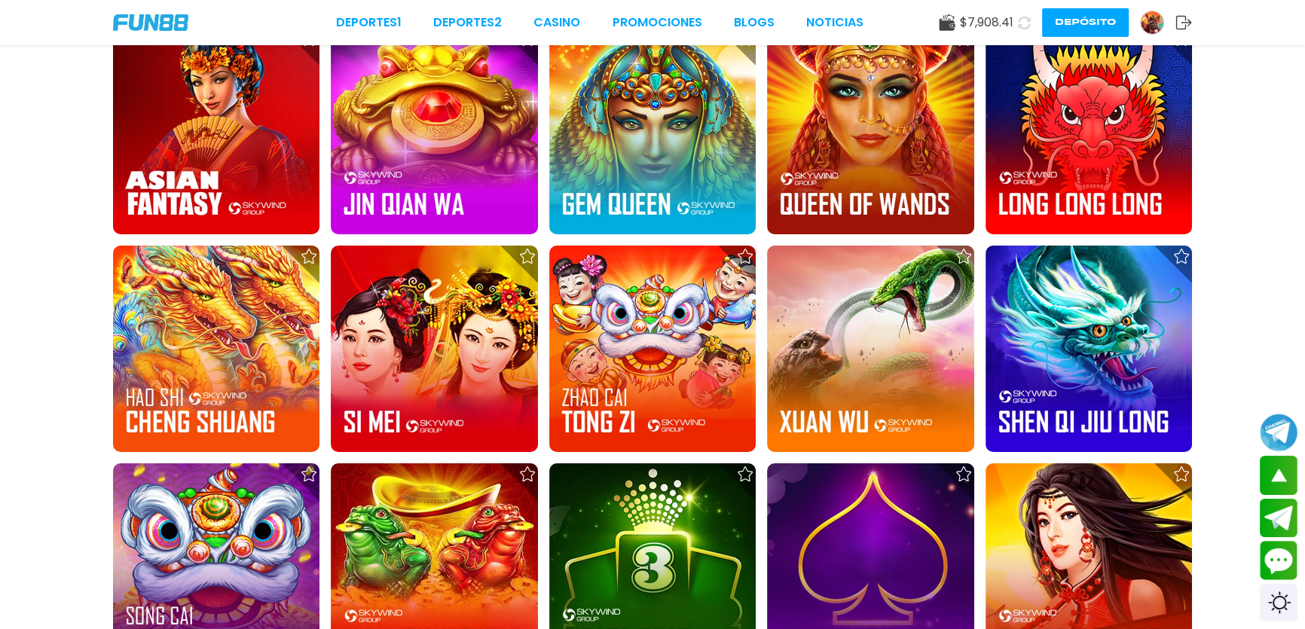
scroll to position [6590, 0]
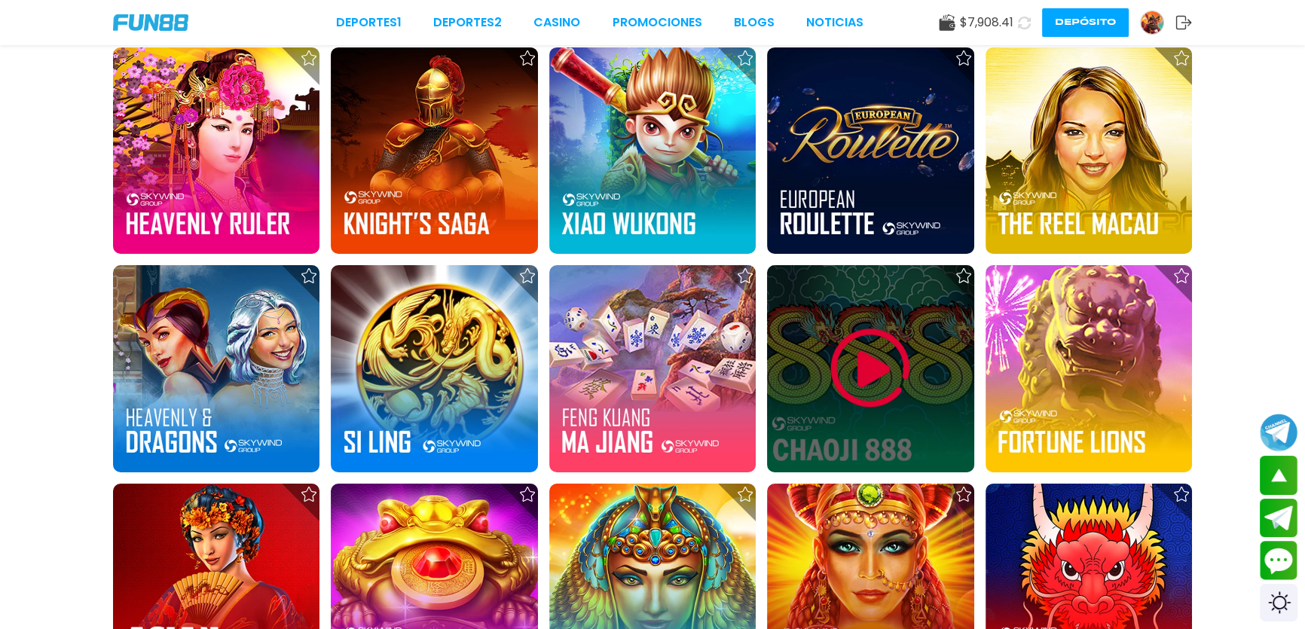
click at [796, 337] on div at bounding box center [870, 368] width 206 height 206
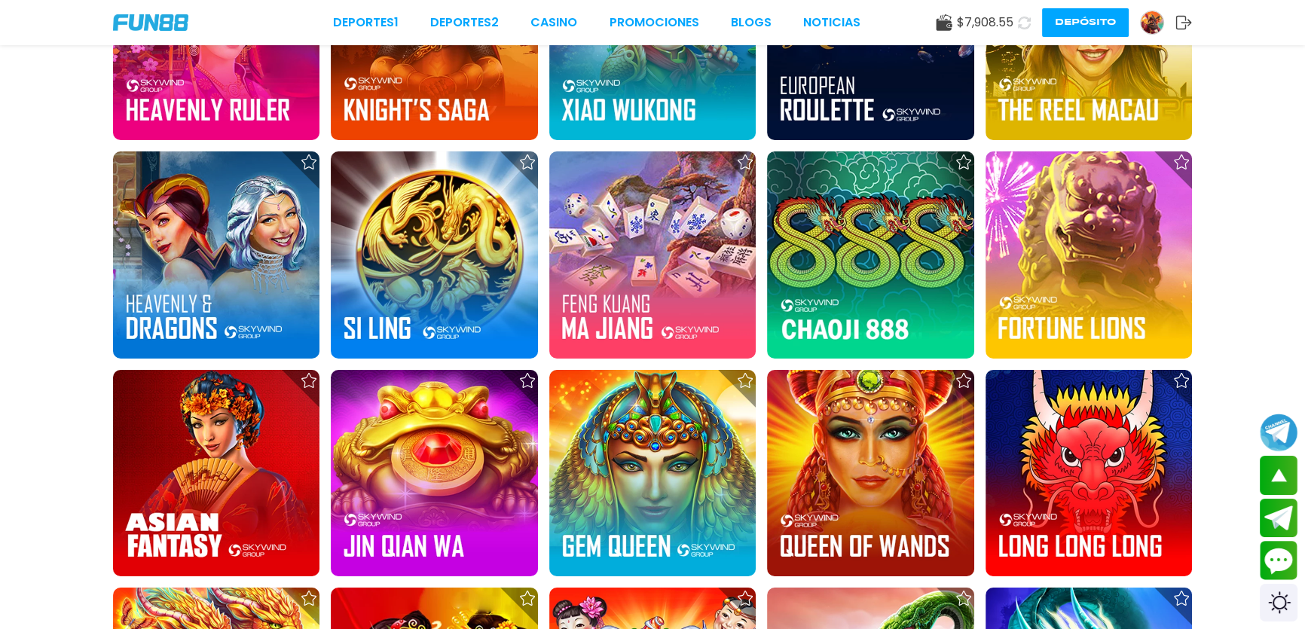
scroll to position [6644, 0]
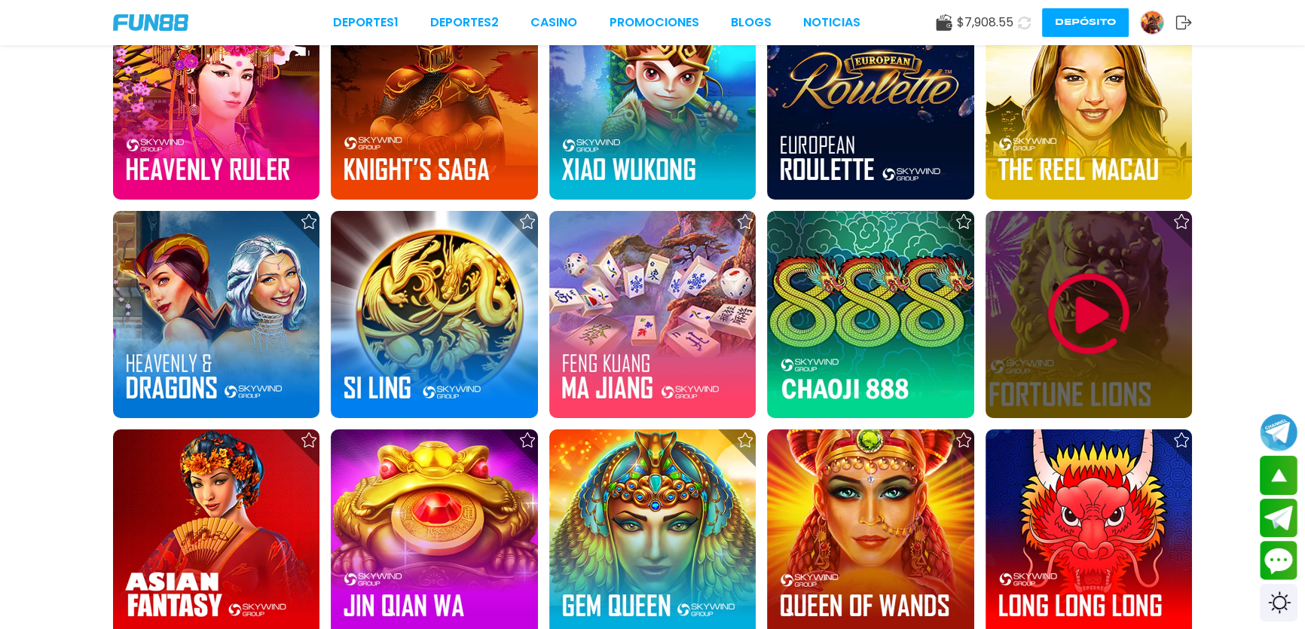
click at [1138, 346] on div at bounding box center [1088, 314] width 206 height 206
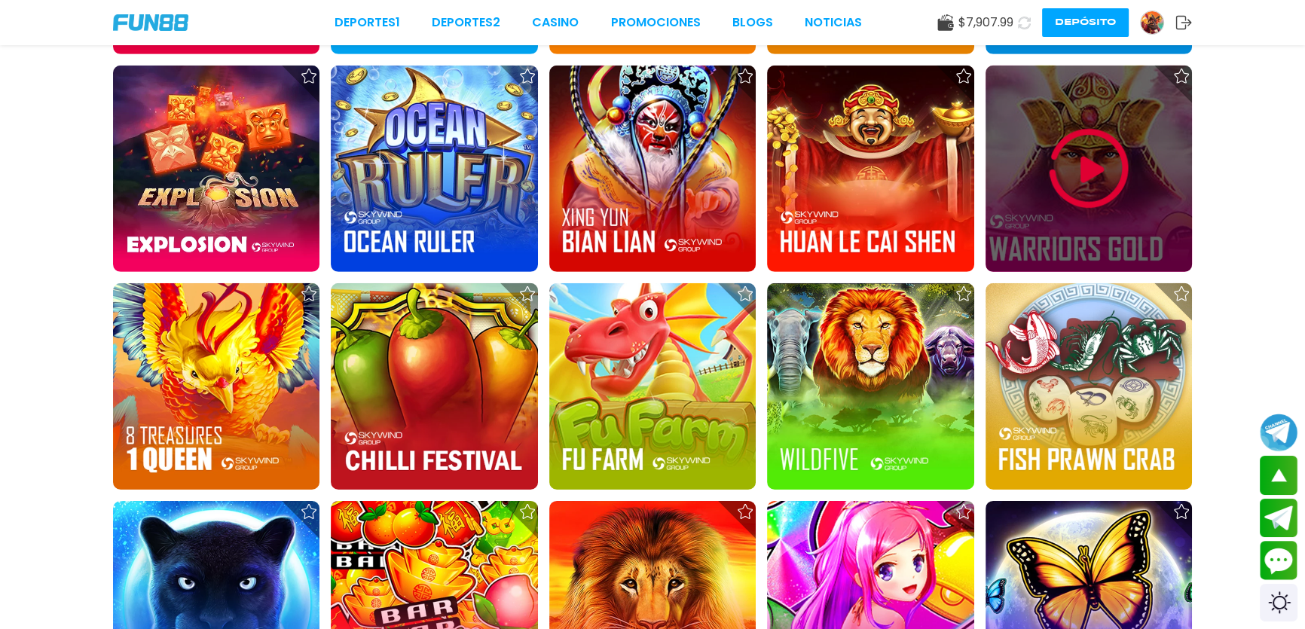
scroll to position [5936, 0]
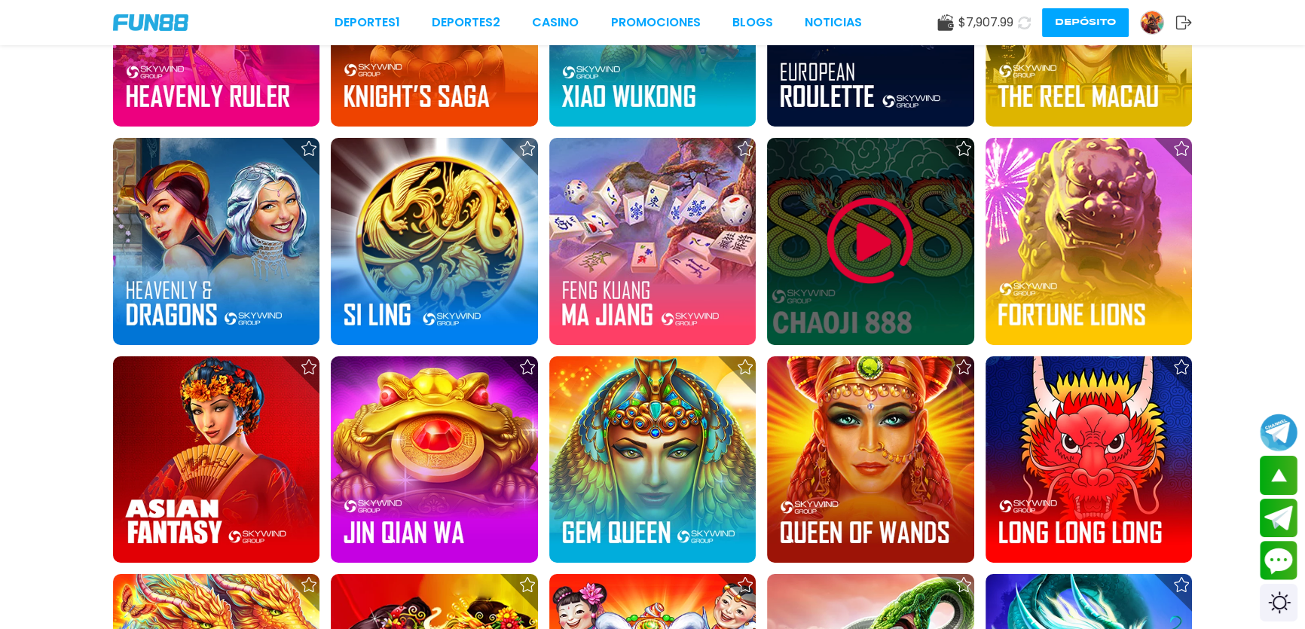
scroll to position [6848, 0]
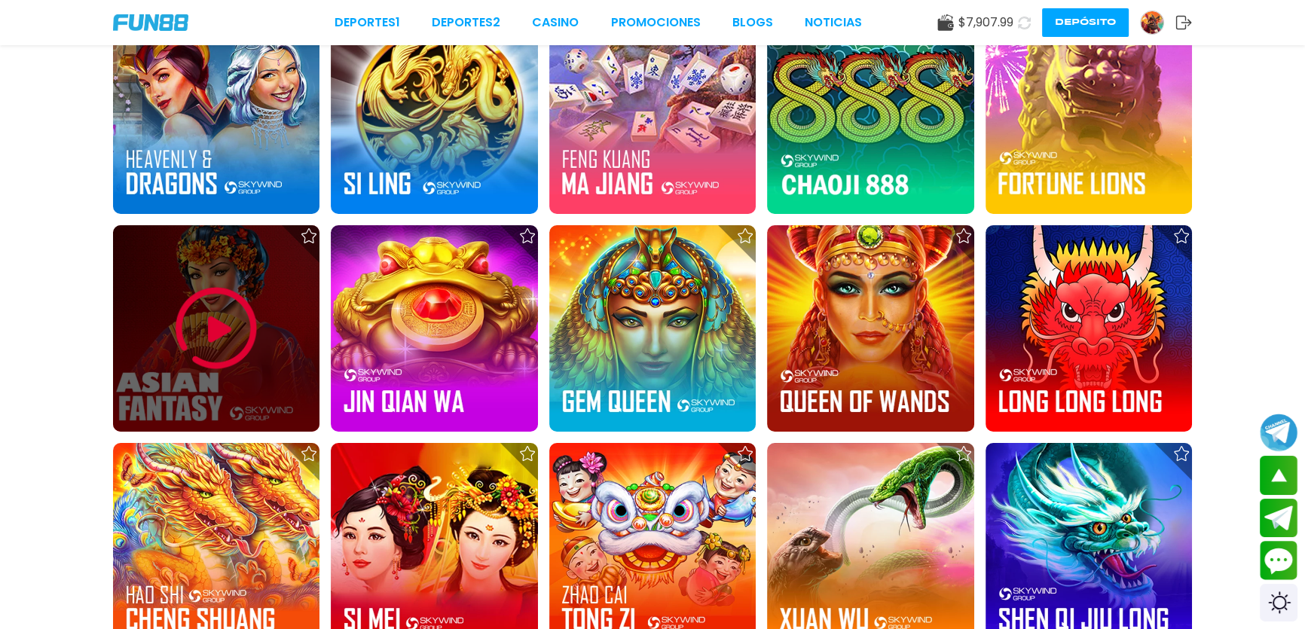
click at [221, 337] on img at bounding box center [216, 328] width 90 height 90
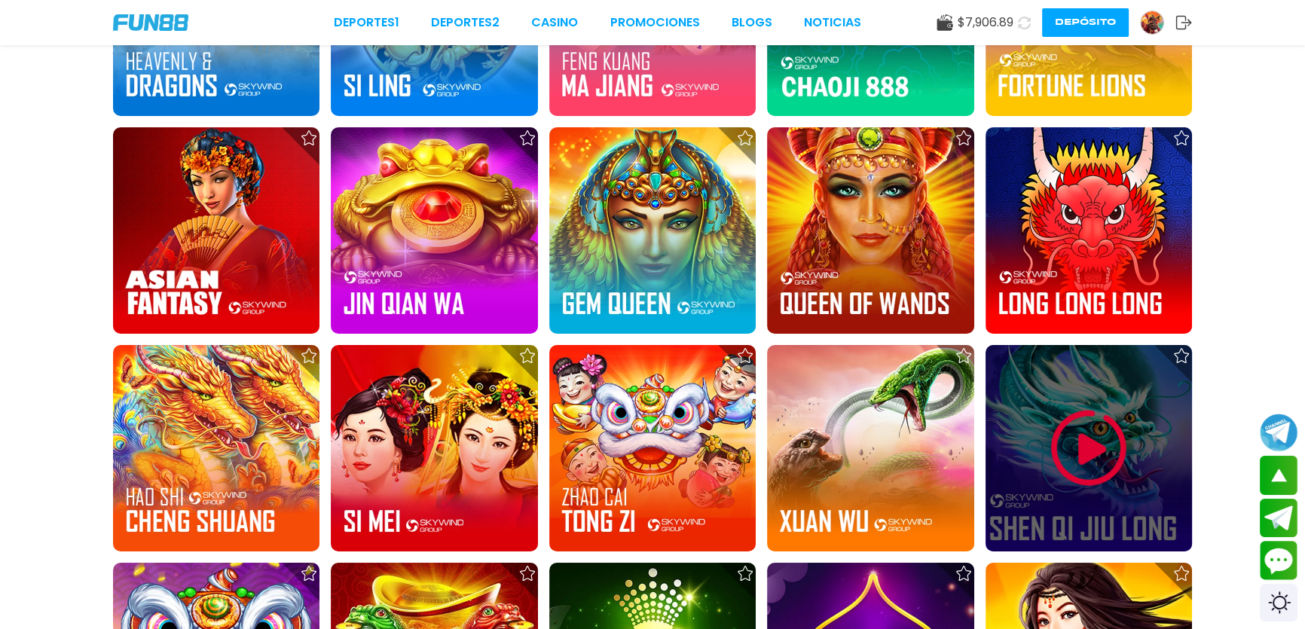
scroll to position [6893, 0]
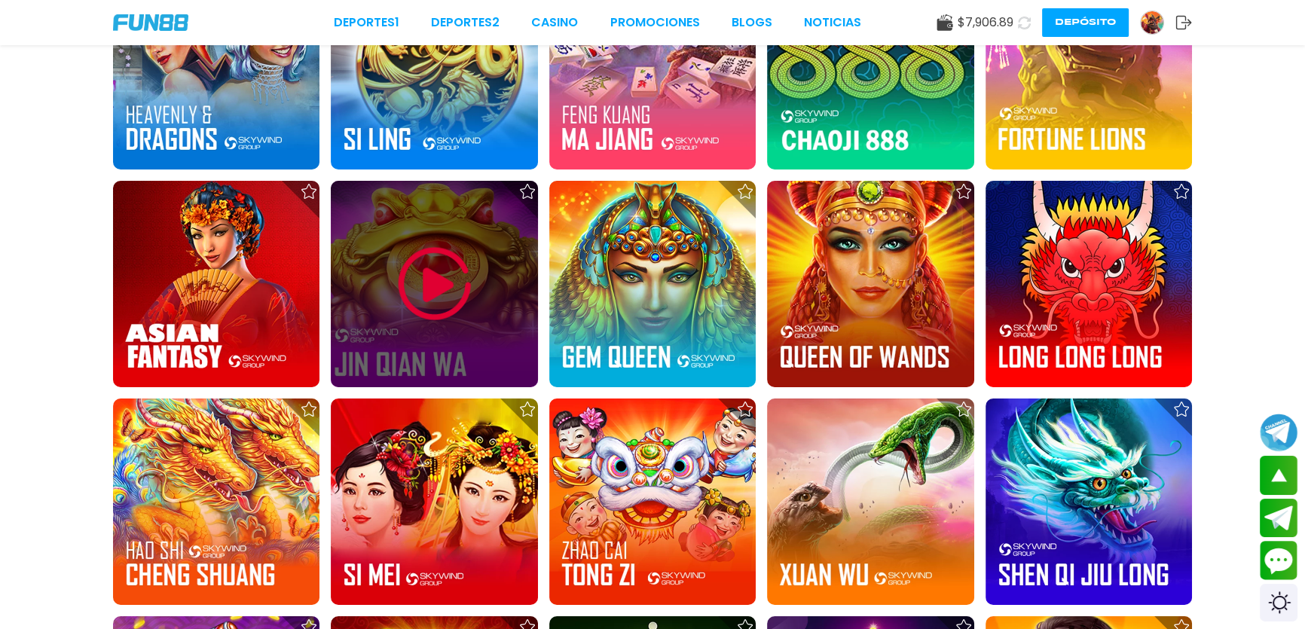
click at [447, 266] on img at bounding box center [434, 284] width 90 height 90
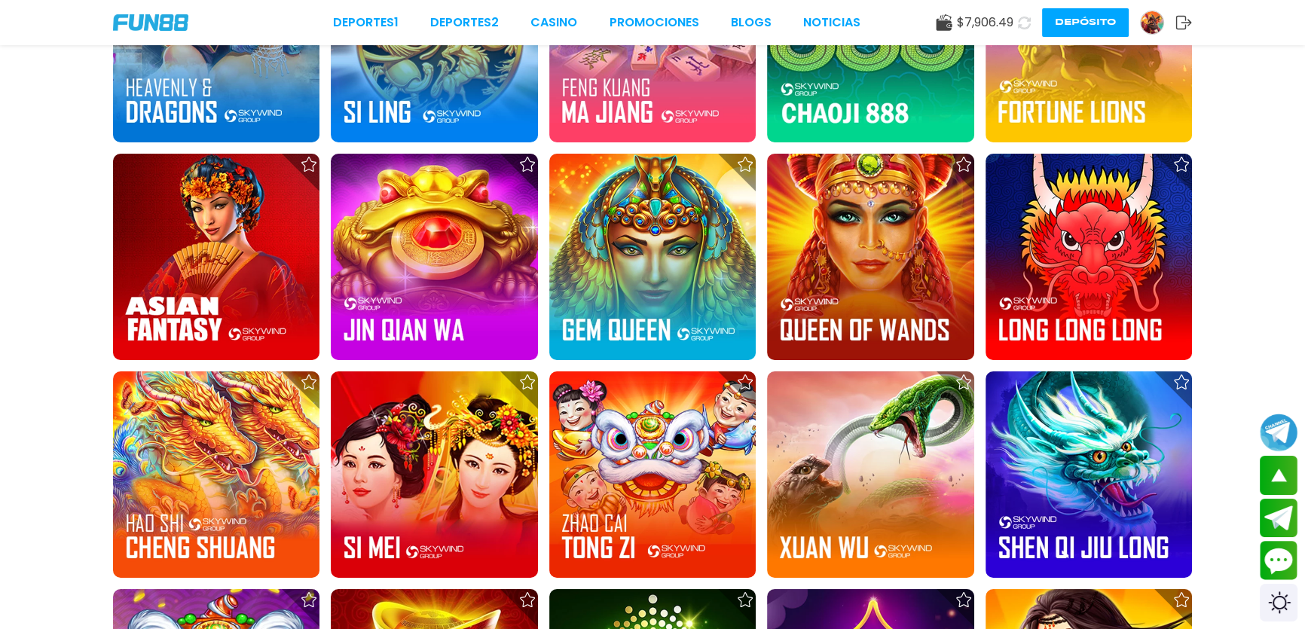
scroll to position [6737, 0]
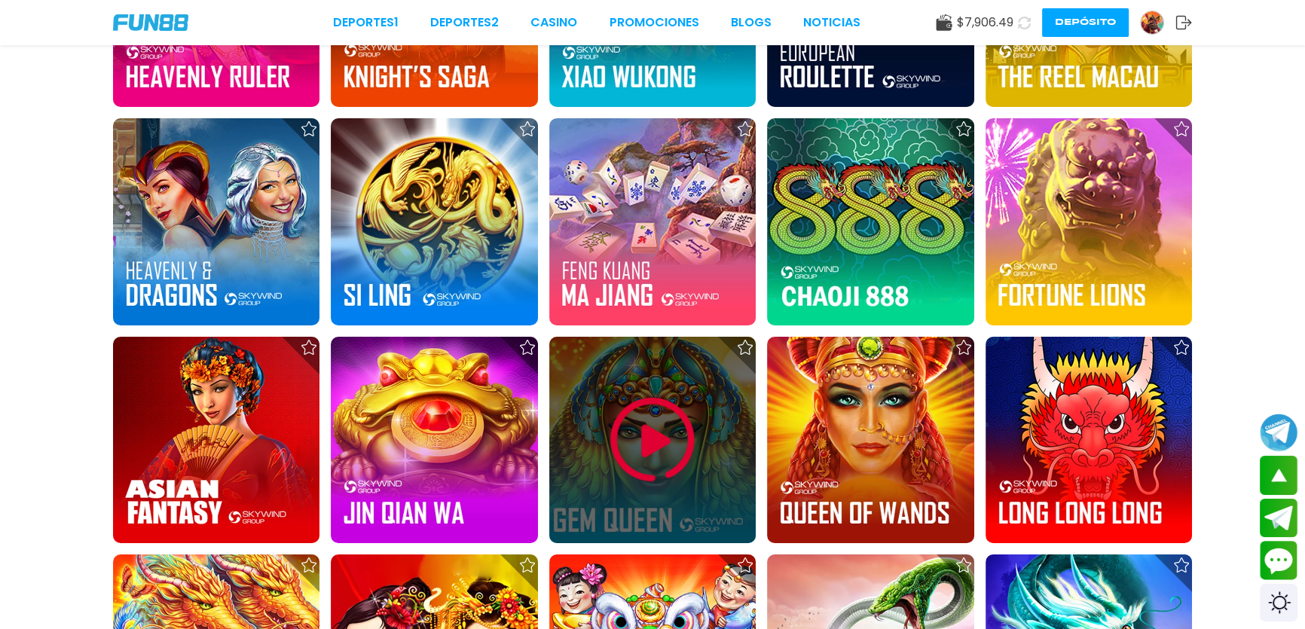
click at [597, 425] on div at bounding box center [652, 440] width 206 height 206
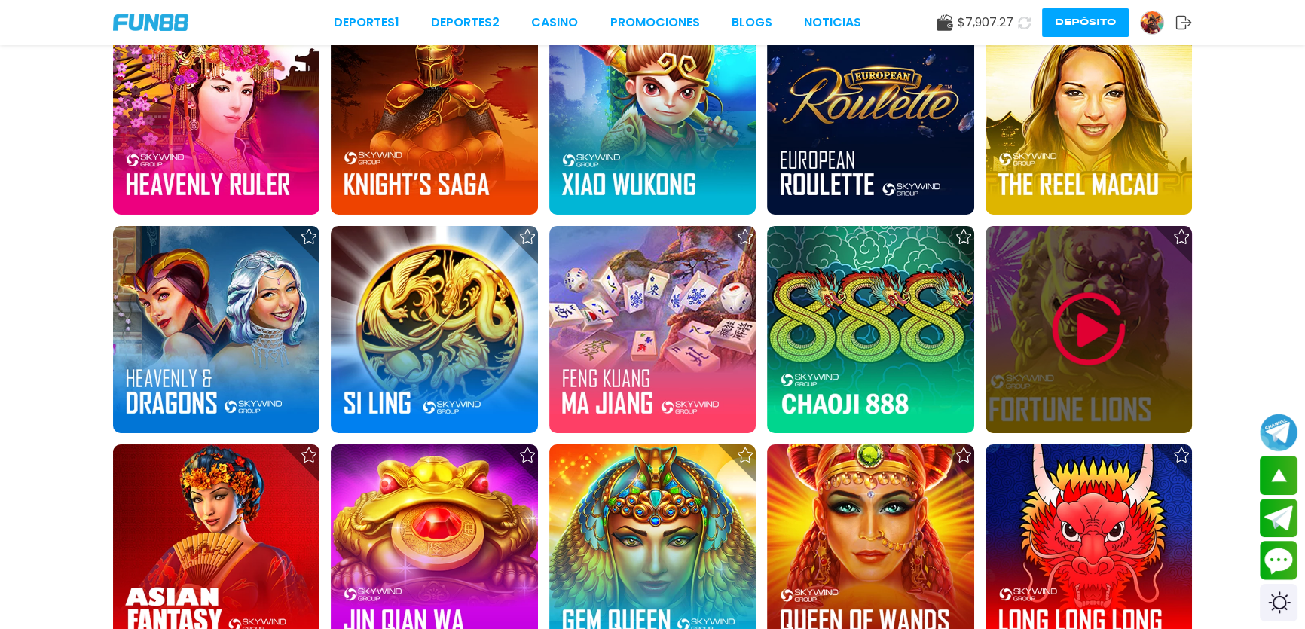
scroll to position [6902, 0]
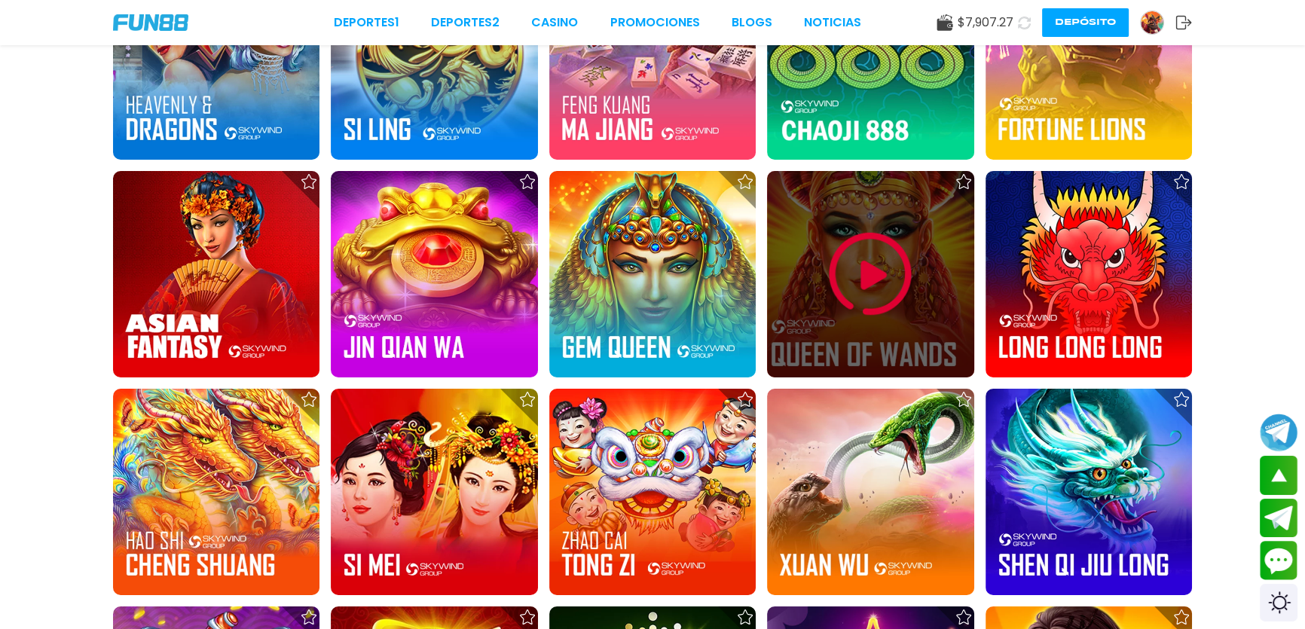
click at [841, 294] on img at bounding box center [870, 274] width 90 height 90
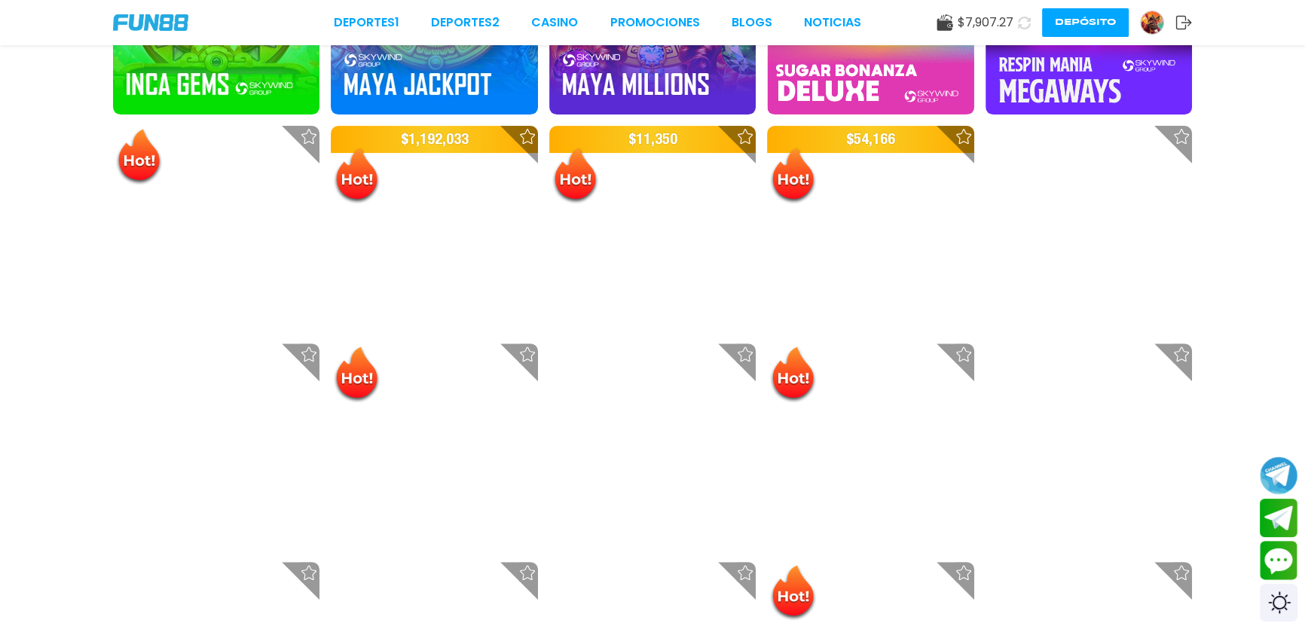
scroll to position [639, 0]
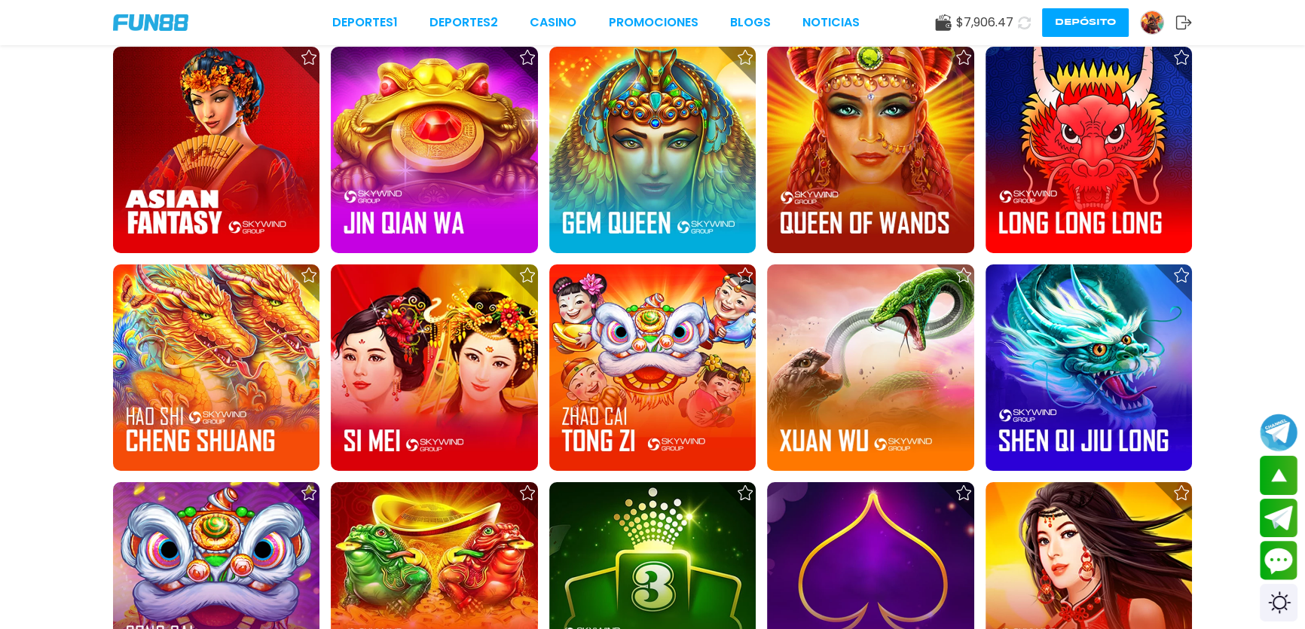
scroll to position [7003, 0]
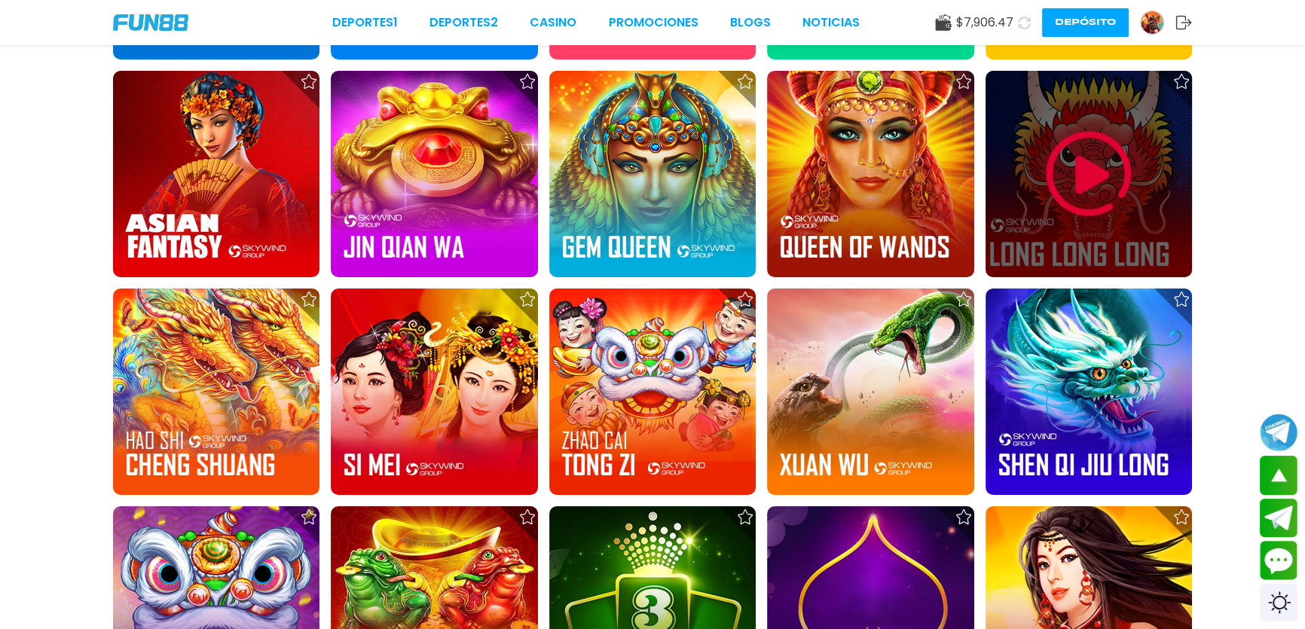
click at [1082, 216] on img at bounding box center [1088, 174] width 90 height 90
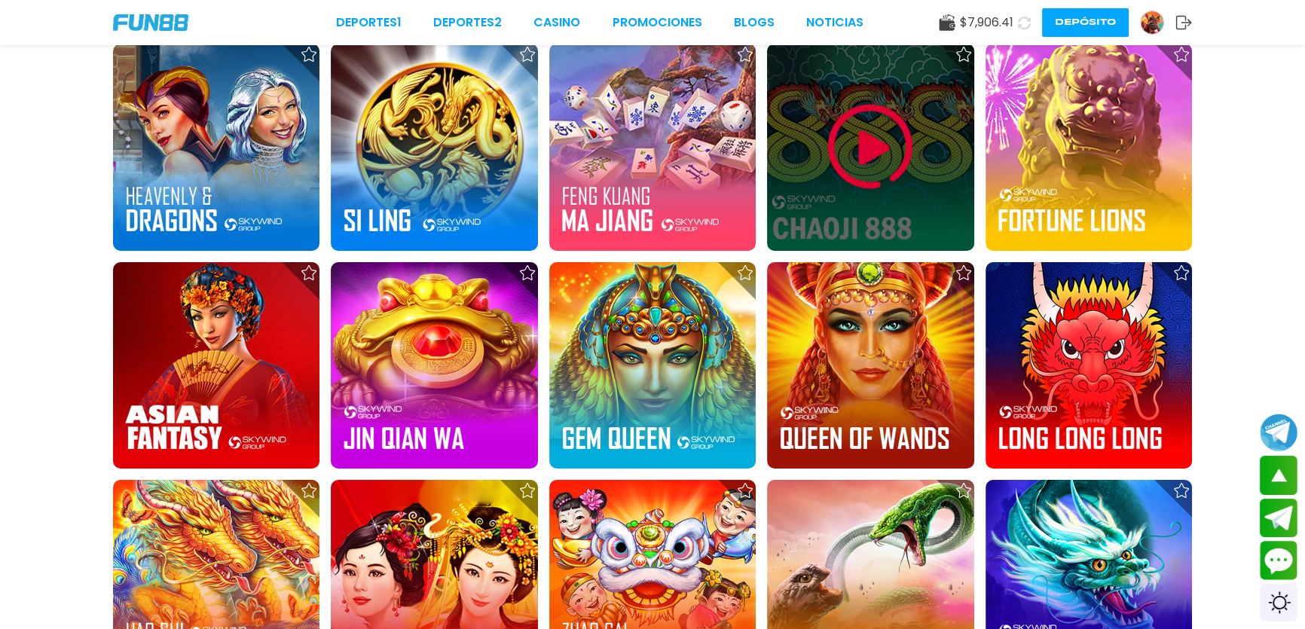
scroll to position [6927, 0]
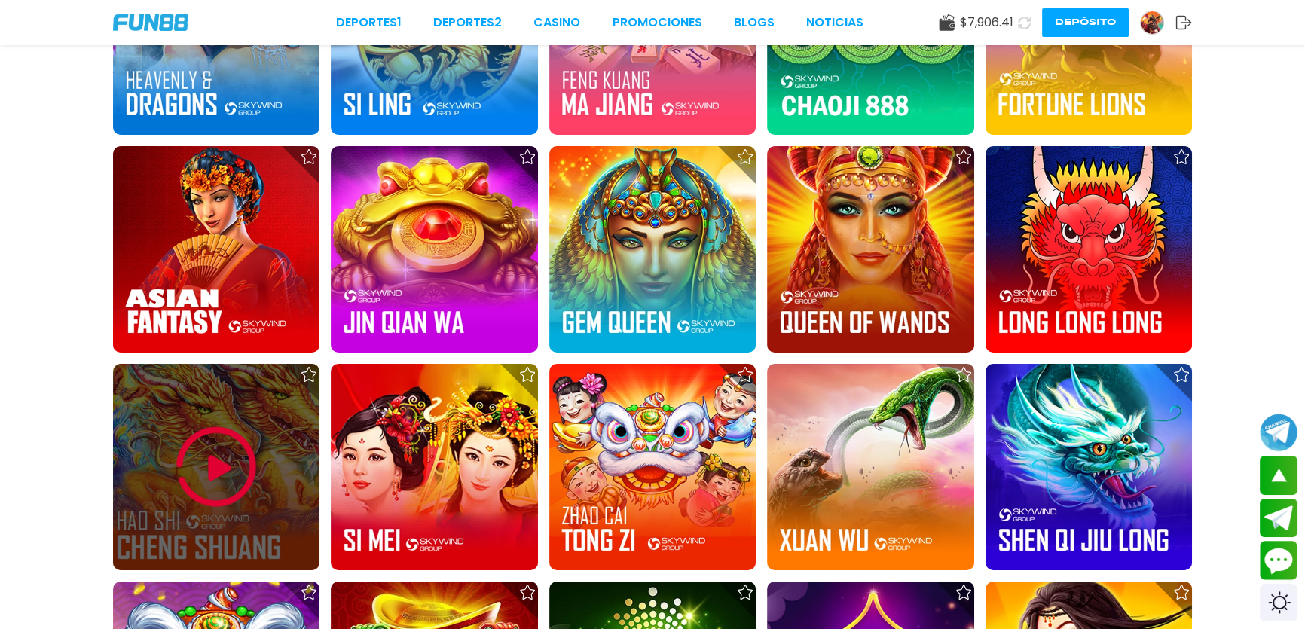
click at [241, 458] on img at bounding box center [216, 467] width 90 height 90
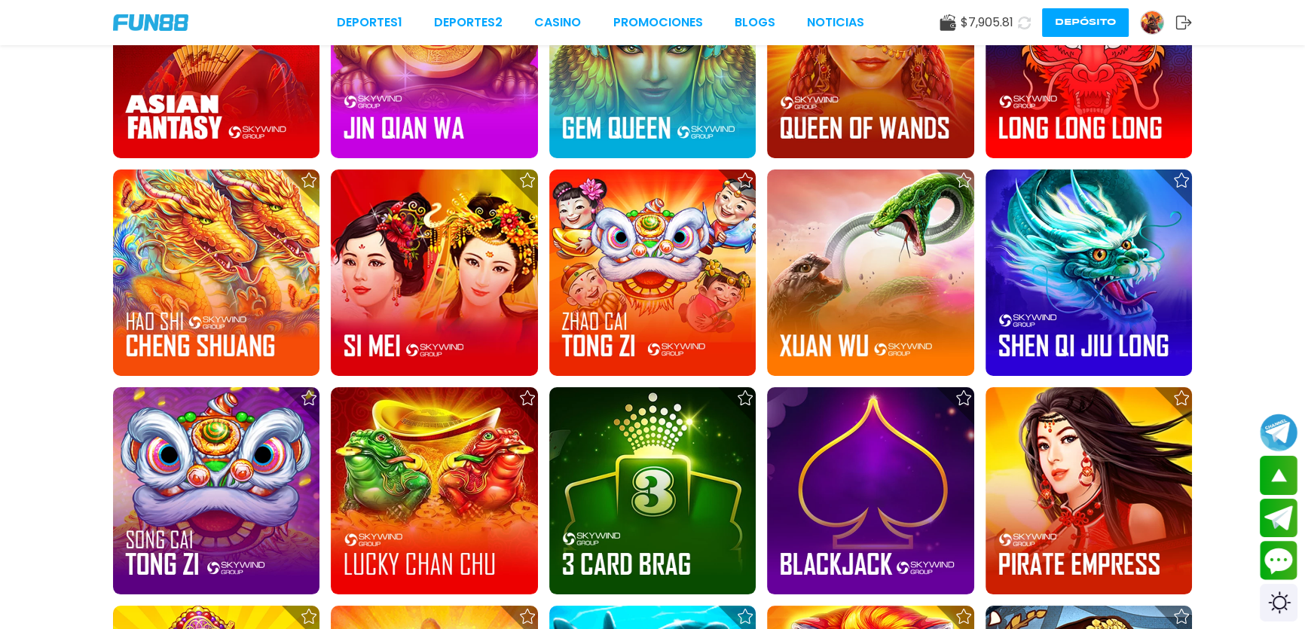
scroll to position [7110, 0]
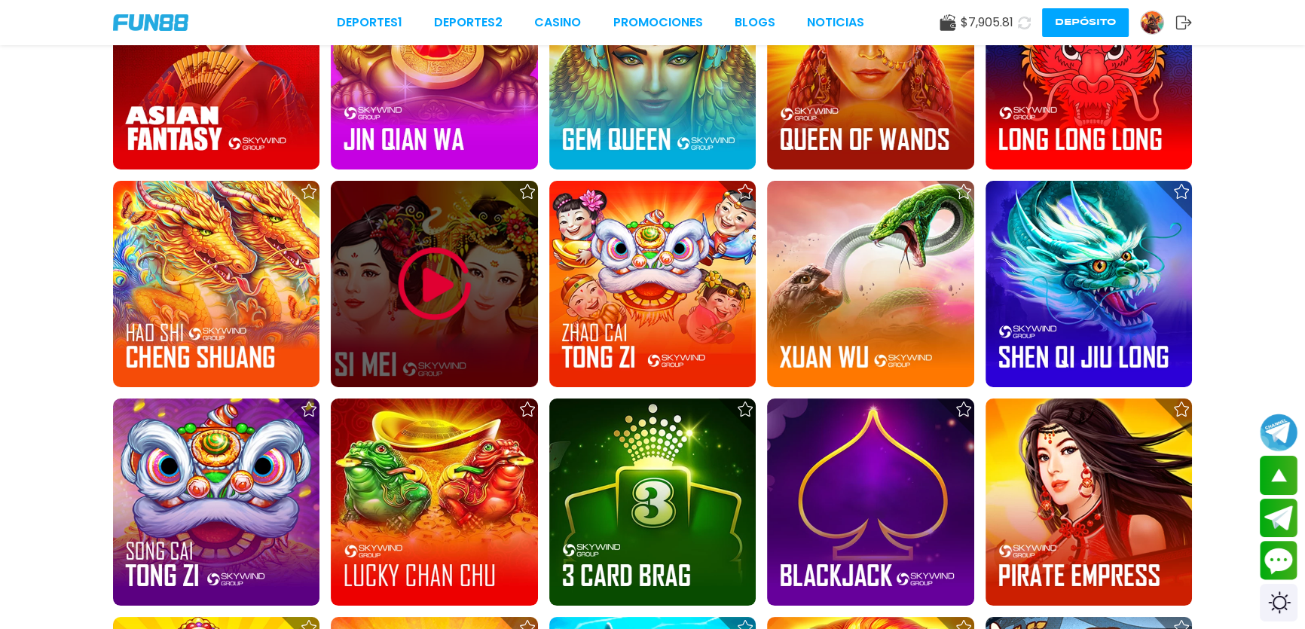
click at [451, 286] on img at bounding box center [434, 284] width 90 height 90
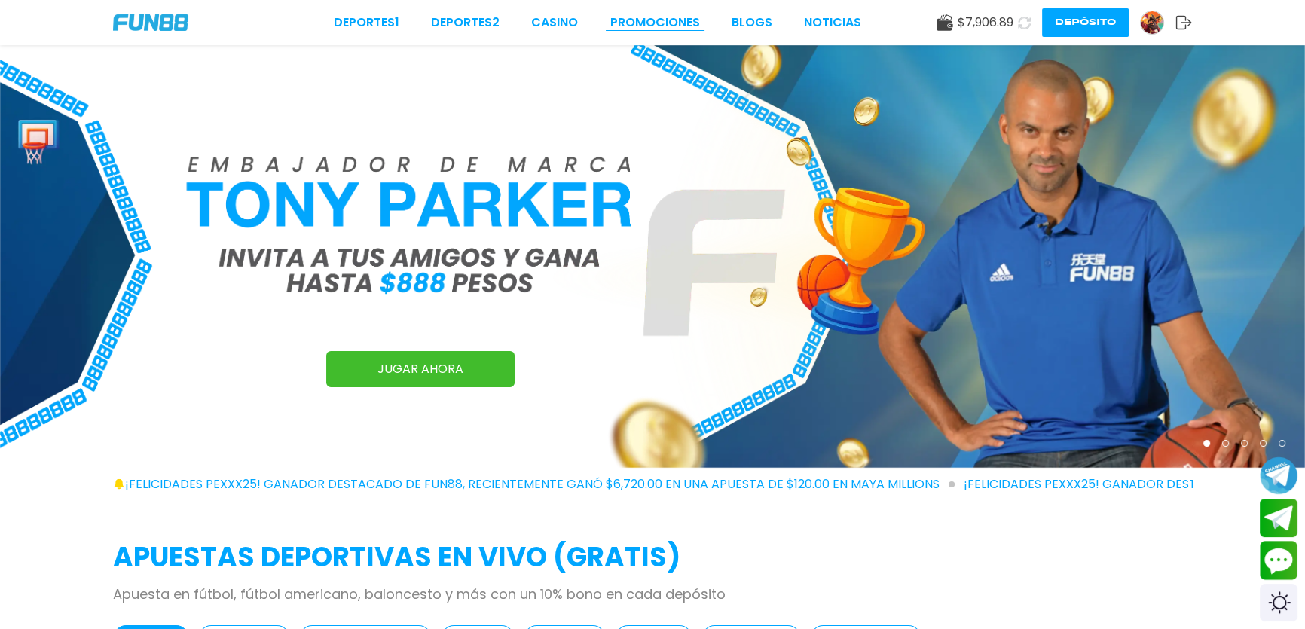
click at [643, 15] on link "Promociones" at bounding box center [655, 23] width 90 height 18
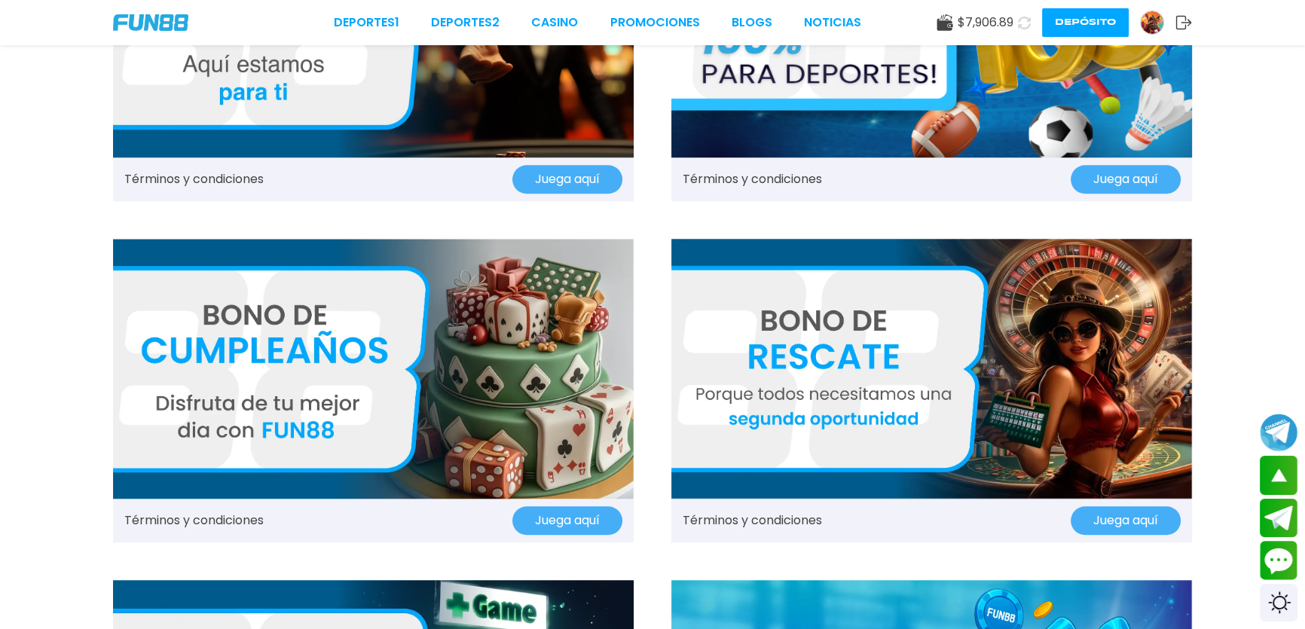
scroll to position [1643, 0]
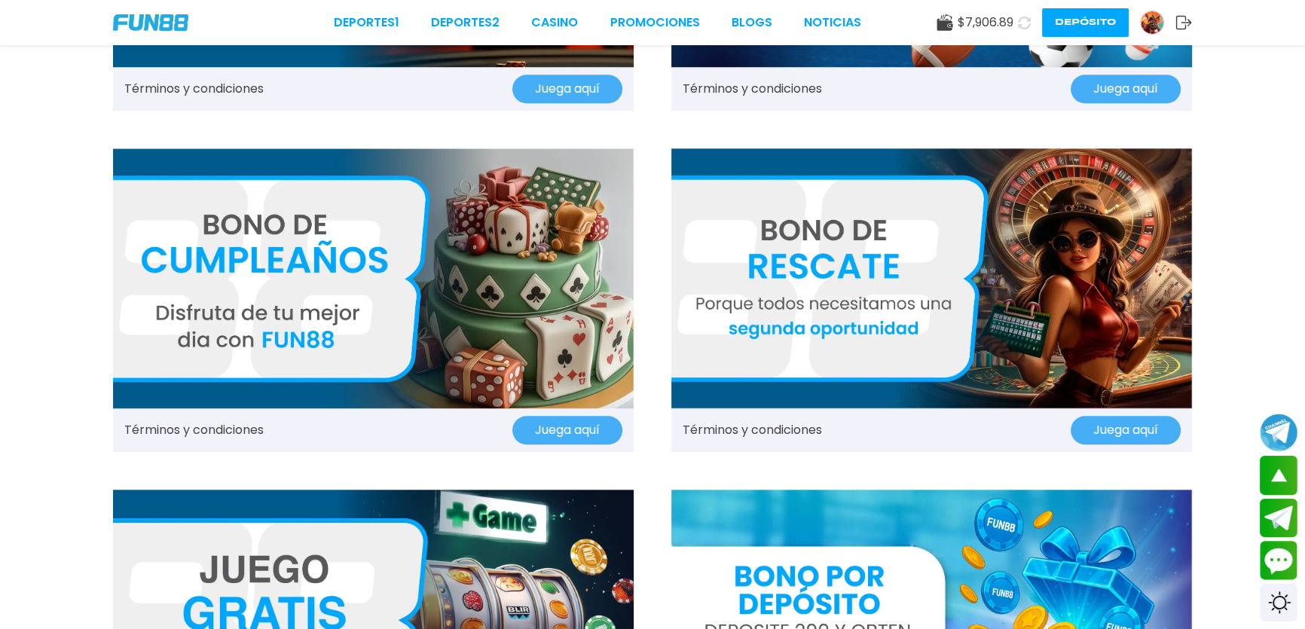
click at [319, 282] on img at bounding box center [373, 278] width 521 height 261
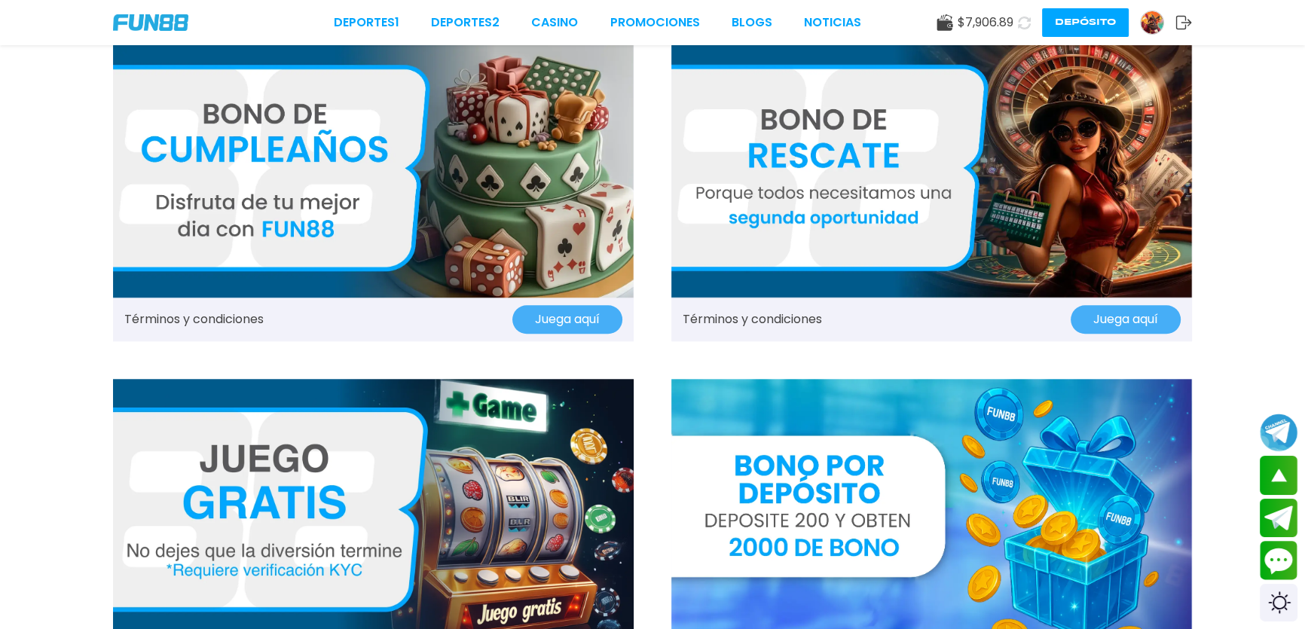
scroll to position [1917, 0]
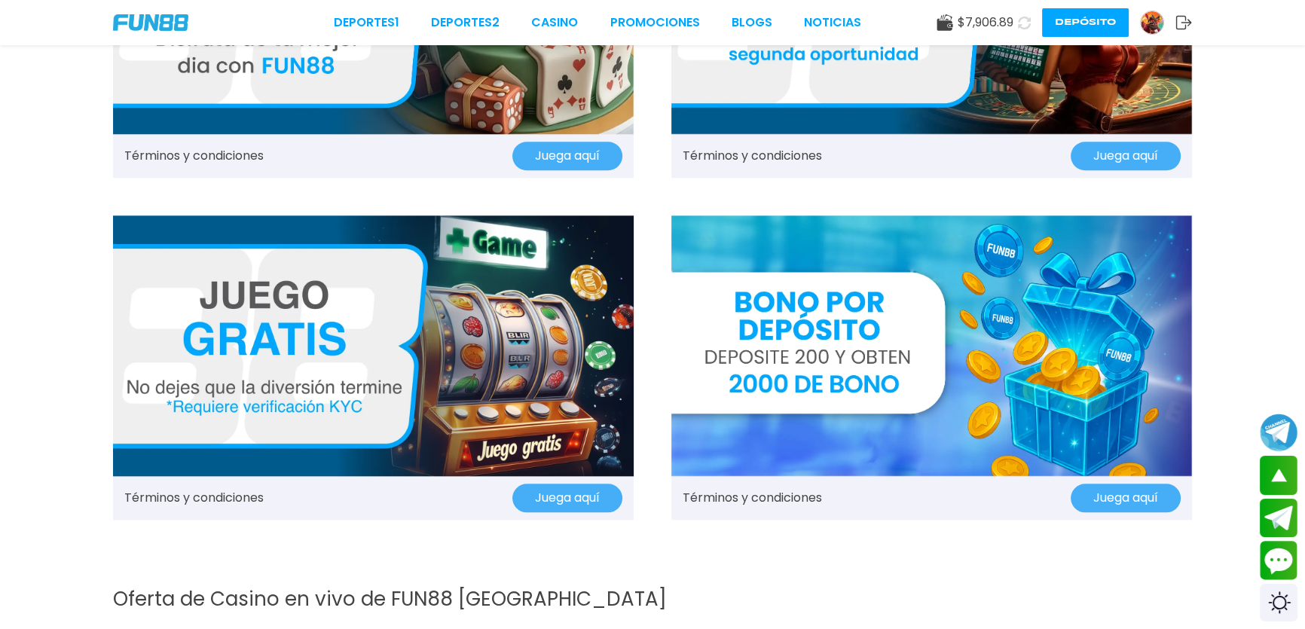
click at [290, 324] on img at bounding box center [373, 345] width 521 height 261
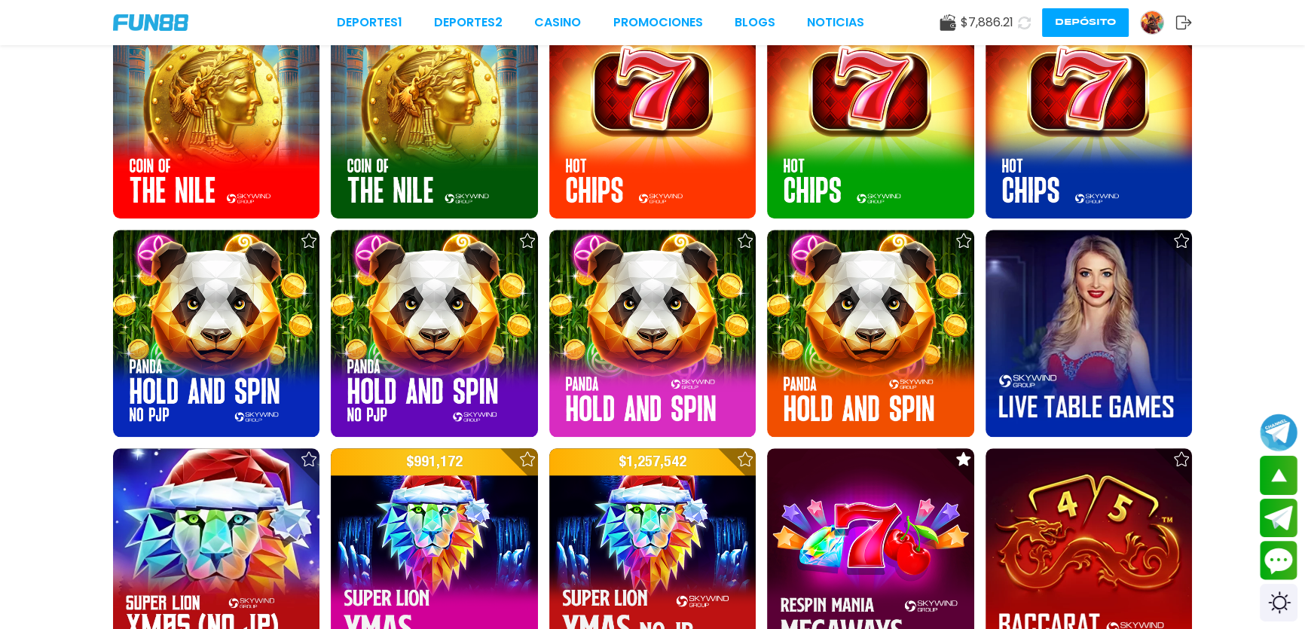
scroll to position [2066, 0]
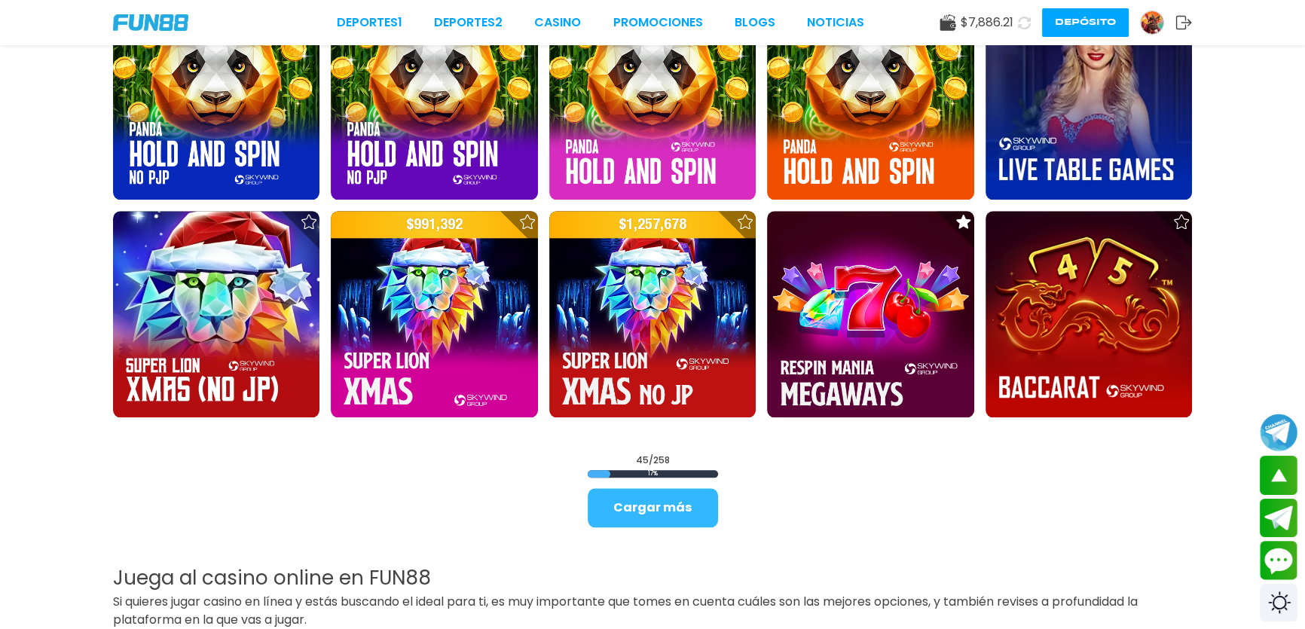
click at [661, 498] on button "Cargar más" at bounding box center [653, 507] width 130 height 39
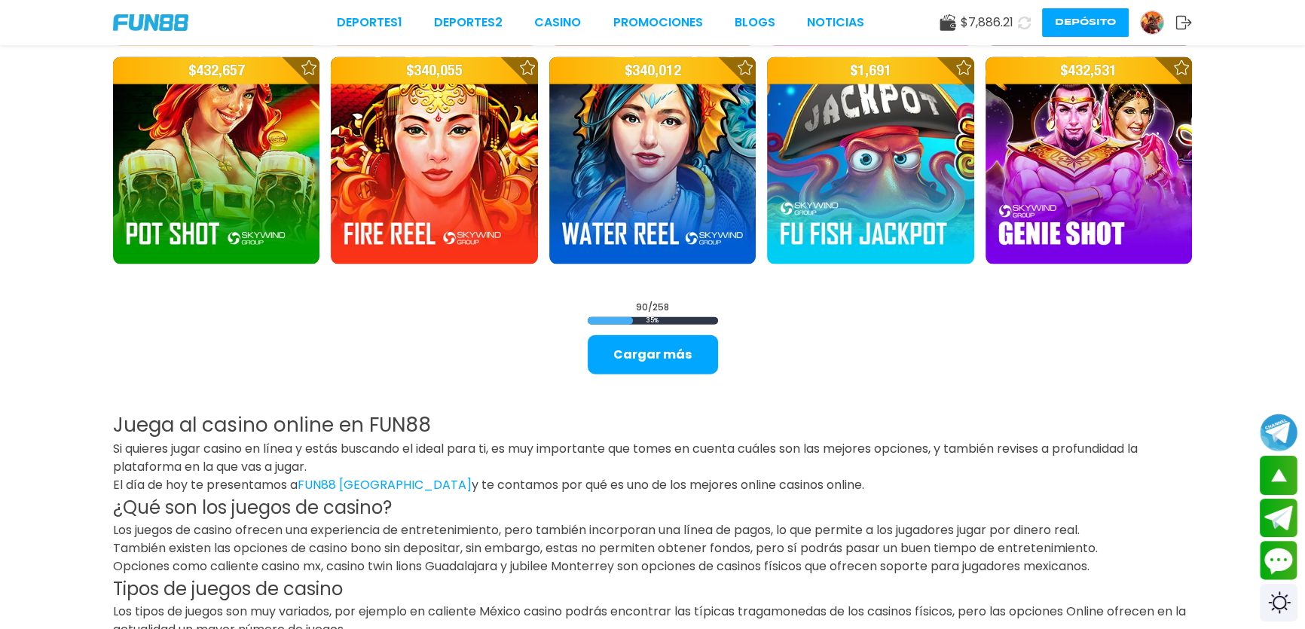
scroll to position [4226, 0]
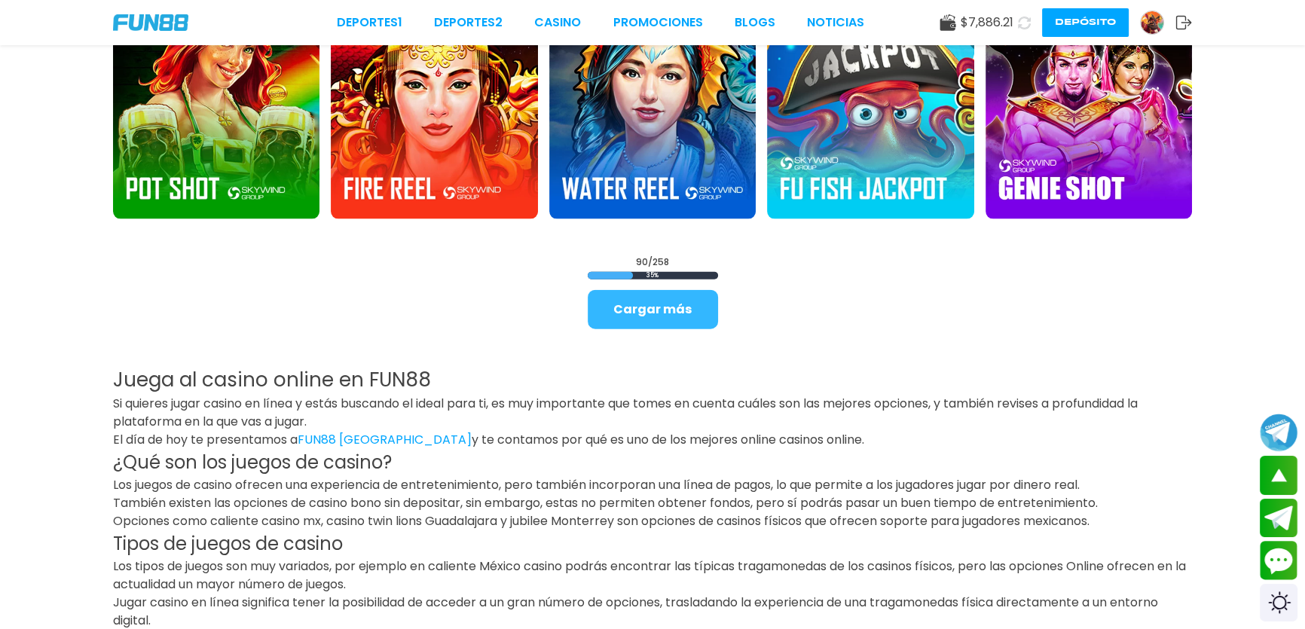
click at [691, 319] on button "Cargar más" at bounding box center [653, 309] width 130 height 39
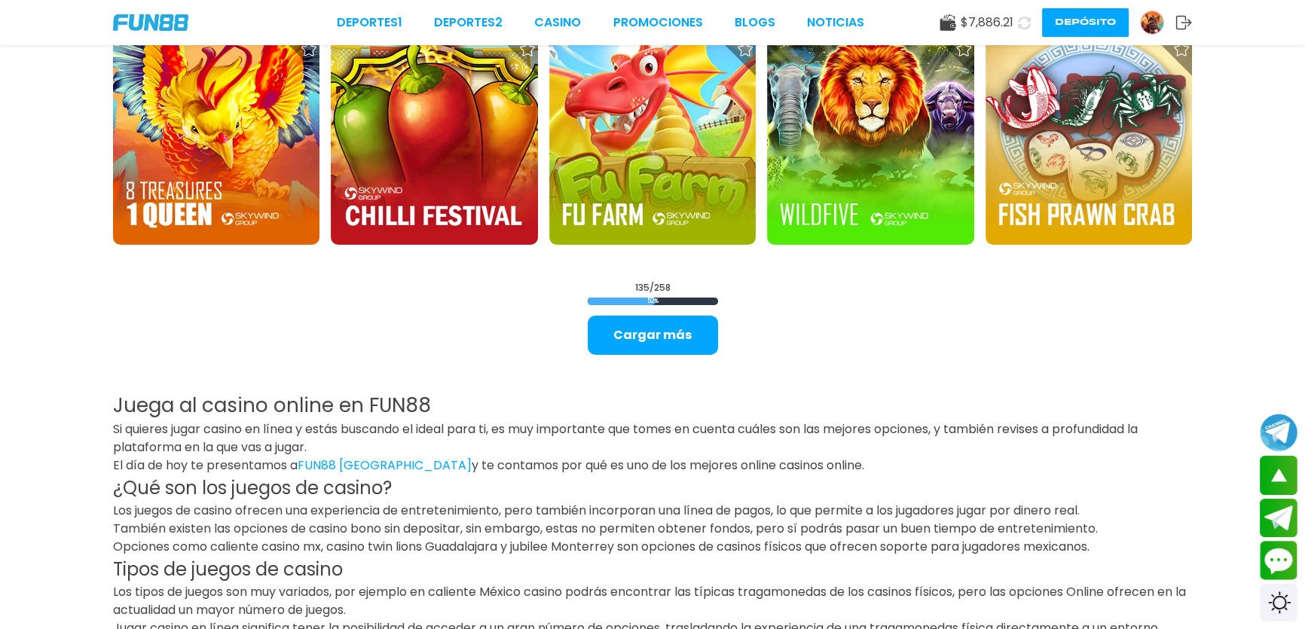
scroll to position [6053, 0]
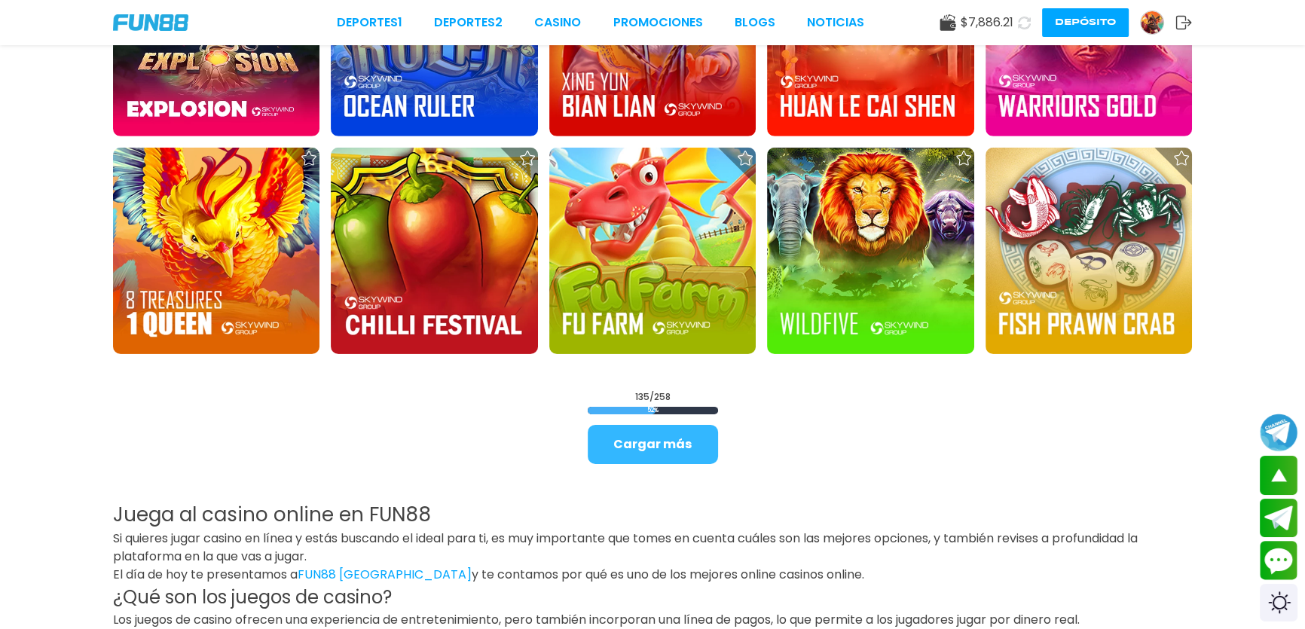
click at [694, 432] on button "Cargar más" at bounding box center [653, 444] width 130 height 39
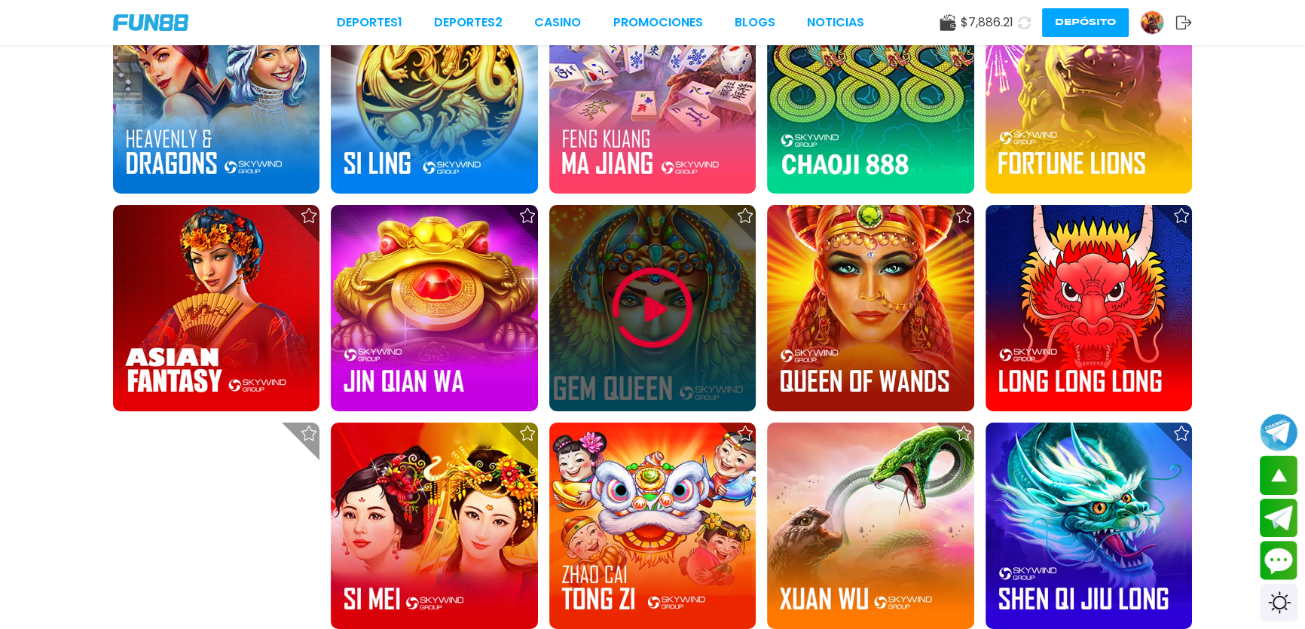
scroll to position [6875, 0]
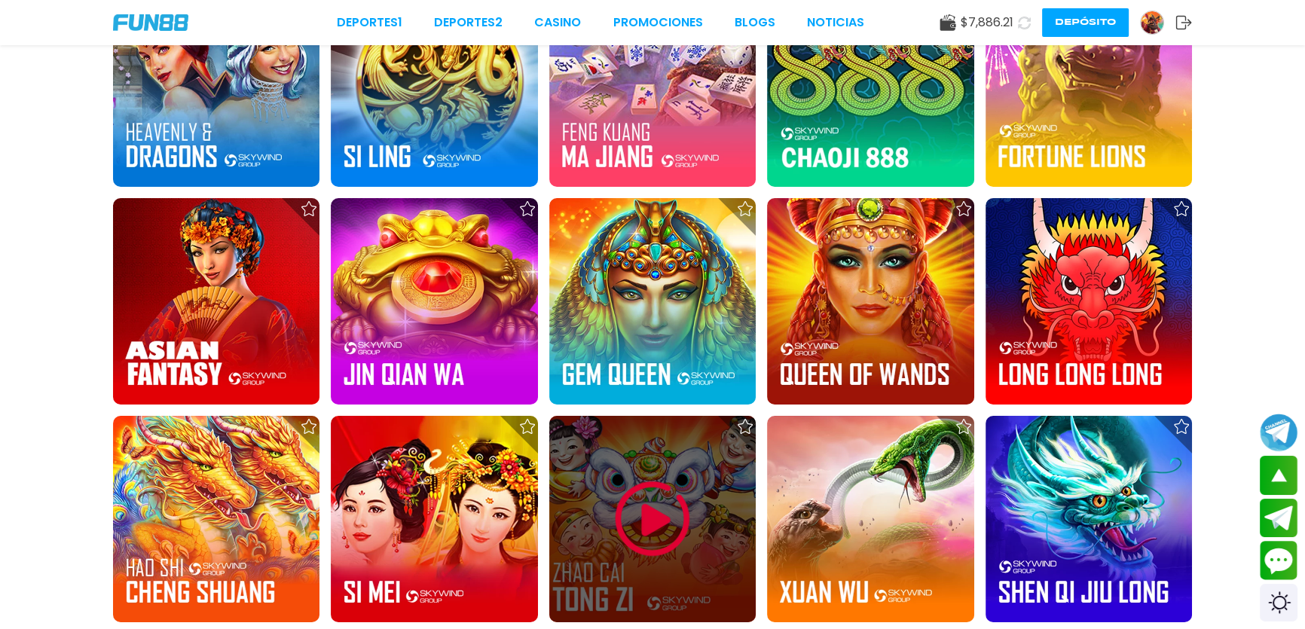
click at [667, 518] on img at bounding box center [652, 519] width 90 height 90
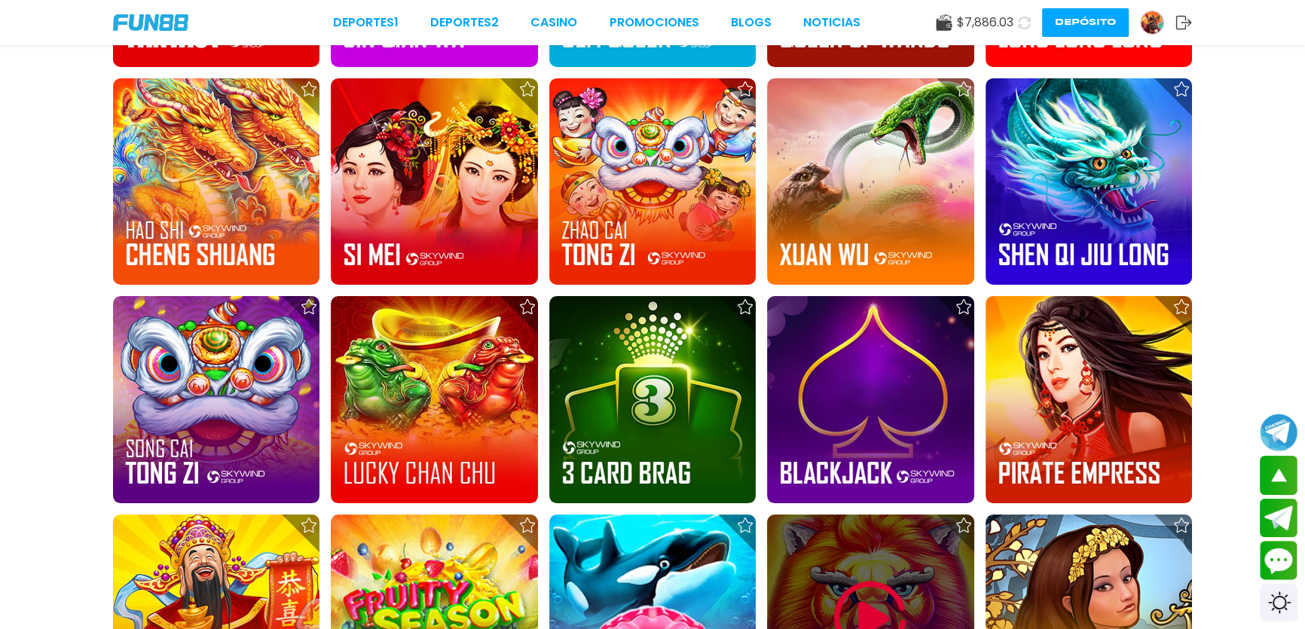
scroll to position [7146, 0]
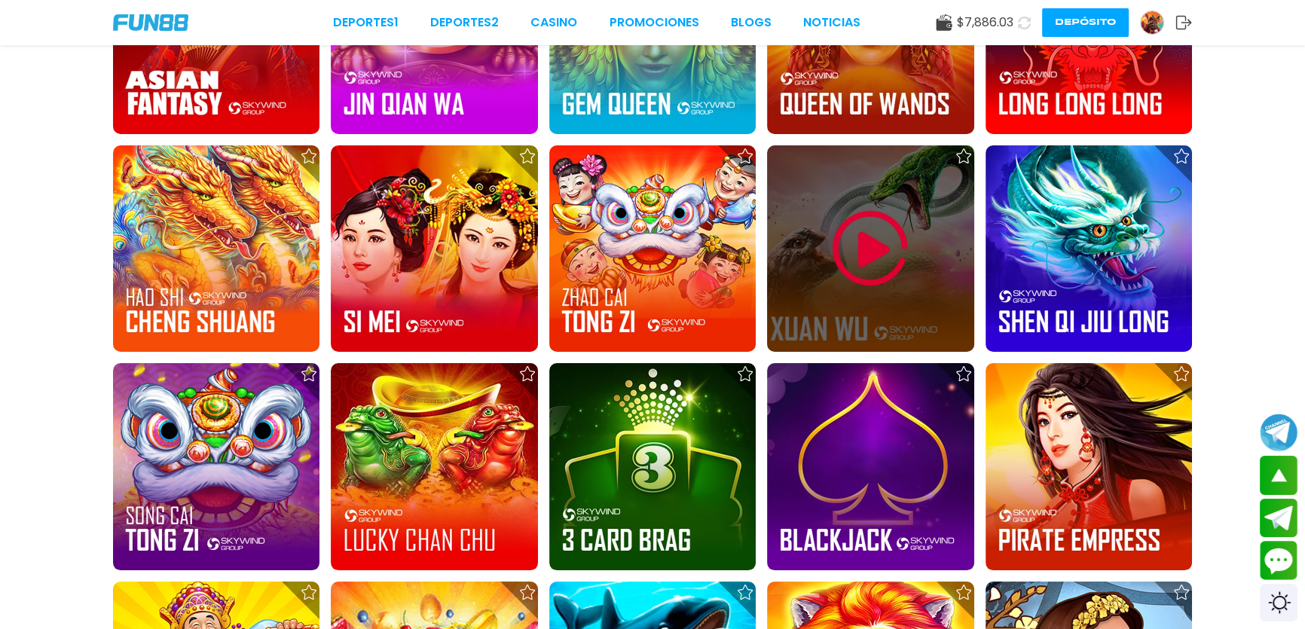
click at [810, 263] on div at bounding box center [870, 248] width 206 height 206
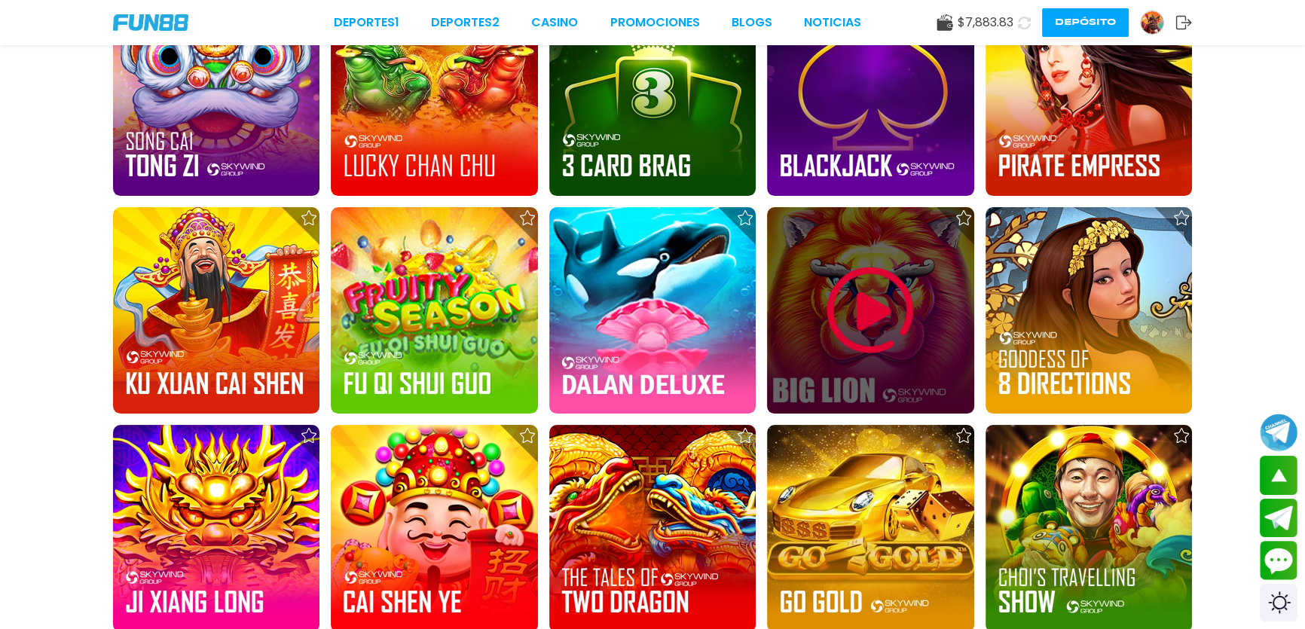
scroll to position [7156, 0]
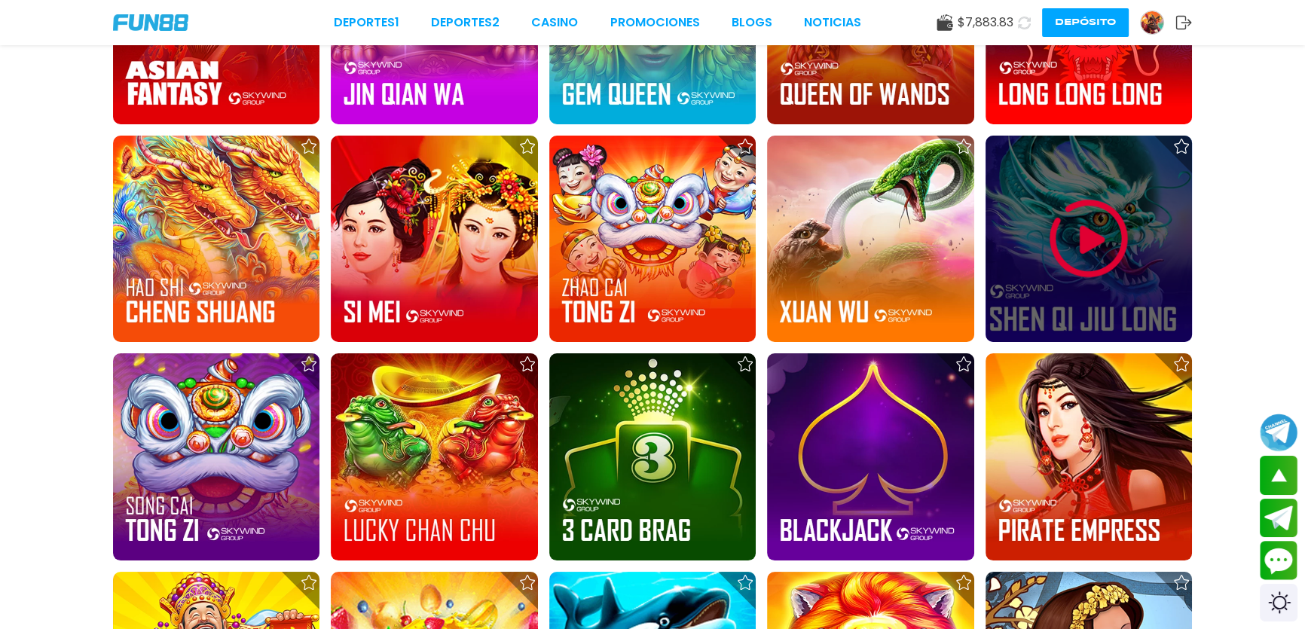
click at [1034, 279] on div at bounding box center [1088, 239] width 206 height 206
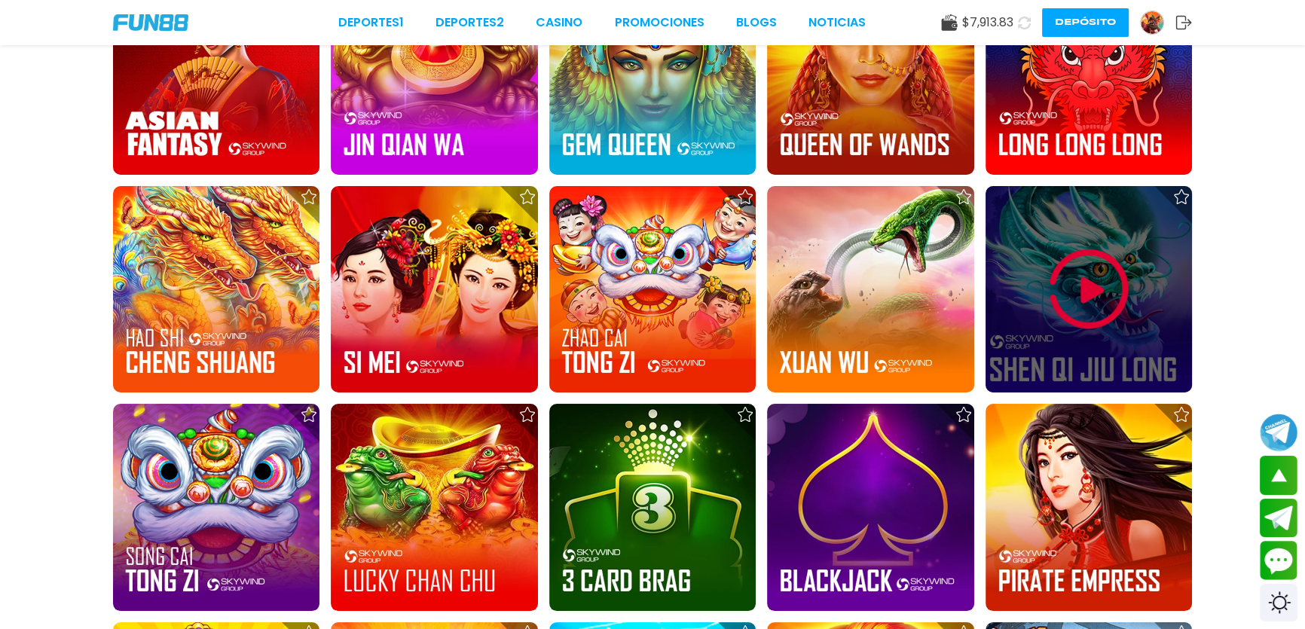
scroll to position [7221, 0]
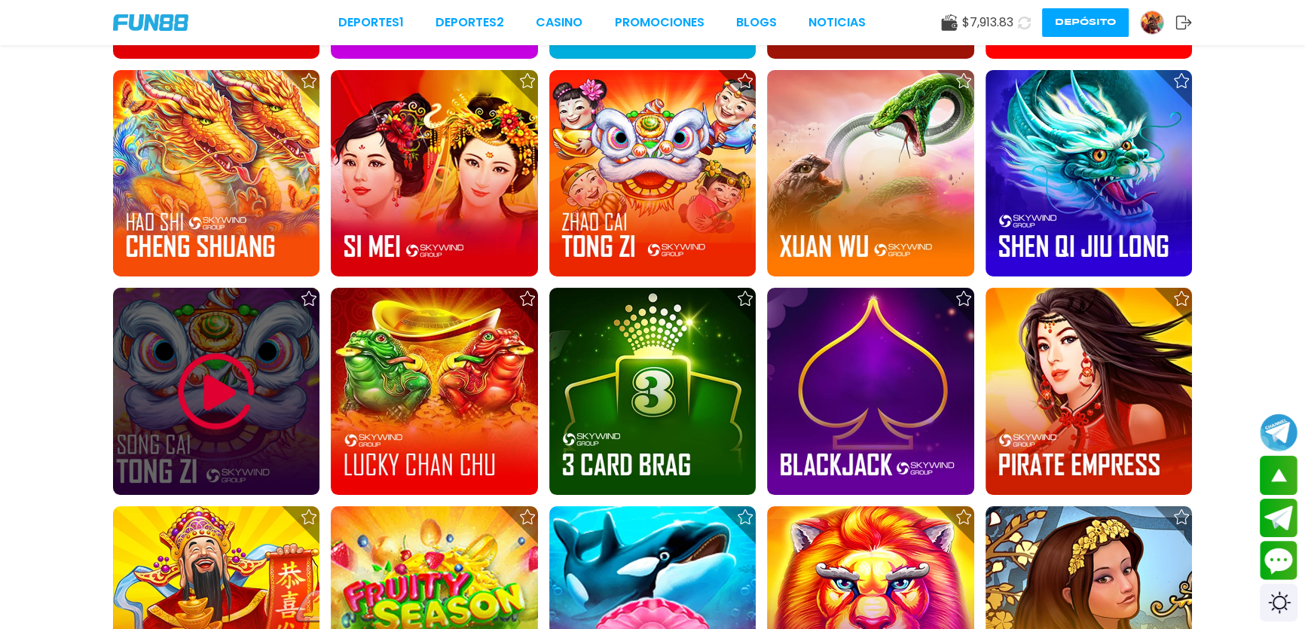
click at [220, 387] on img at bounding box center [216, 392] width 90 height 90
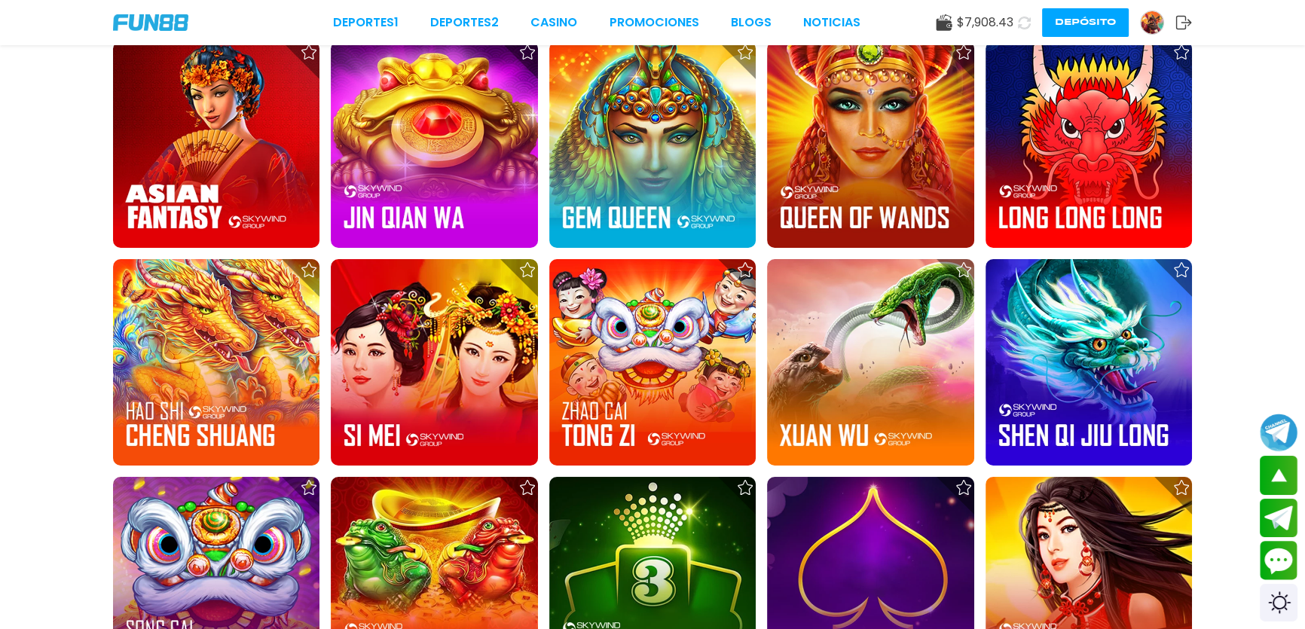
scroll to position [7152, 0]
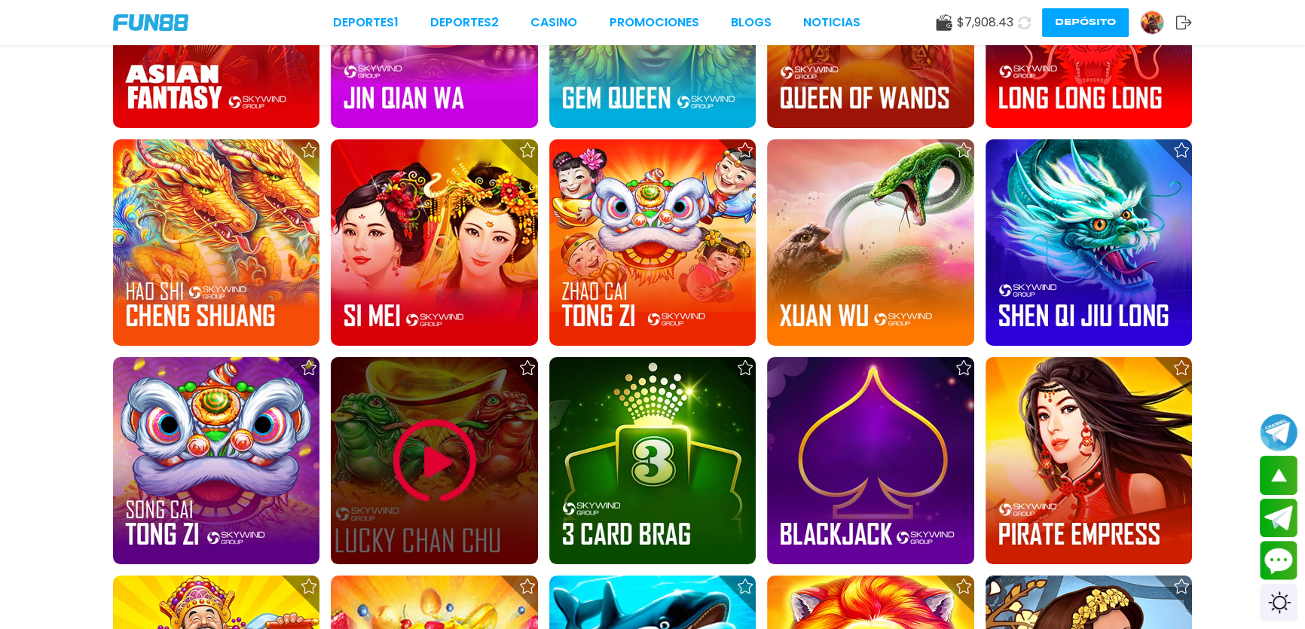
click at [429, 474] on img at bounding box center [434, 461] width 90 height 90
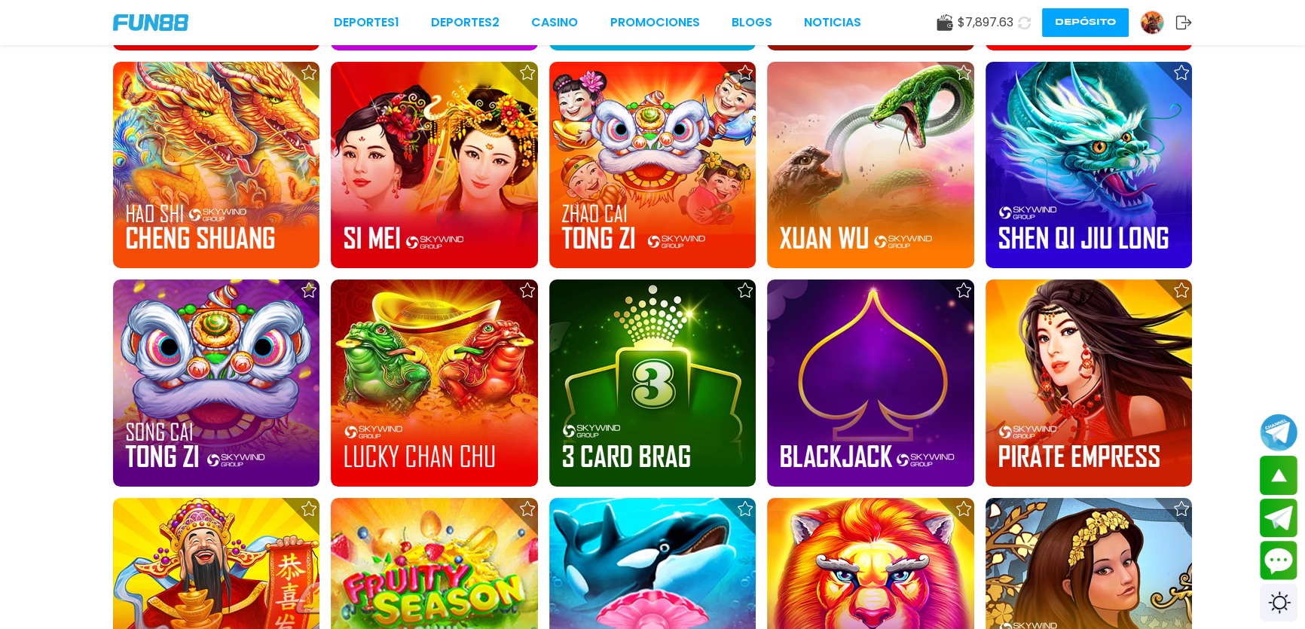
scroll to position [7444, 0]
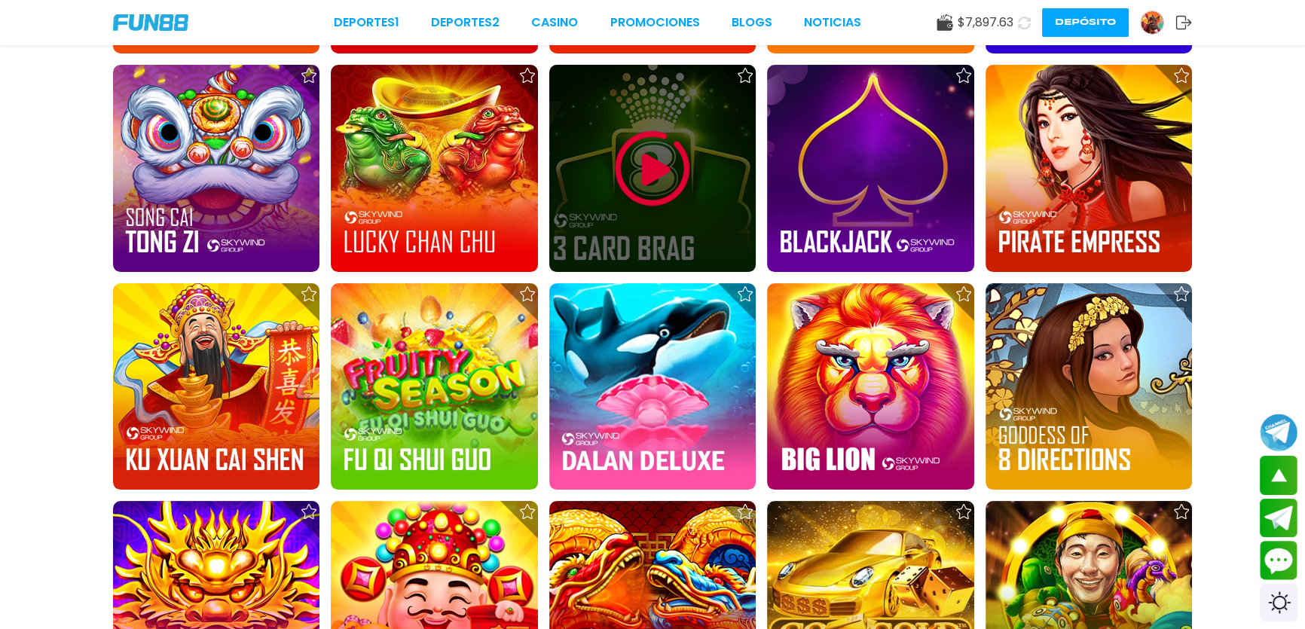
click at [667, 142] on img at bounding box center [652, 169] width 90 height 90
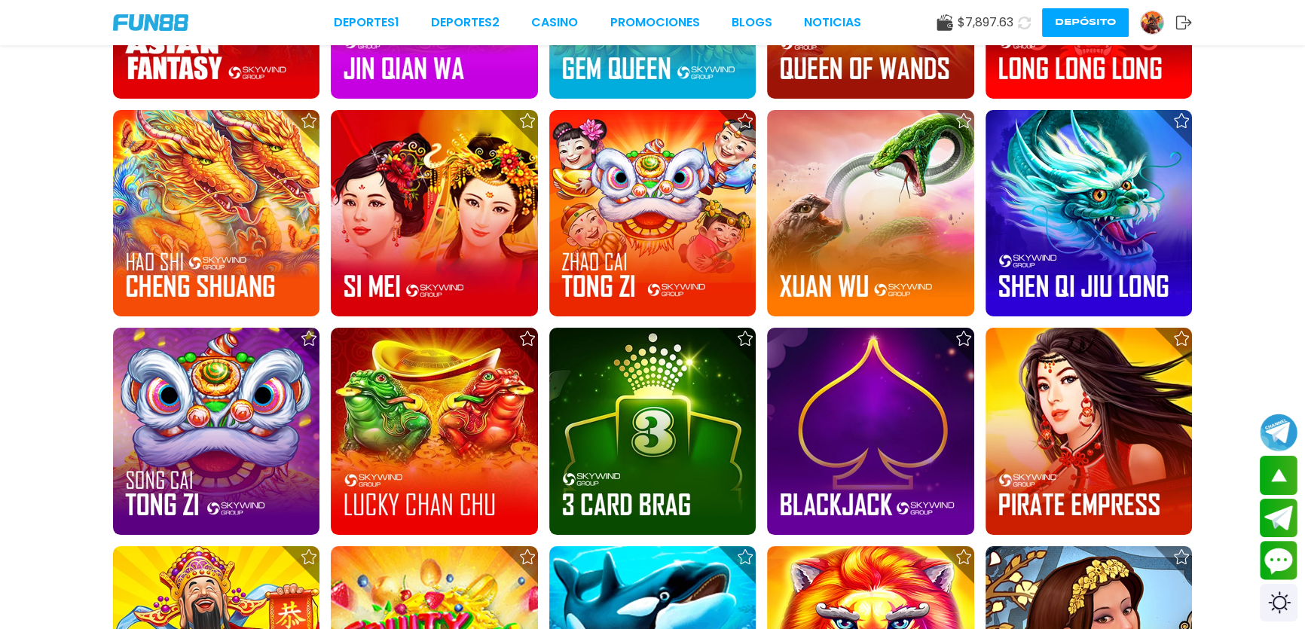
scroll to position [7337, 0]
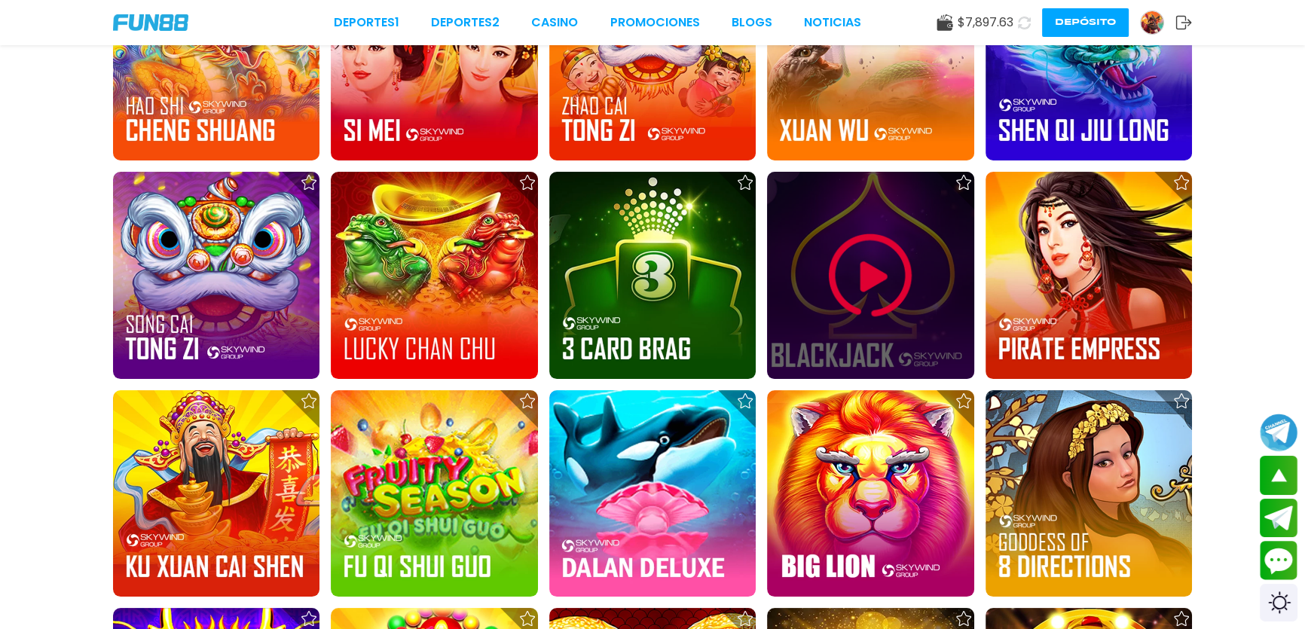
click at [875, 295] on img at bounding box center [870, 276] width 90 height 90
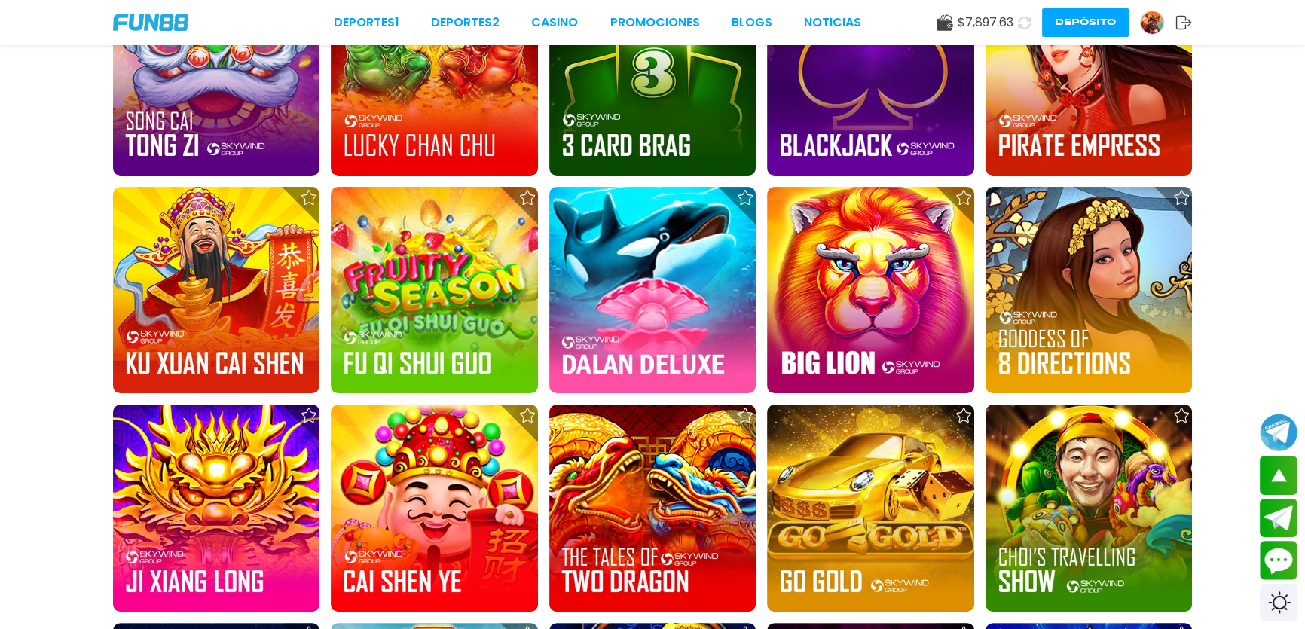
scroll to position [7504, 0]
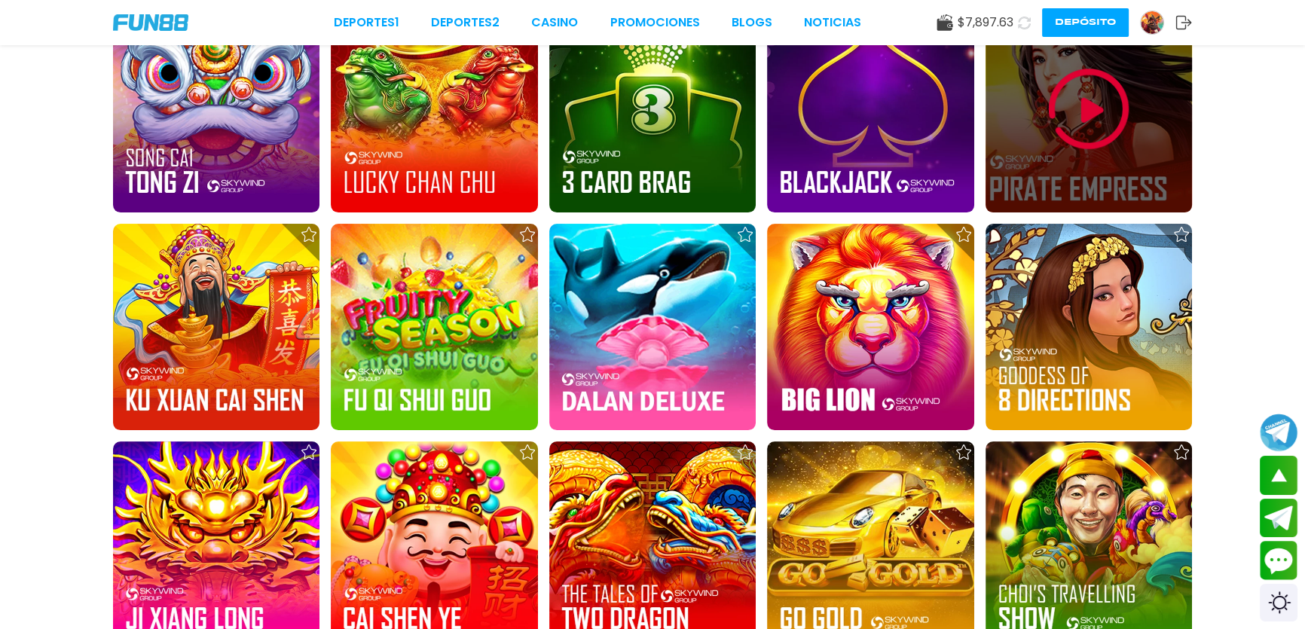
click at [1073, 129] on img at bounding box center [1088, 109] width 90 height 90
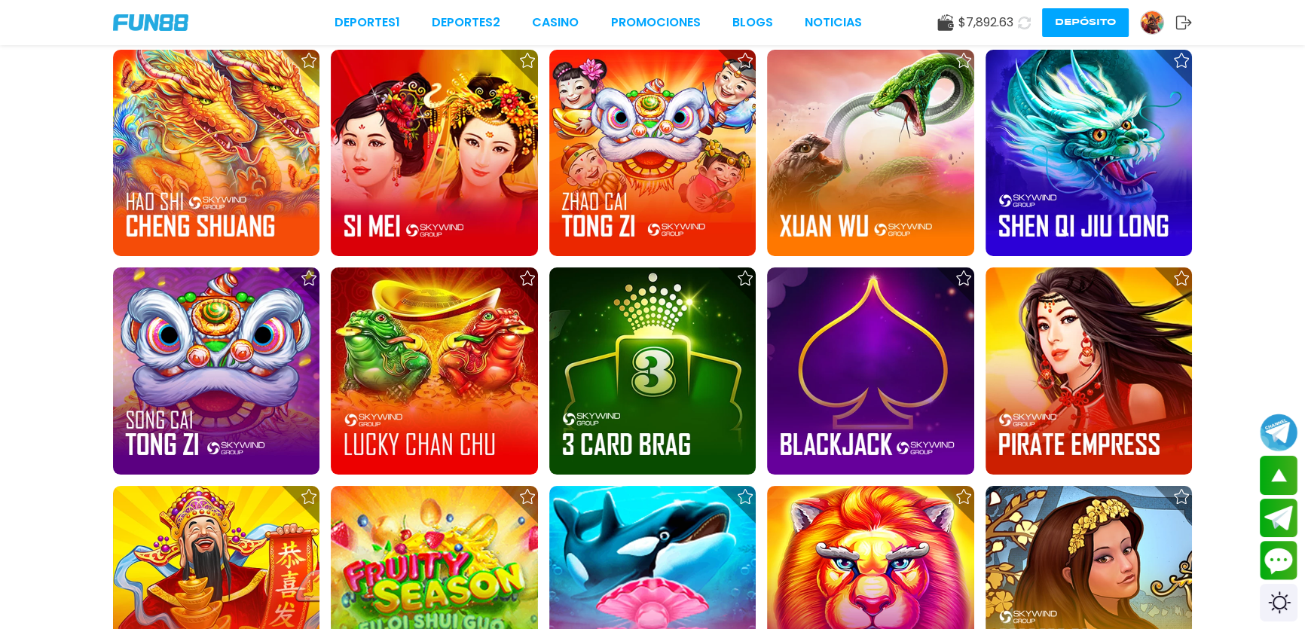
scroll to position [7373, 0]
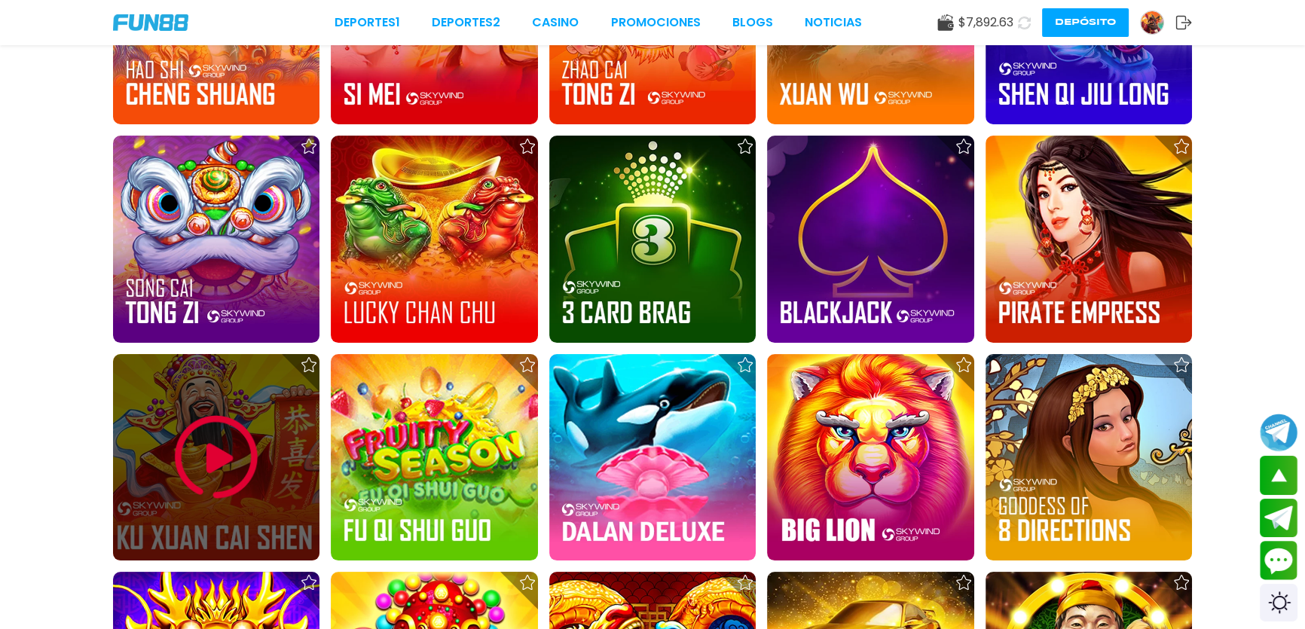
click at [208, 454] on img at bounding box center [216, 457] width 90 height 90
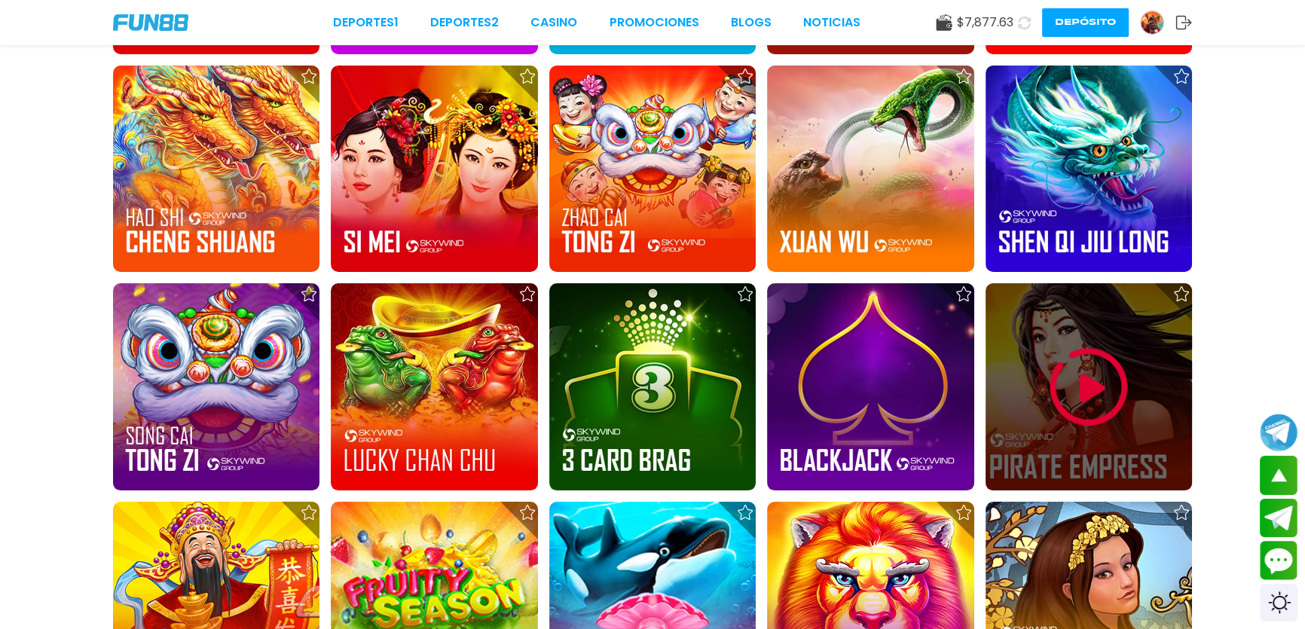
scroll to position [7318, 0]
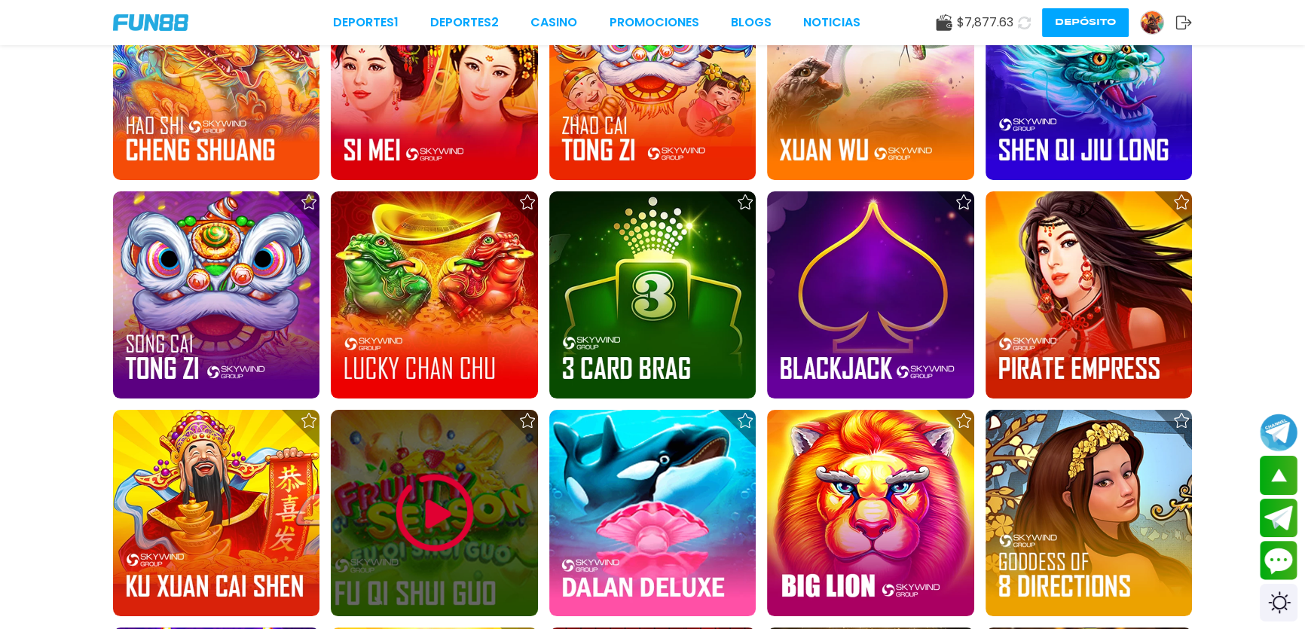
click at [447, 515] on img at bounding box center [434, 513] width 90 height 90
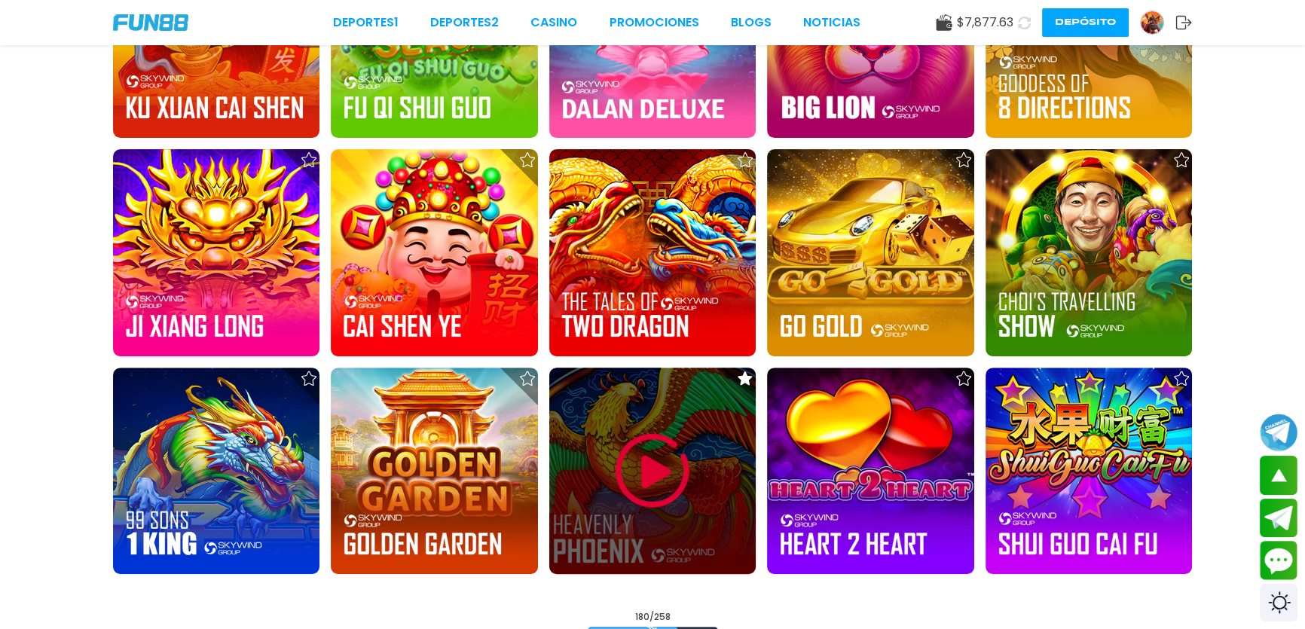
scroll to position [7669, 0]
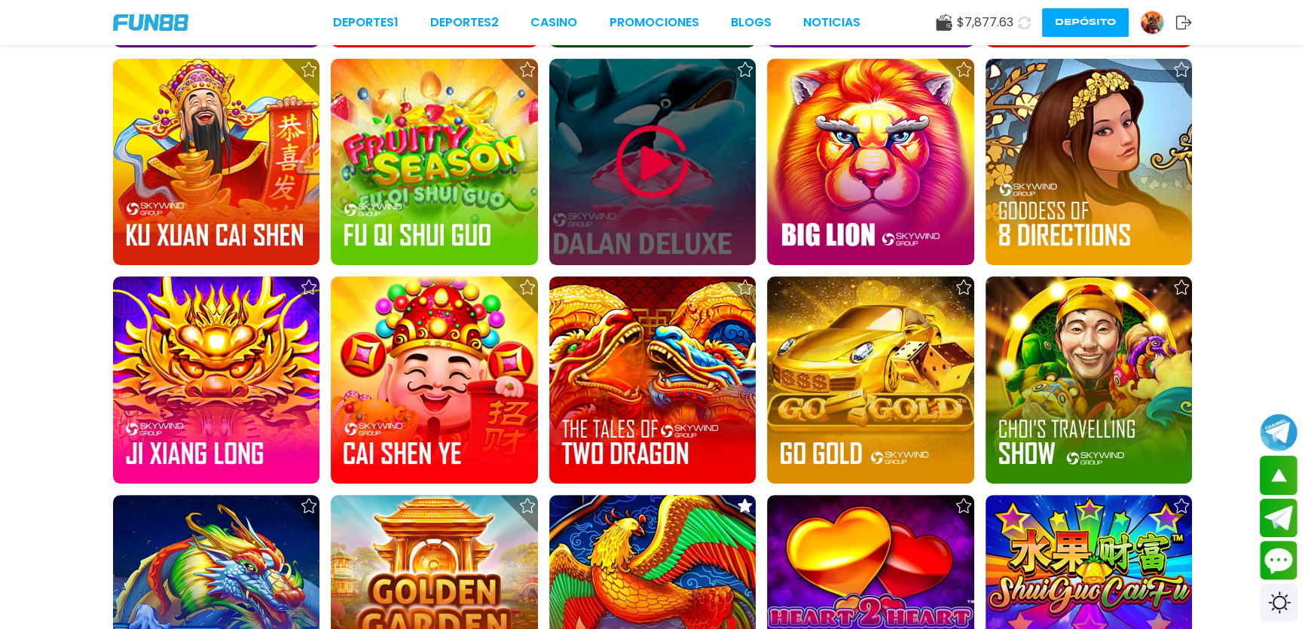
click at [630, 173] on img at bounding box center [652, 162] width 90 height 90
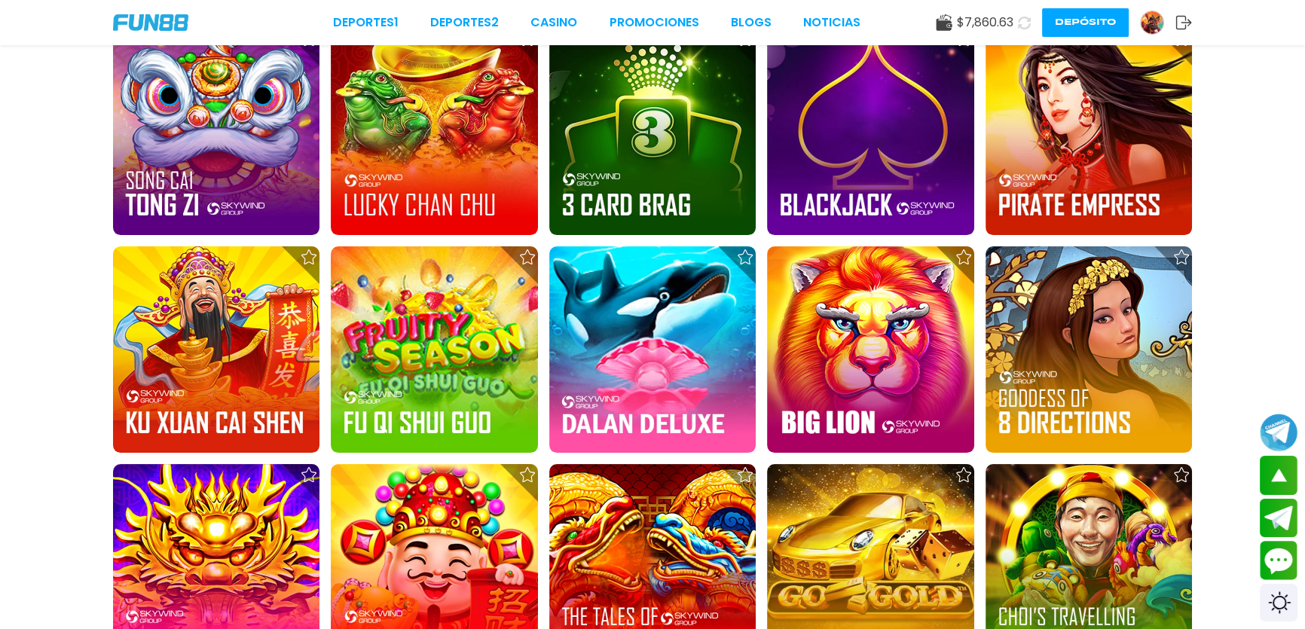
scroll to position [7564, 0]
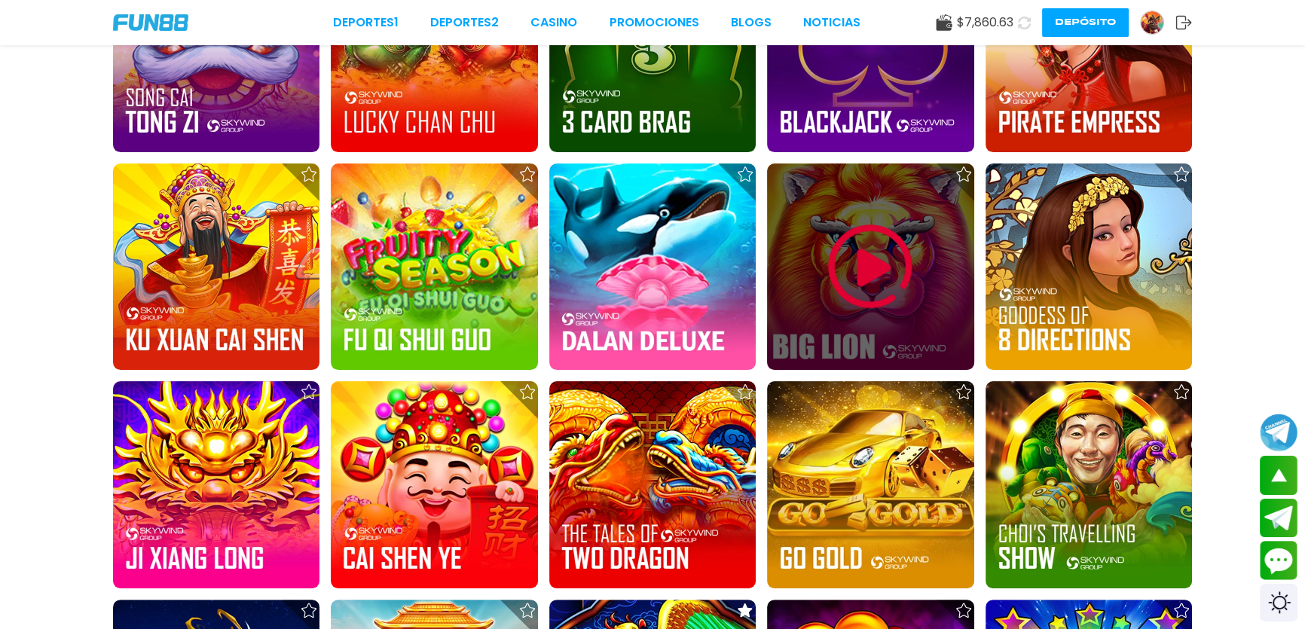
click at [872, 269] on img at bounding box center [870, 266] width 90 height 90
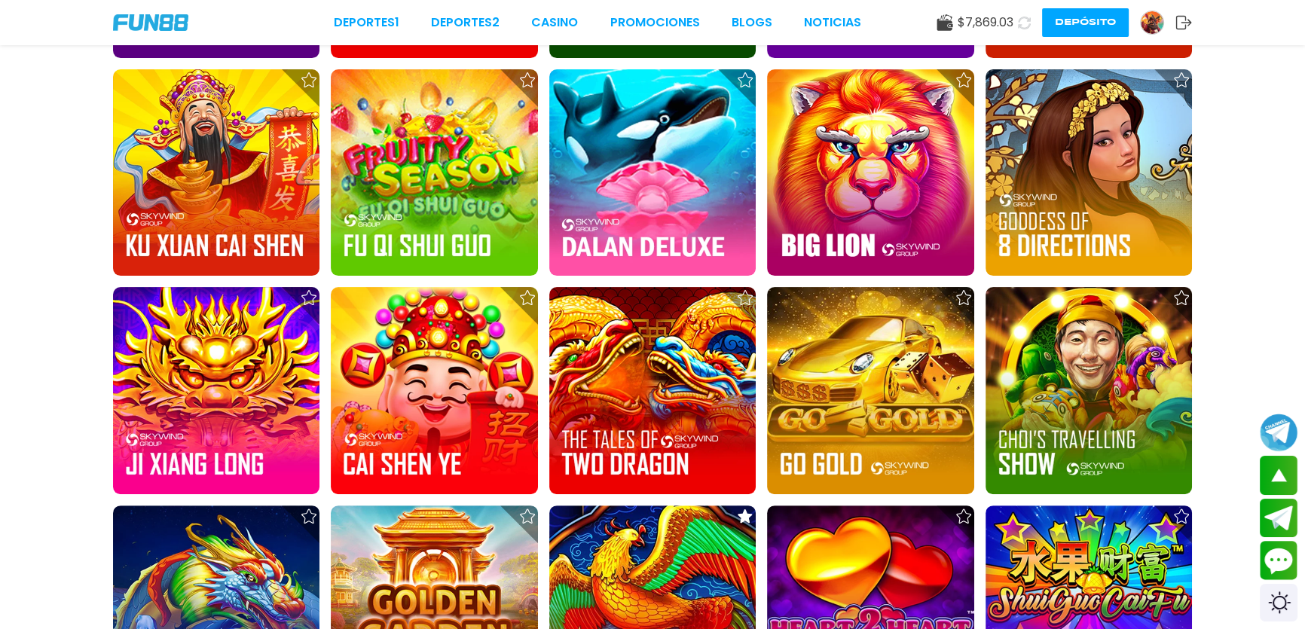
scroll to position [7742, 0]
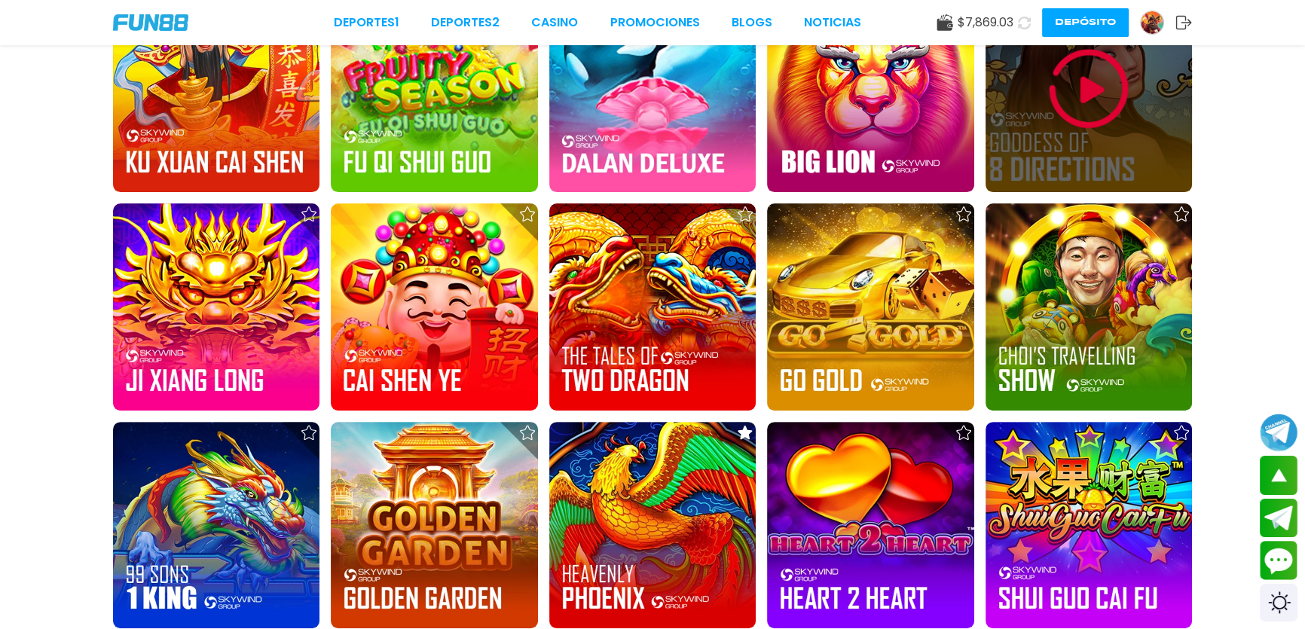
click at [1088, 113] on img at bounding box center [1088, 89] width 90 height 90
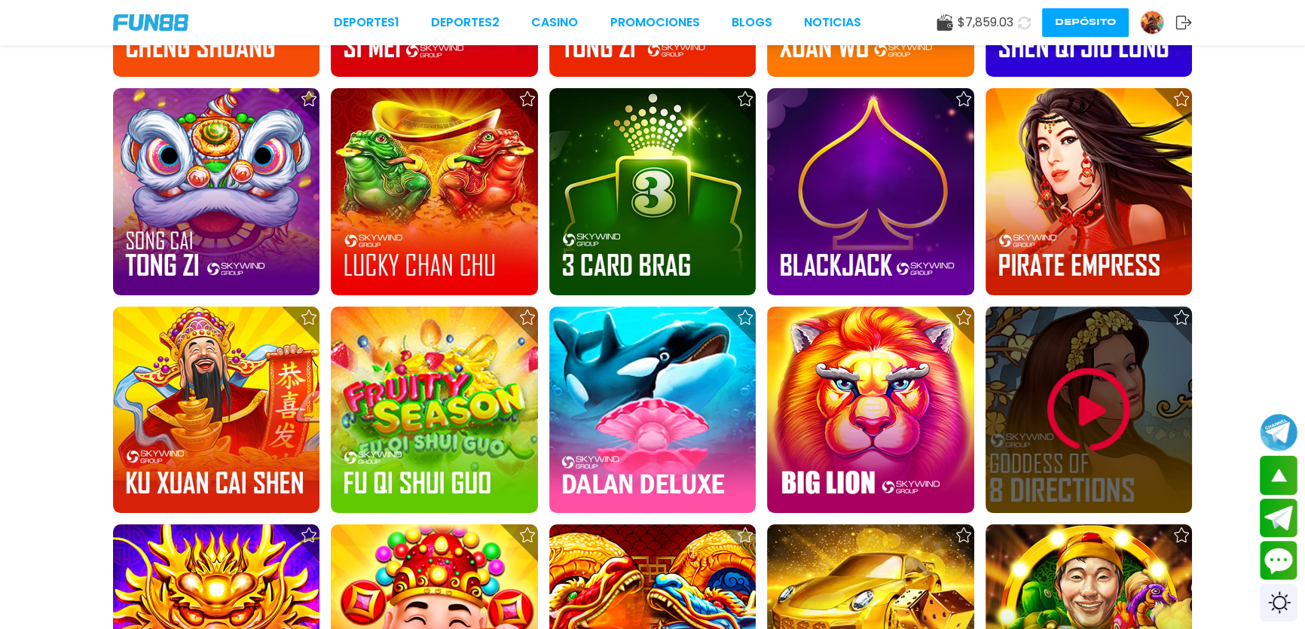
scroll to position [7786, 0]
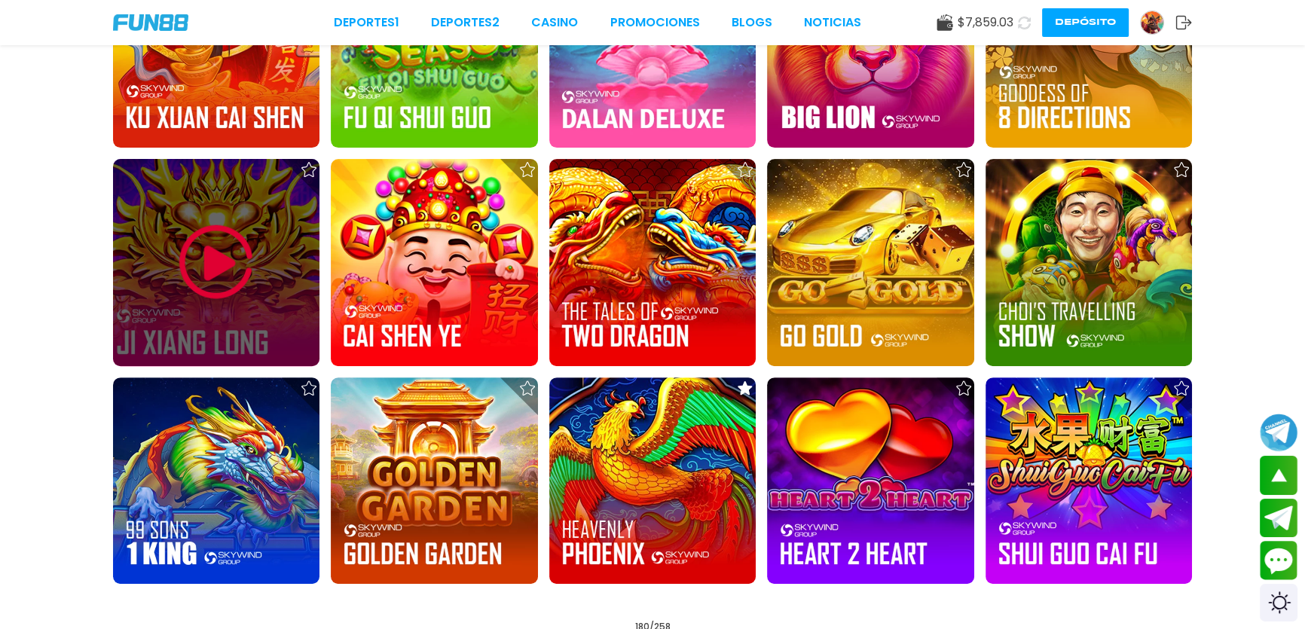
click at [272, 261] on div at bounding box center [216, 262] width 206 height 206
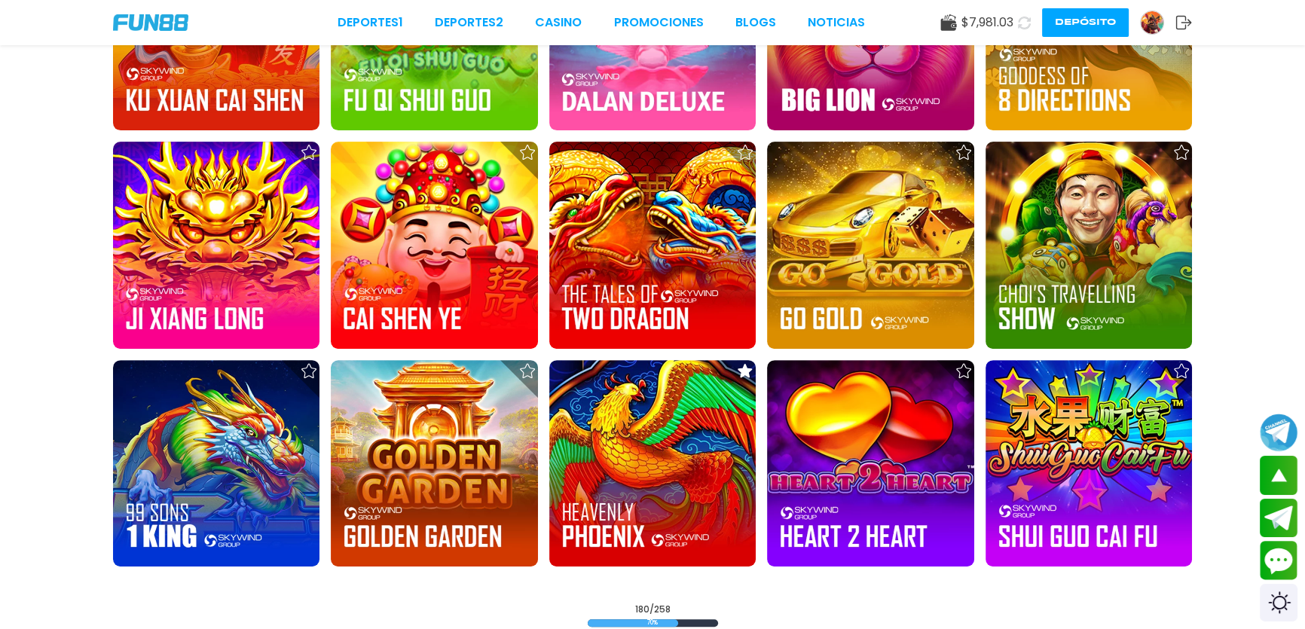
scroll to position [7815, 0]
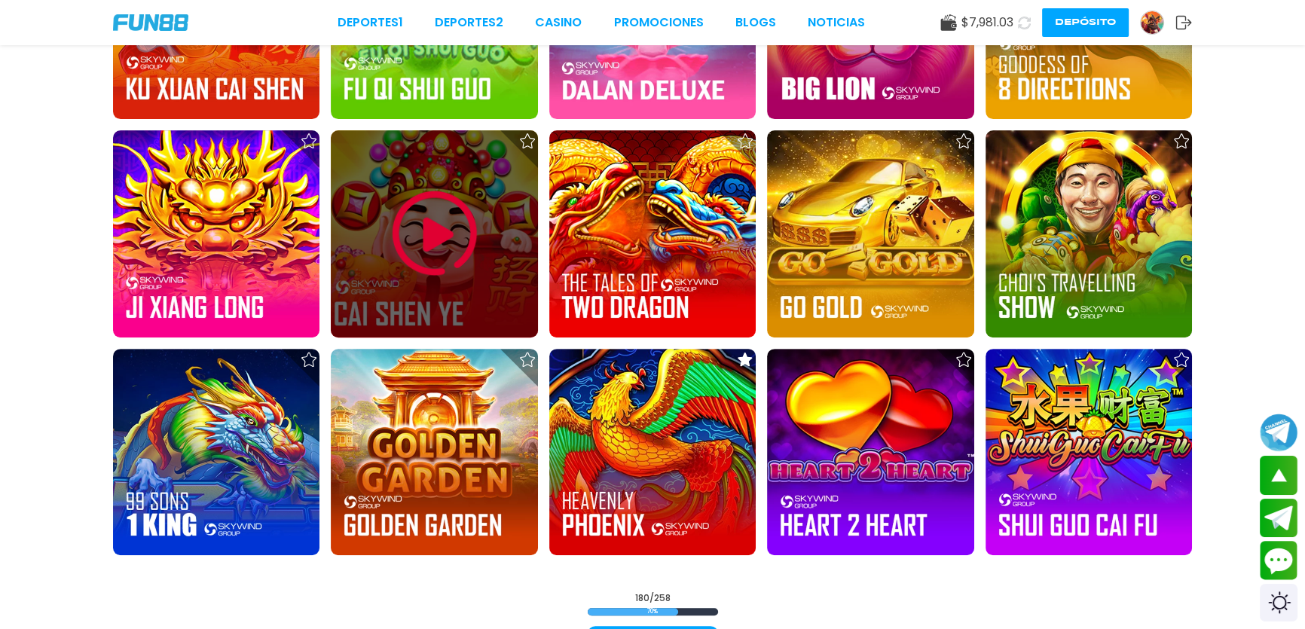
click at [450, 218] on img at bounding box center [434, 233] width 90 height 90
